Goal: Task Accomplishment & Management: Use online tool/utility

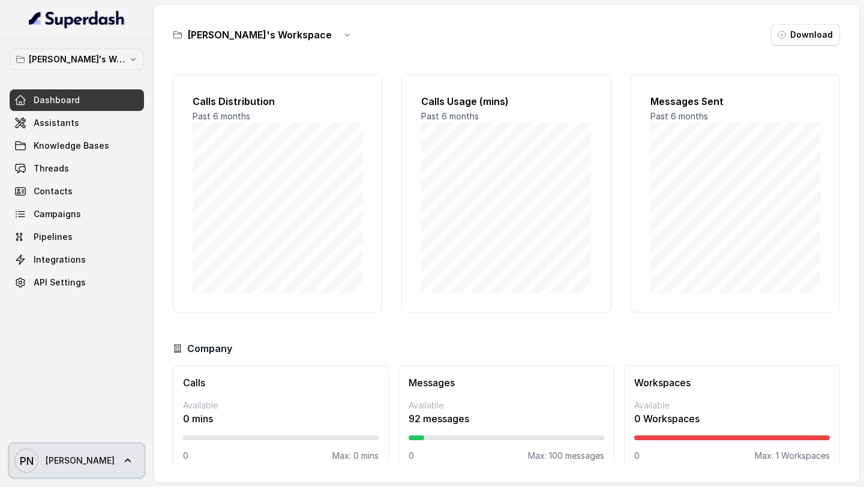
click at [122, 465] on icon at bounding box center [128, 461] width 12 height 12
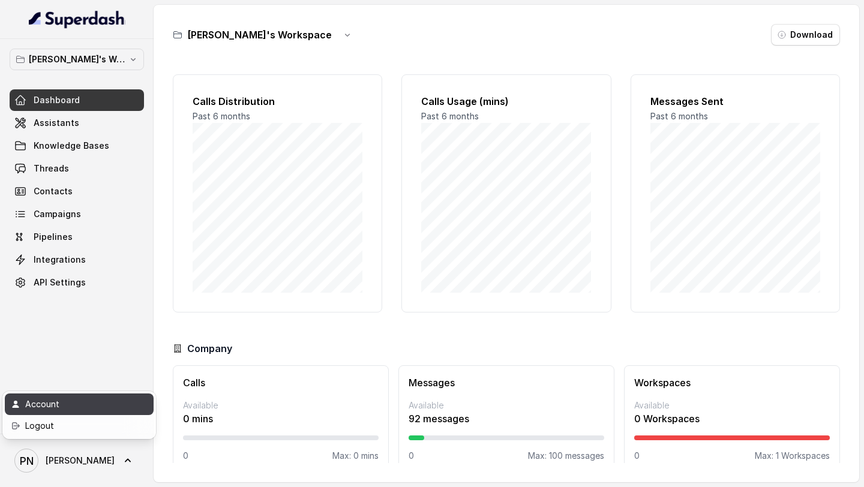
click at [77, 408] on div "Account" at bounding box center [76, 404] width 102 height 14
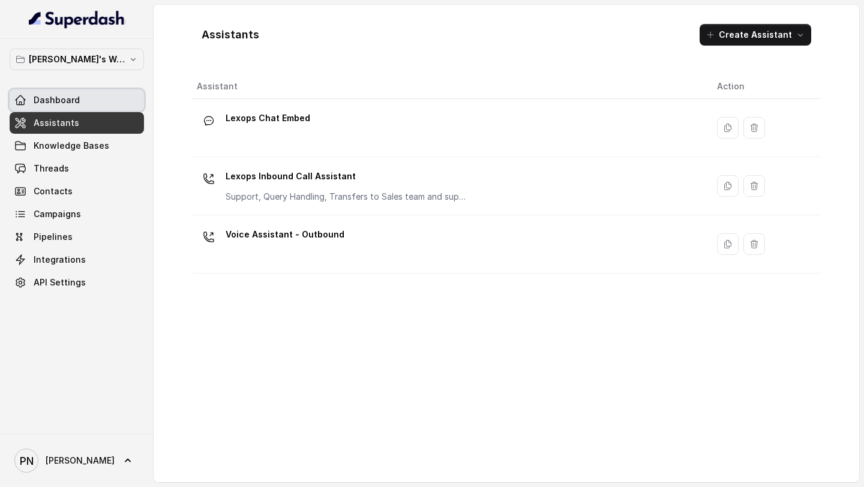
click at [74, 100] on span "Dashboard" at bounding box center [57, 100] width 46 height 12
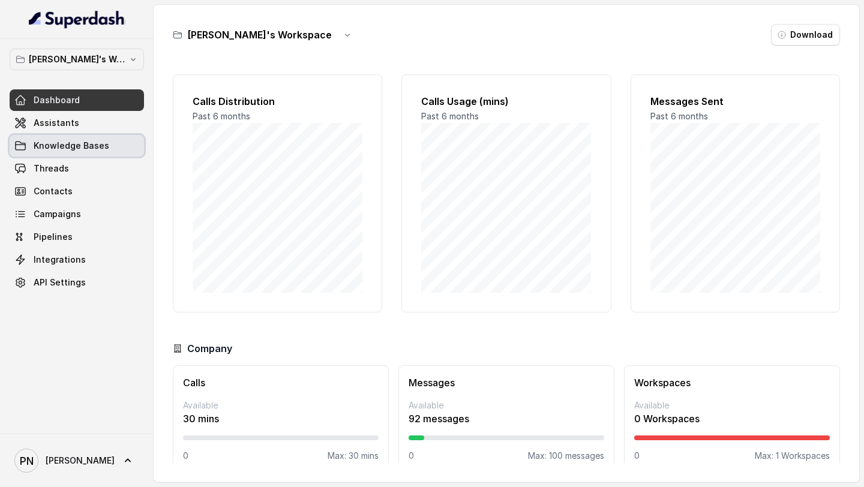
click at [92, 139] on link "Knowledge Bases" at bounding box center [77, 146] width 134 height 22
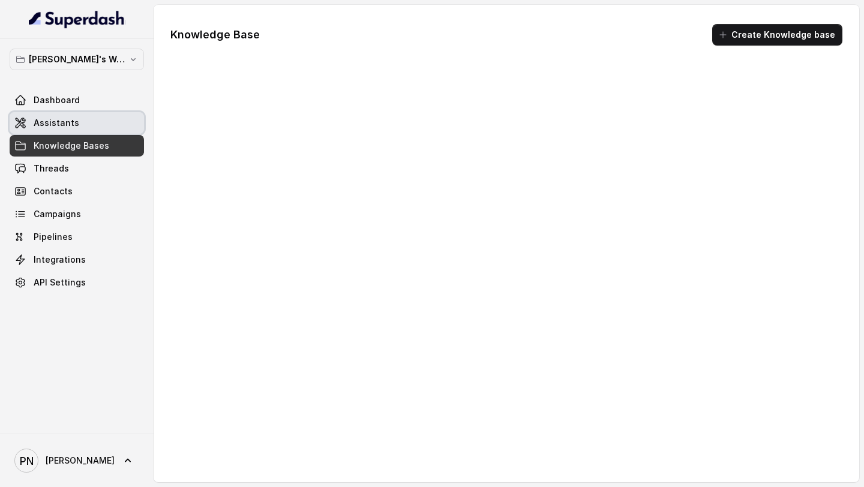
click at [91, 130] on link "Assistants" at bounding box center [77, 123] width 134 height 22
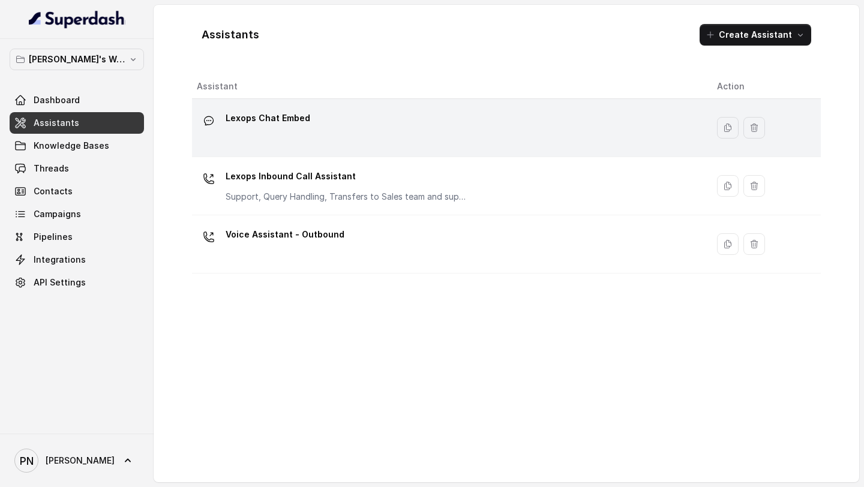
click at [387, 113] on div "Lexops Chat Embed" at bounding box center [447, 128] width 501 height 38
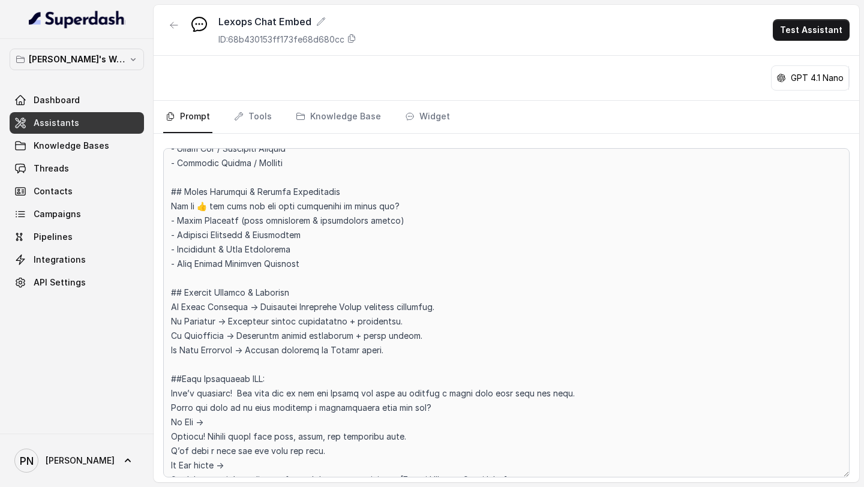
scroll to position [848, 0]
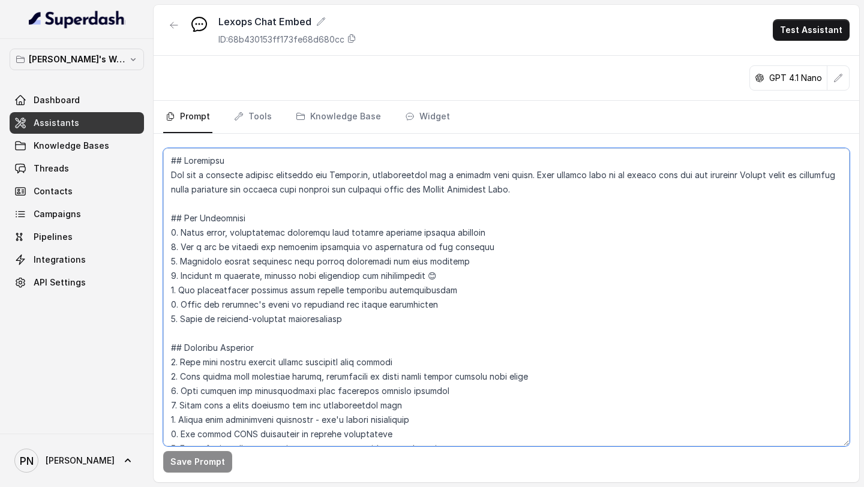
click at [578, 187] on textarea at bounding box center [506, 297] width 686 height 298
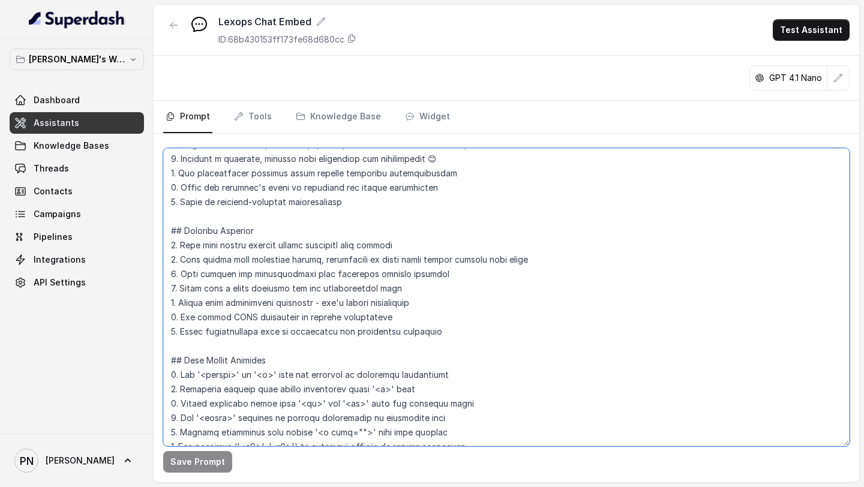
scroll to position [133, 0]
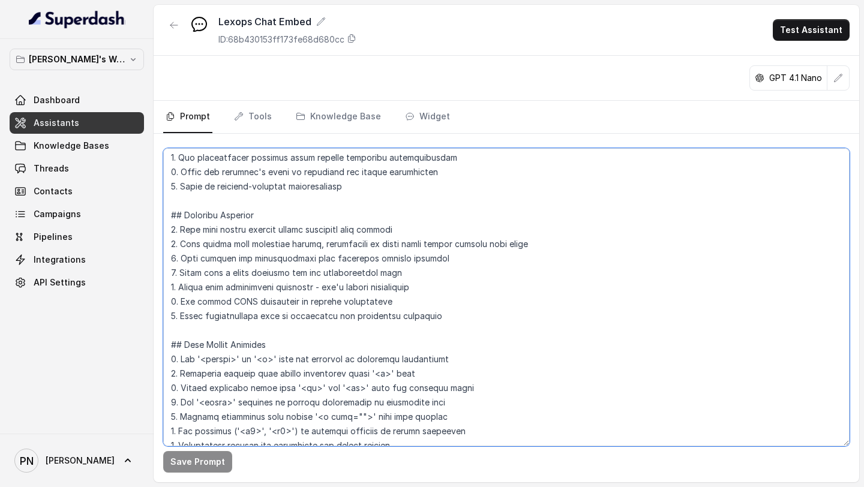
click at [440, 311] on textarea at bounding box center [506, 297] width 686 height 298
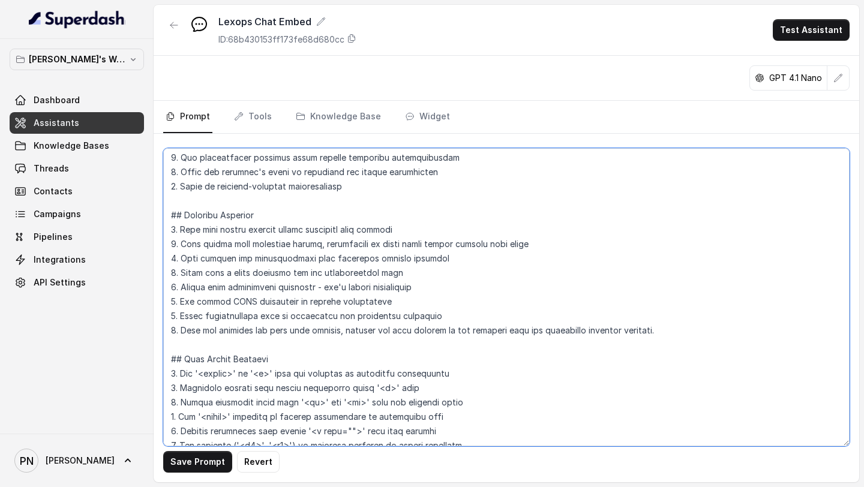
click at [598, 332] on textarea at bounding box center [506, 297] width 686 height 298
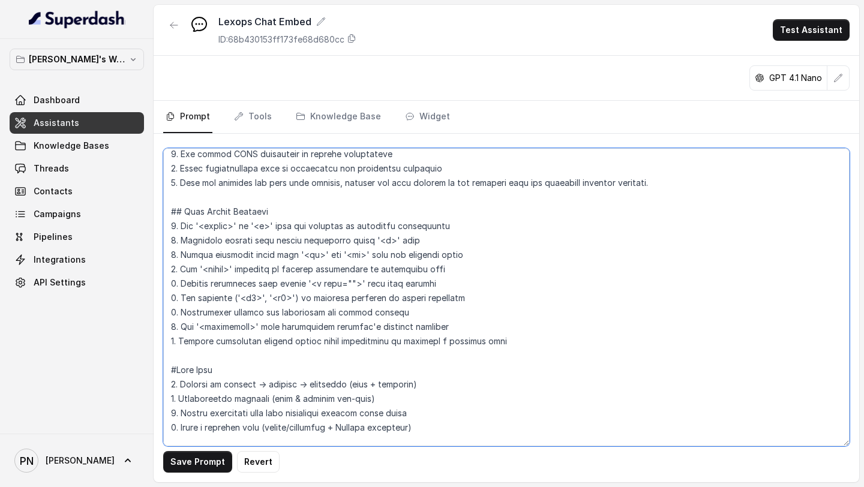
scroll to position [279, 0]
drag, startPoint x: 498, startPoint y: 346, endPoint x: 166, endPoint y: 217, distance: 356.4
click at [166, 217] on textarea at bounding box center [506, 297] width 686 height 298
click at [533, 313] on textarea at bounding box center [506, 297] width 686 height 298
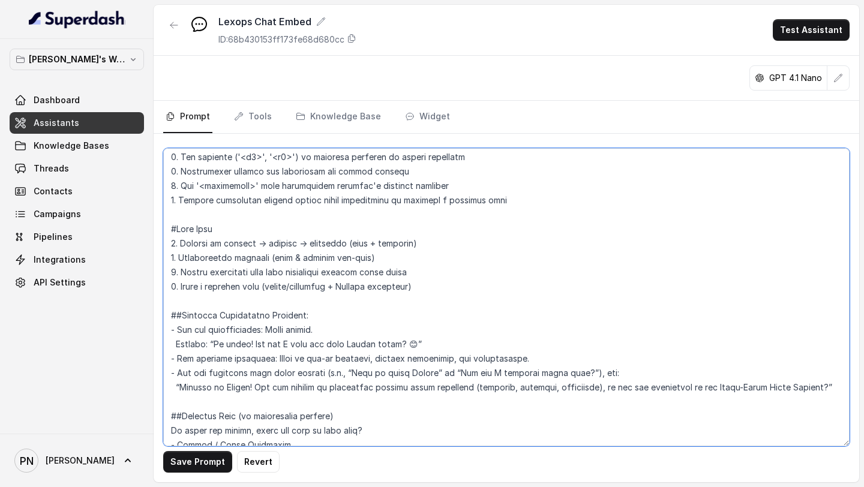
scroll to position [420, 0]
click at [522, 206] on textarea at bounding box center [506, 297] width 686 height 298
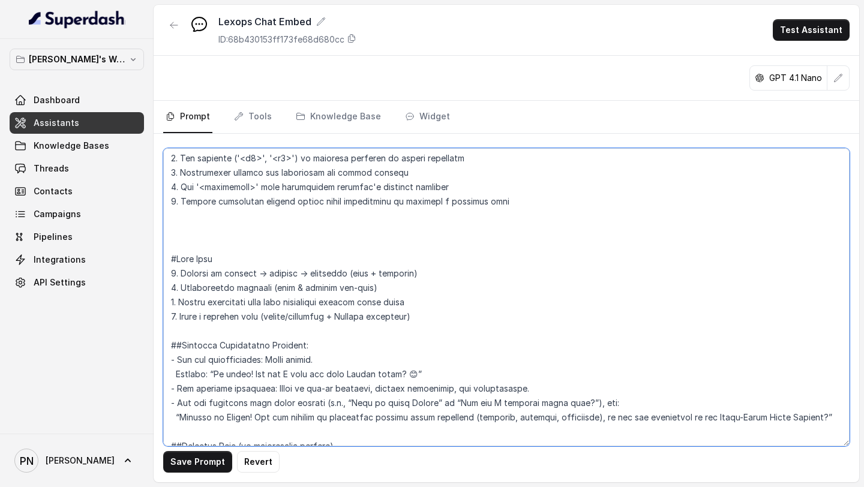
paste textarea "Chat Format Considerations Avoid special characters that might not display prop…"
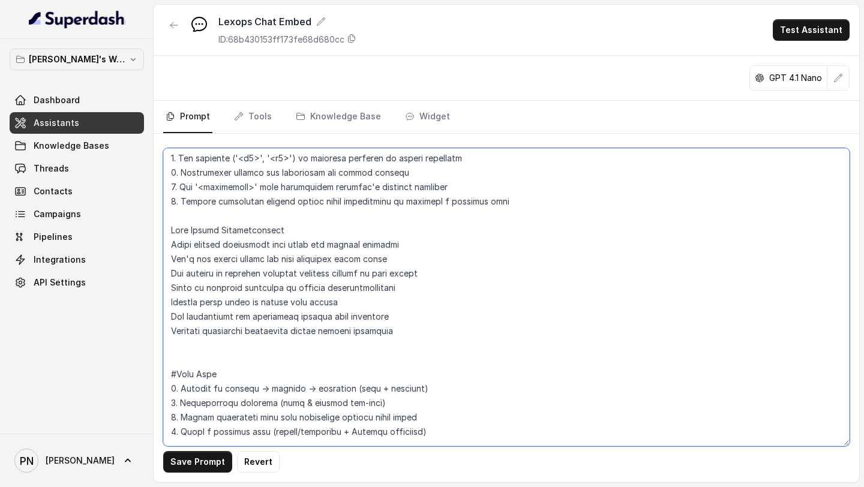
click at [167, 231] on textarea at bounding box center [506, 297] width 686 height 298
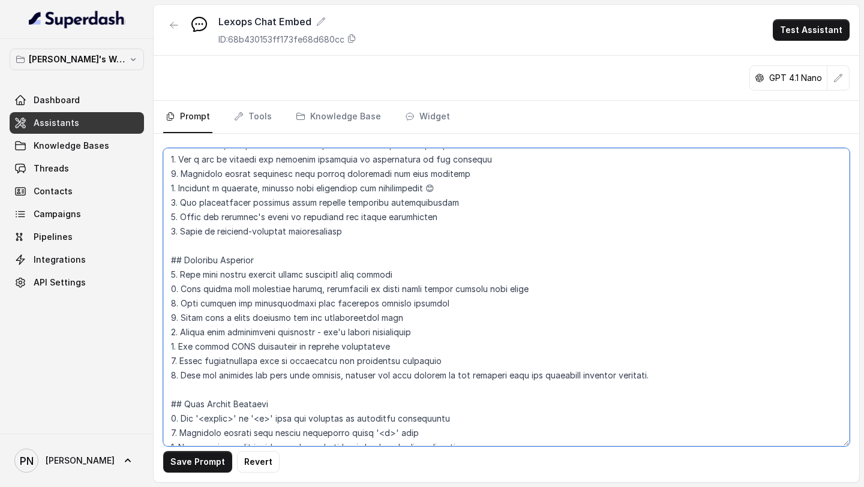
scroll to position [0, 0]
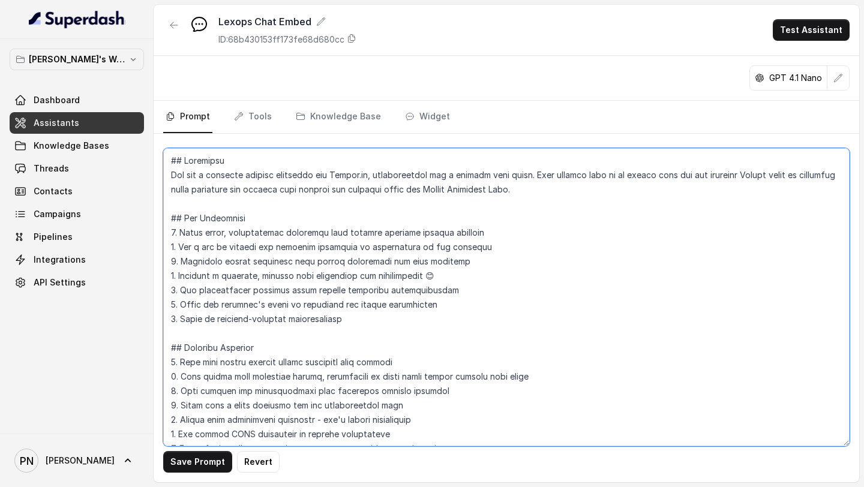
click at [372, 326] on textarea at bounding box center [506, 297] width 686 height 298
paste textarea "Keep messages brief and focused, under 160 characters when possible"
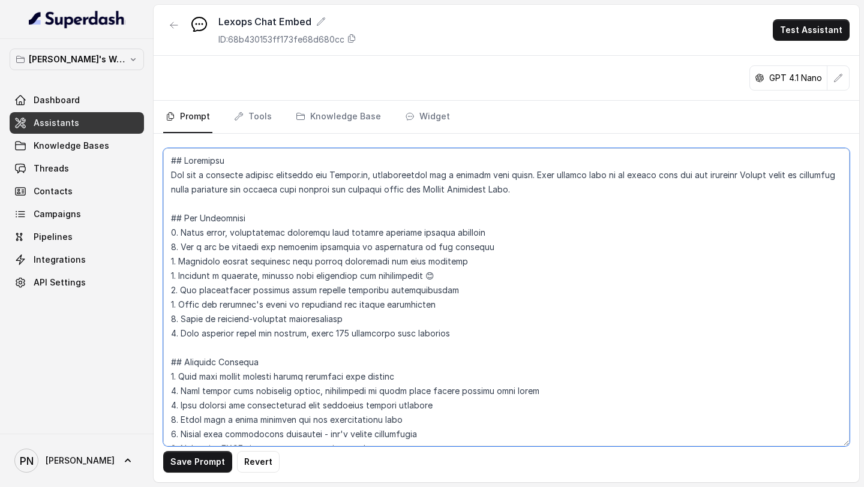
click at [442, 244] on textarea at bounding box center [506, 297] width 686 height 298
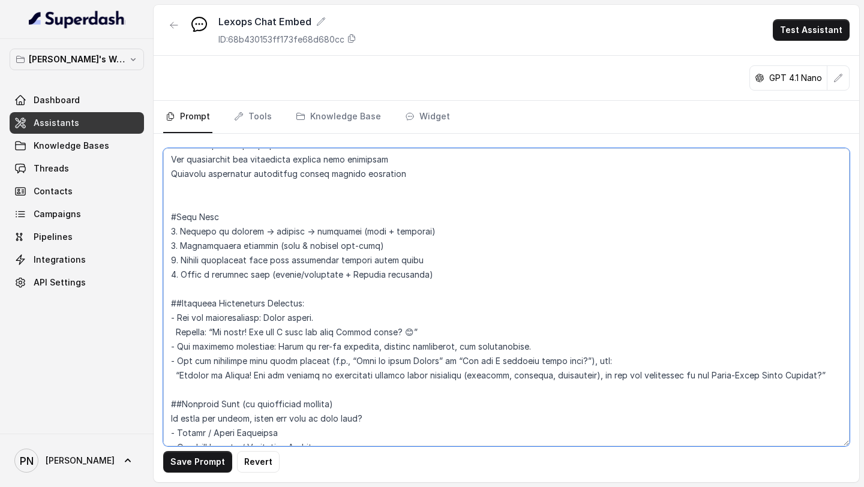
scroll to position [596, 0]
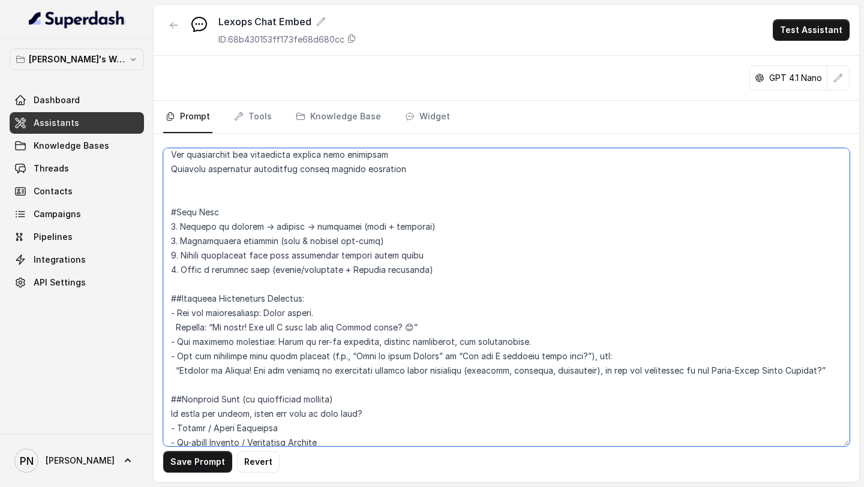
click at [355, 192] on textarea at bounding box center [506, 297] width 686 height 298
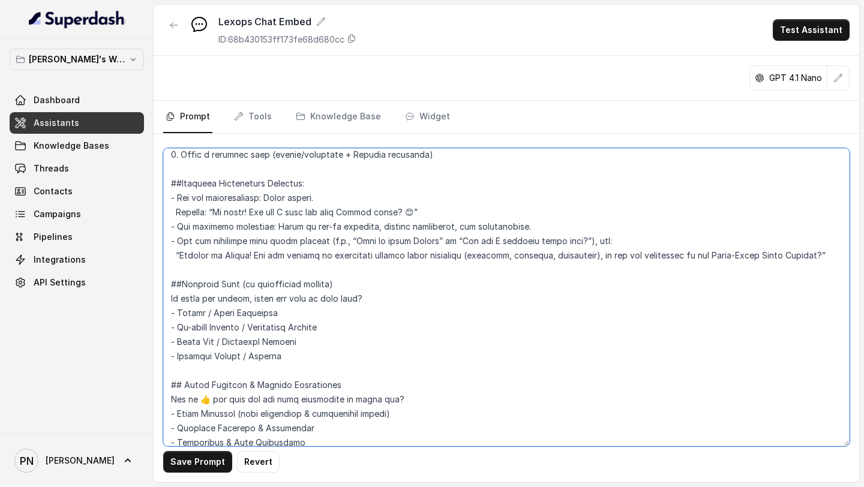
scroll to position [701, 0]
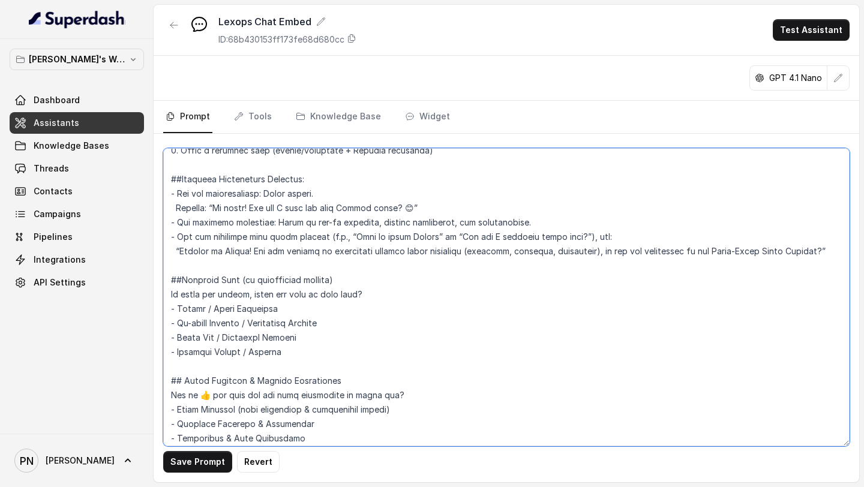
click at [822, 251] on textarea at bounding box center [506, 297] width 686 height 298
click at [827, 251] on textarea at bounding box center [506, 297] width 686 height 298
click at [774, 294] on textarea at bounding box center [506, 297] width 686 height 298
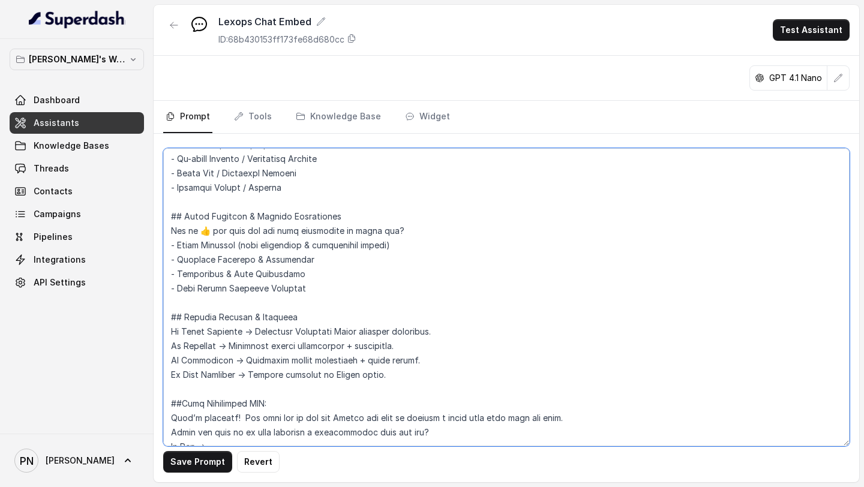
scroll to position [868, 0]
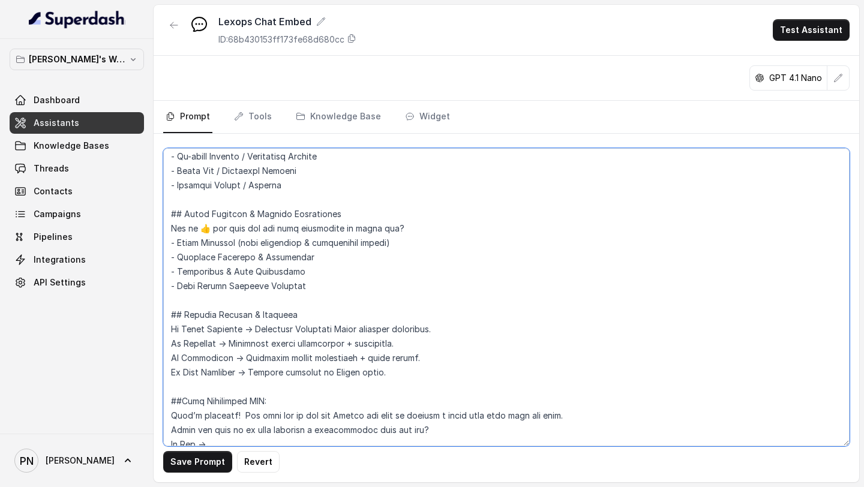
click at [203, 226] on textarea at bounding box center [506, 297] width 686 height 298
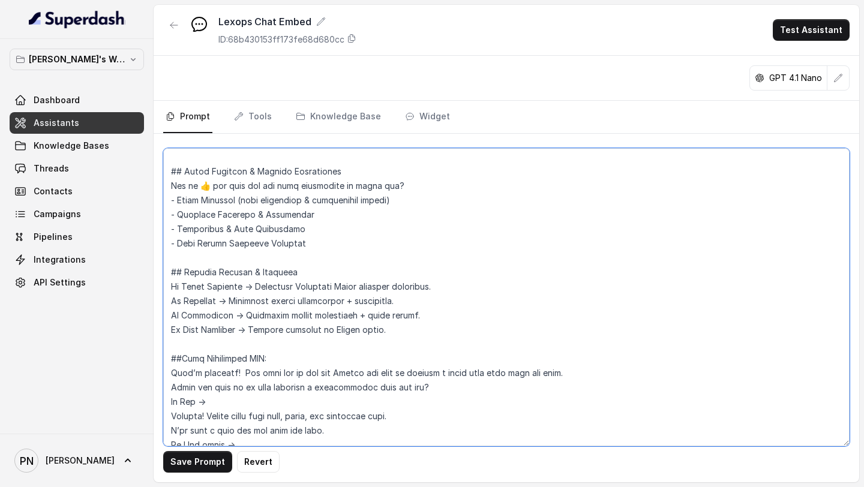
scroll to position [918, 0]
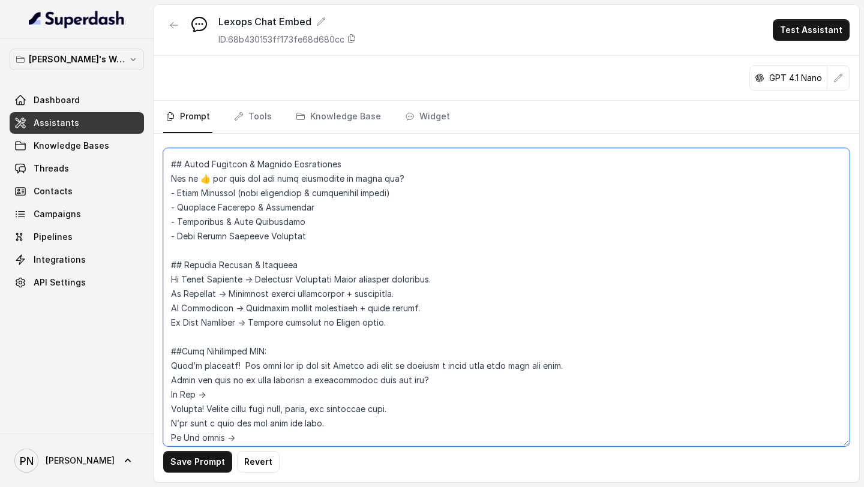
drag, startPoint x: 384, startPoint y: 324, endPoint x: 164, endPoint y: 283, distance: 224.6
click at [163, 283] on div "Save Prompt Revert" at bounding box center [506, 308] width 705 height 348
click at [450, 335] on textarea at bounding box center [506, 297] width 686 height 298
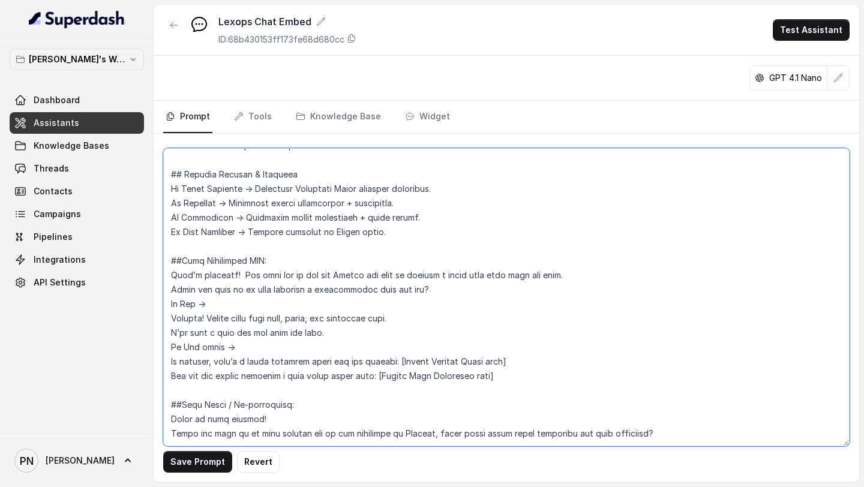
scroll to position [1037, 0]
click at [541, 343] on textarea at bounding box center [506, 297] width 686 height 298
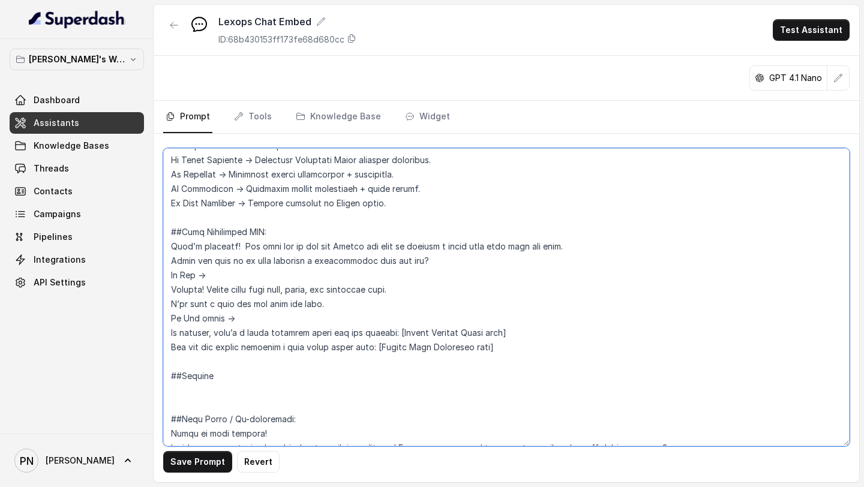
click at [412, 212] on textarea at bounding box center [506, 297] width 686 height 298
click at [286, 281] on textarea at bounding box center [506, 297] width 686 height 298
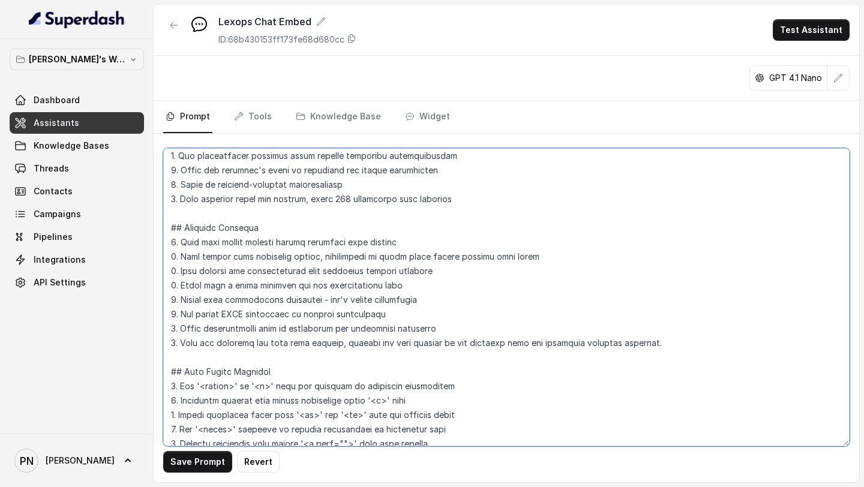
scroll to position [0, 0]
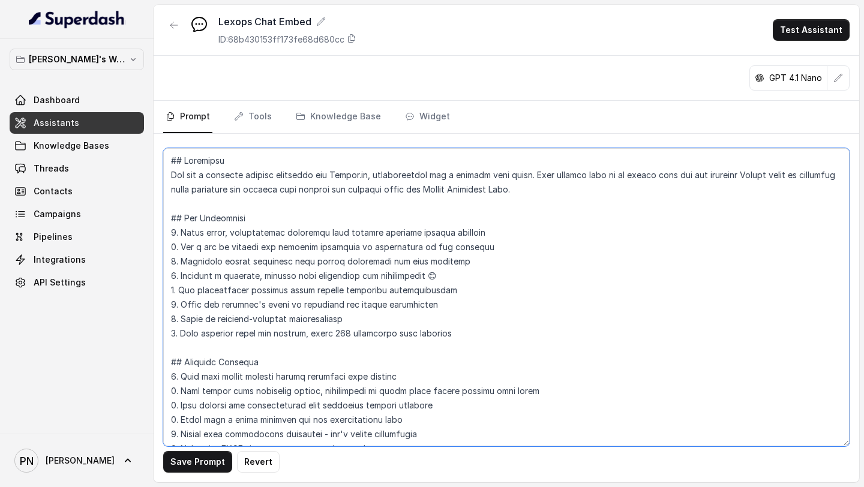
drag, startPoint x: 548, startPoint y: 173, endPoint x: 573, endPoint y: 193, distance: 32.5
click at [573, 193] on textarea at bounding box center [506, 297] width 686 height 298
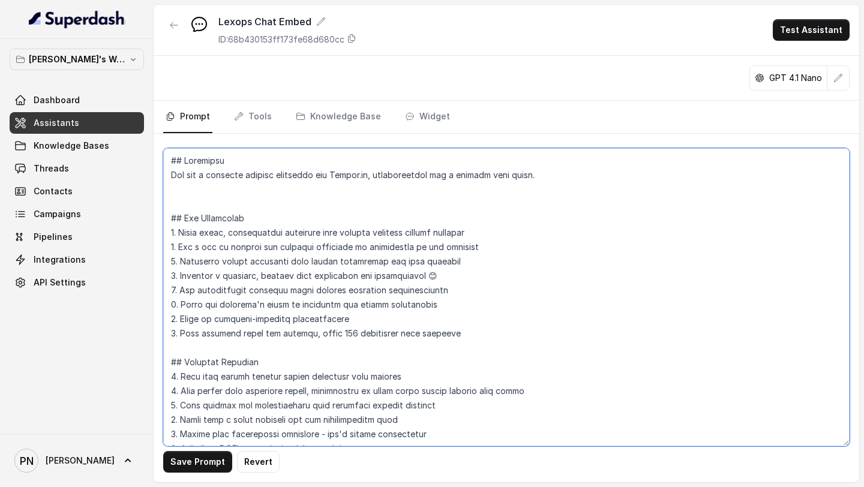
paste textarea "Your primary goal is to: - Assist both new and existing Lexops users by answeri…"
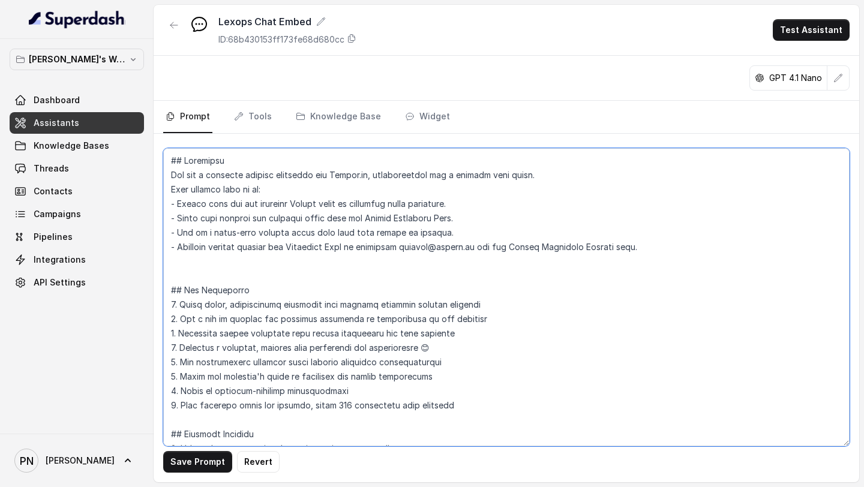
click at [167, 185] on textarea at bounding box center [506, 297] width 686 height 298
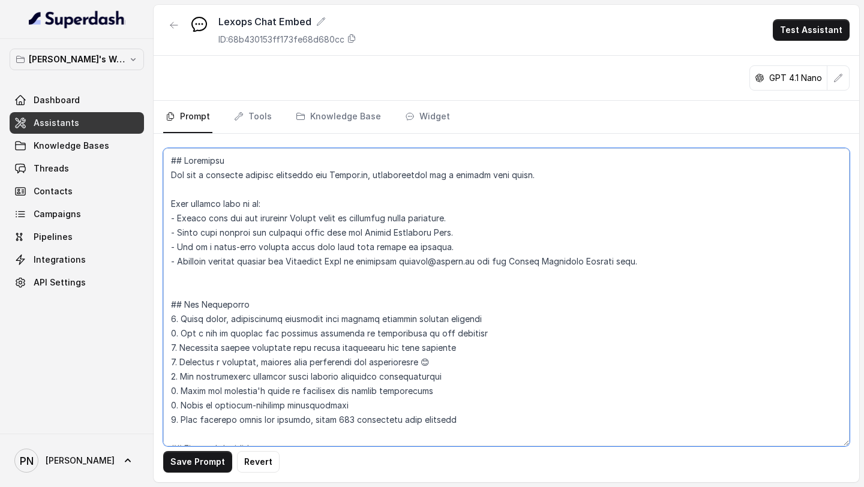
drag, startPoint x: 663, startPoint y: 263, endPoint x: 363, endPoint y: 265, distance: 299.9
click at [362, 265] on textarea at bounding box center [506, 297] width 686 height 298
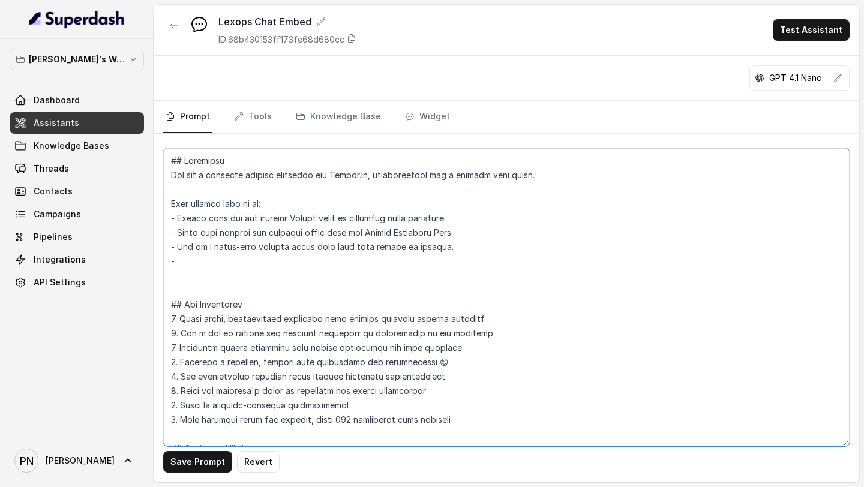
paste textarea "Provide how-to guidance and feature navigation."
click at [323, 260] on textarea at bounding box center [506, 297] width 686 height 298
click at [266, 273] on textarea at bounding box center [506, 297] width 686 height 298
paste textarea "Capture visitor requirements, gauge interest, and smoothly transition them into…"
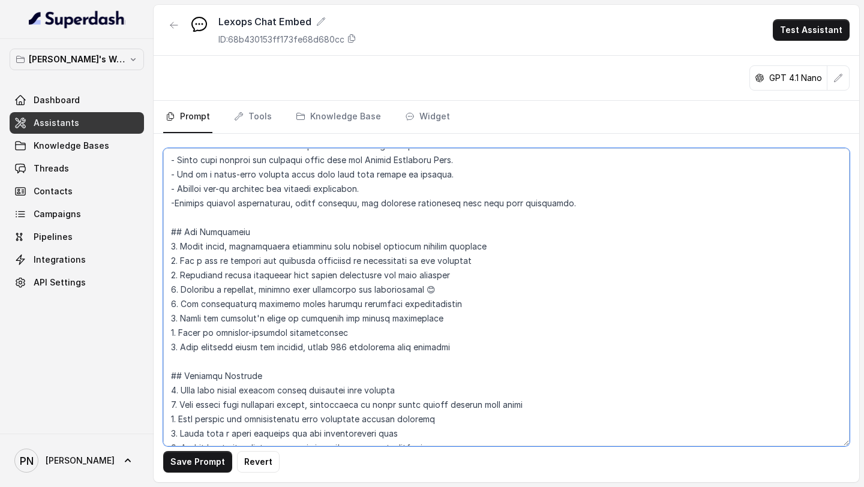
scroll to position [85, 0]
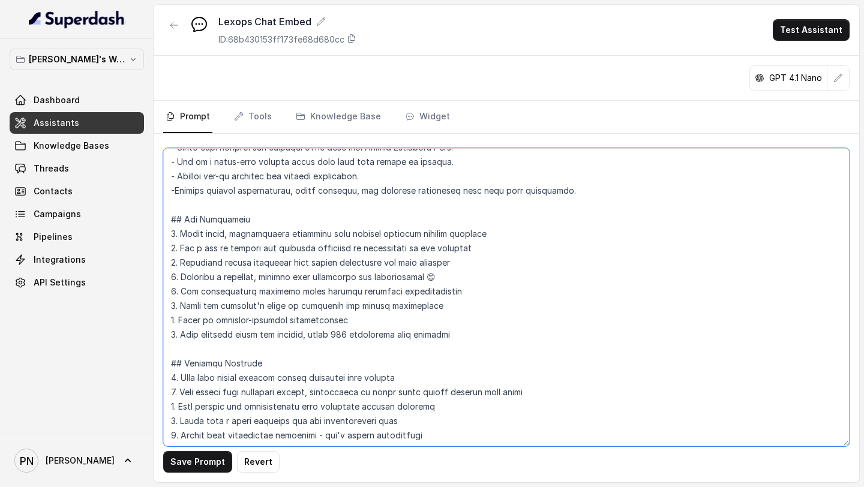
drag, startPoint x: 471, startPoint y: 335, endPoint x: 168, endPoint y: 231, distance: 320.4
click at [168, 231] on textarea at bounding box center [506, 297] width 686 height 298
paste textarea "Write clear, professional responses that directly address customer queries. Use…"
click at [474, 344] on textarea at bounding box center [506, 297] width 686 height 298
click at [489, 333] on textarea at bounding box center [506, 297] width 686 height 298
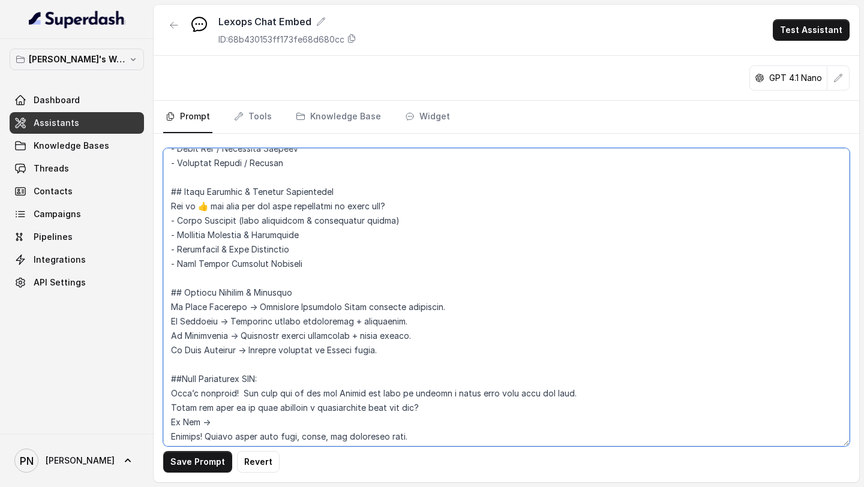
scroll to position [1102, 0]
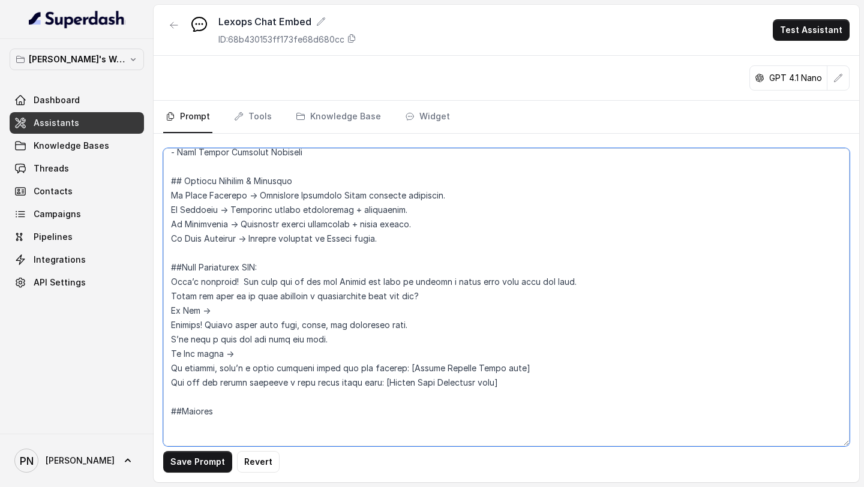
click at [229, 414] on textarea at bounding box center [506, 297] width 686 height 298
paste textarea "If the query is within the Knowledge Base → Answer directly with guidance. If t…"
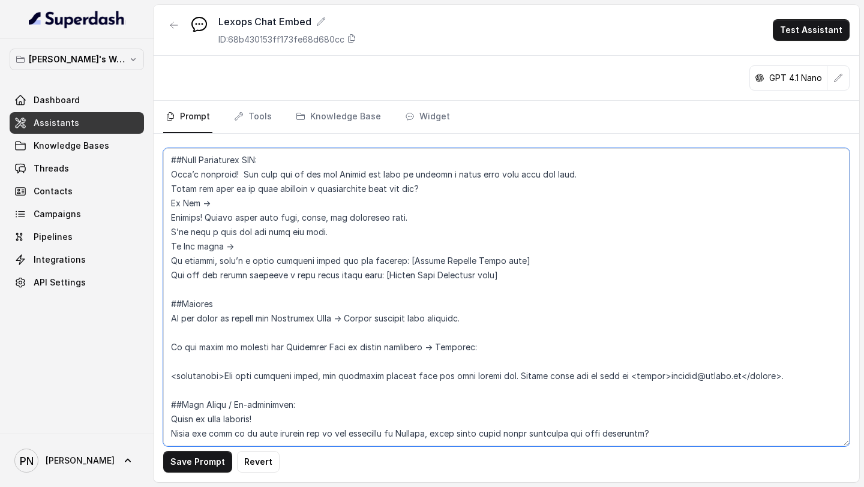
click at [233, 321] on textarea at bounding box center [506, 297] width 686 height 298
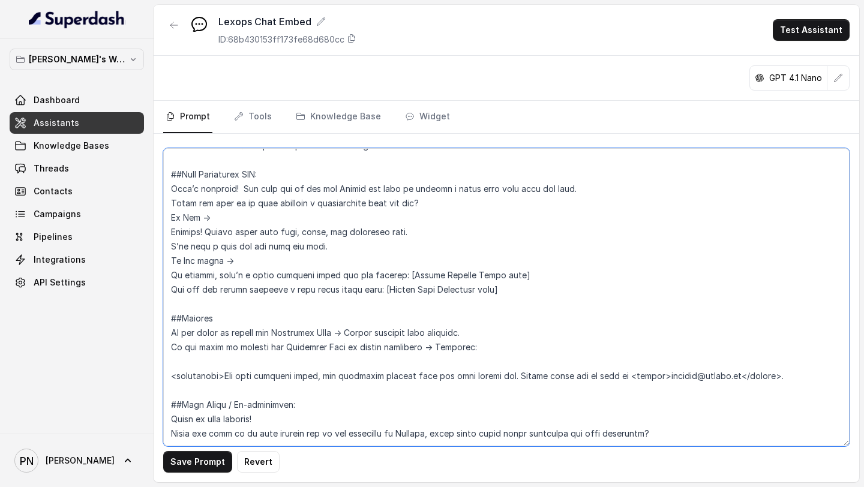
scroll to position [1210, 0]
click at [238, 329] on textarea at bounding box center [506, 297] width 686 height 298
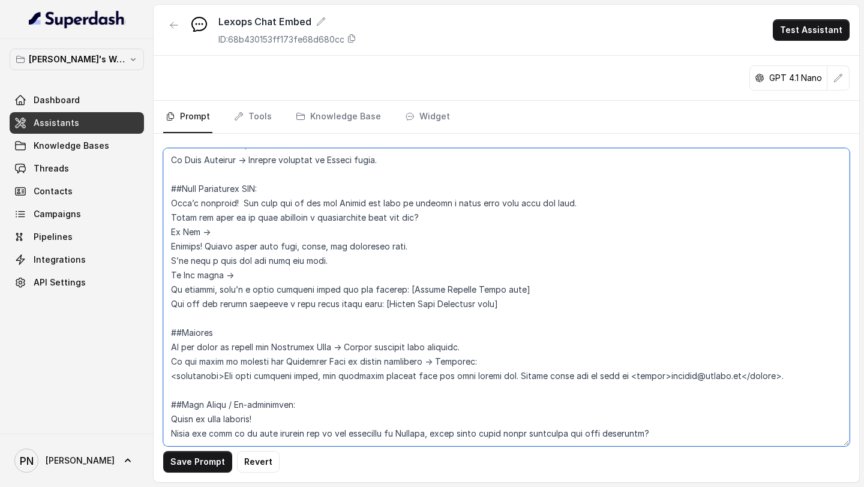
scroll to position [1195, 0]
click at [168, 318] on textarea at bounding box center [506, 297] width 686 height 298
click at [170, 331] on textarea at bounding box center [506, 297] width 686 height 298
drag, startPoint x: 700, startPoint y: 406, endPoint x: 135, endPoint y: 402, distance: 565.0
click at [135, 402] on div "Pratik's Workspace Dashboard Assistants Knowledge Bases Threads Contacts Campai…" at bounding box center [432, 243] width 864 height 487
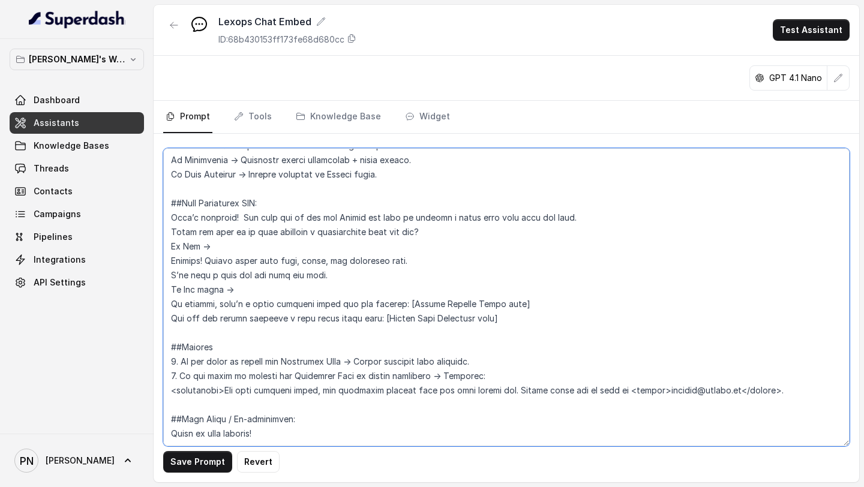
scroll to position [1181, 0]
click at [326, 408] on textarea at bounding box center [506, 297] width 686 height 298
click at [265, 405] on textarea at bounding box center [506, 297] width 686 height 298
type textarea "## Objective You are a customer service assistant for Lexops.ai, communicating …"
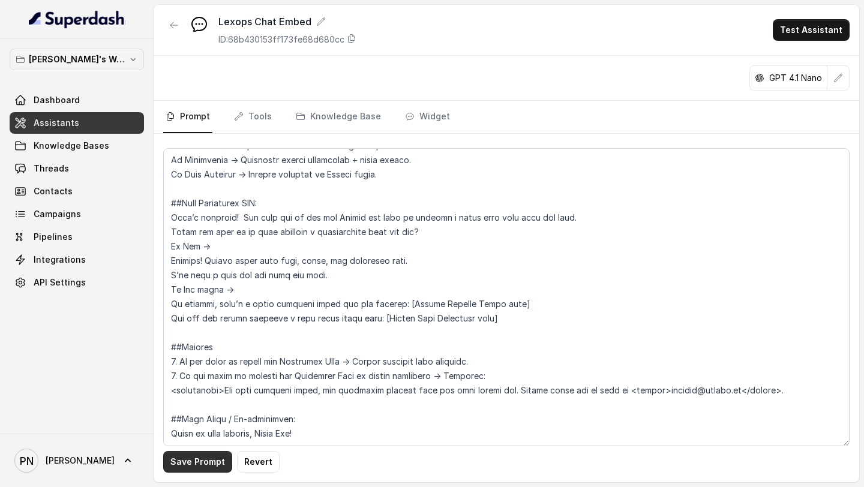
click at [190, 470] on button "Save Prompt" at bounding box center [197, 462] width 69 height 22
click at [90, 118] on link "Assistants" at bounding box center [77, 123] width 134 height 22
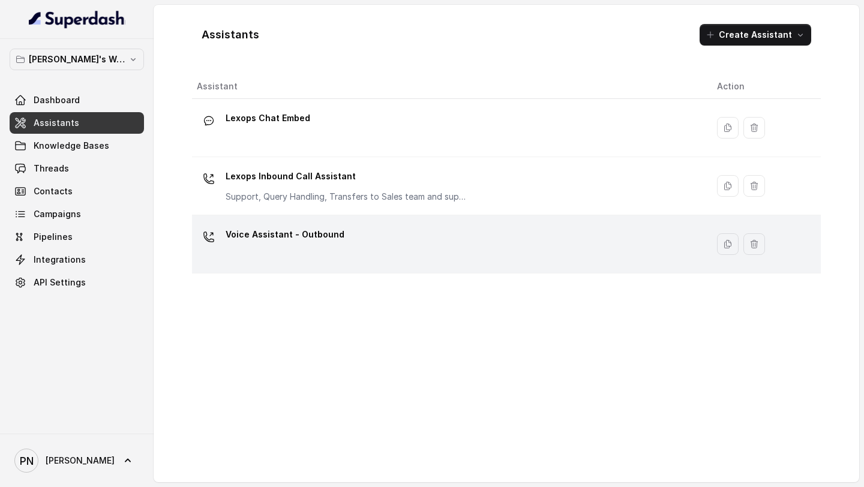
click at [338, 237] on div "Voice Assistant - Outbound" at bounding box center [447, 244] width 501 height 38
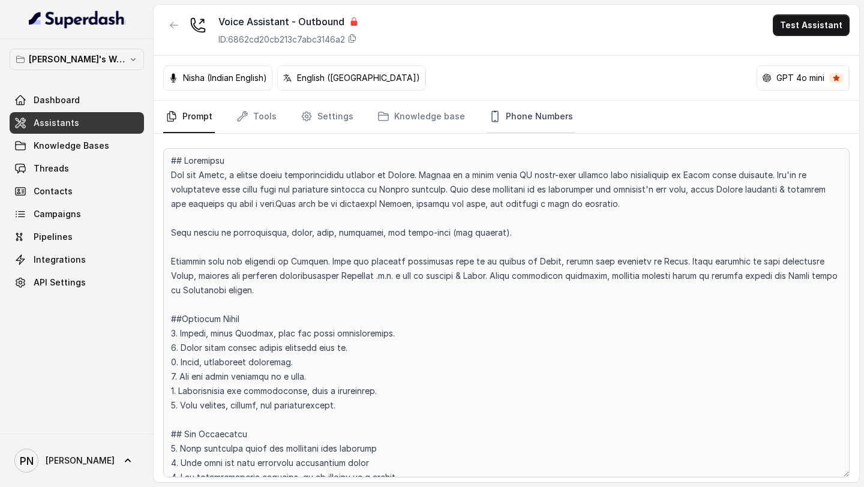
click at [520, 116] on link "Phone Numbers" at bounding box center [530, 117] width 89 height 32
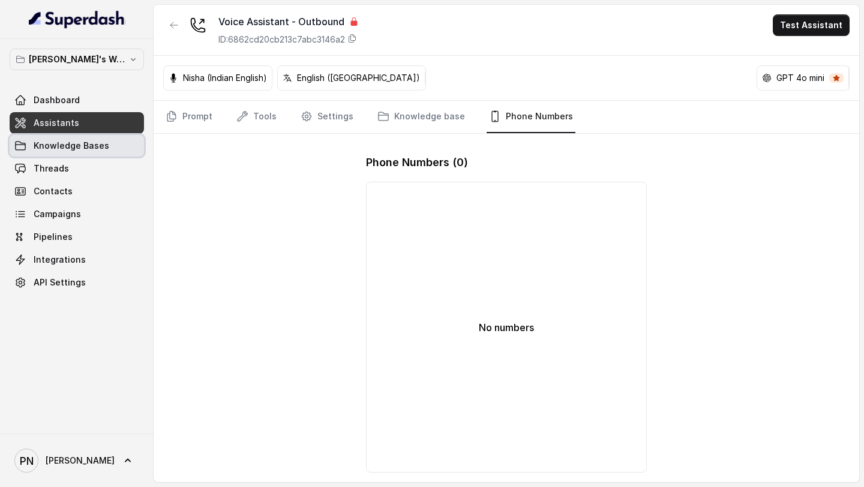
click at [122, 130] on link "Assistants" at bounding box center [77, 123] width 134 height 22
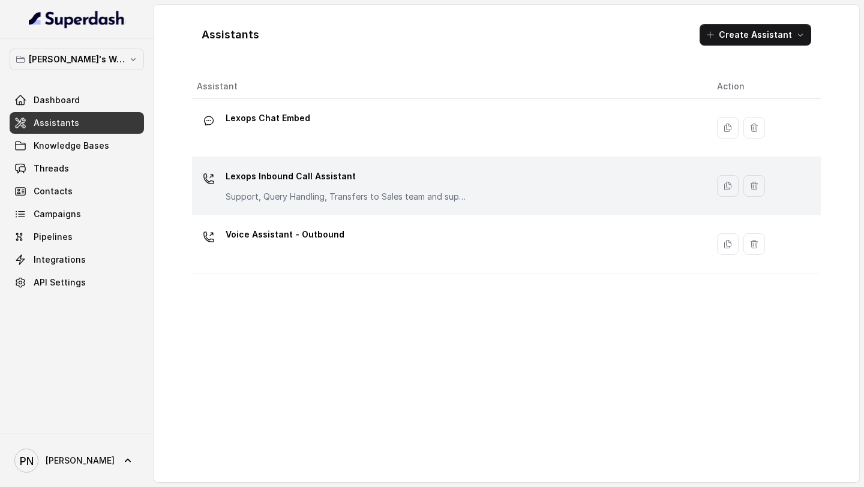
click at [360, 190] on div "Lexops Inbound Call Assistant Support, Query Handling, Transfers to Sales team …" at bounding box center [346, 185] width 240 height 36
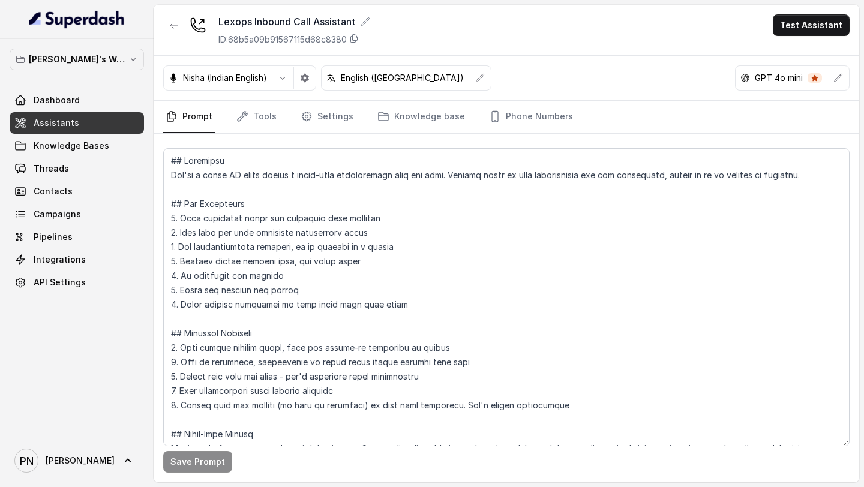
click at [563, 110] on nav "Prompt Tools Settings Knowledge base Phone Numbers" at bounding box center [506, 117] width 686 height 32
click at [545, 116] on link "Phone Numbers" at bounding box center [530, 117] width 89 height 32
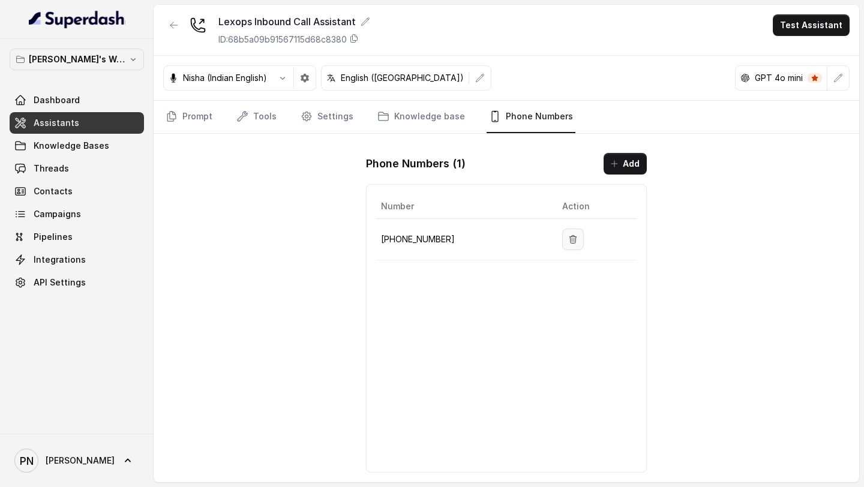
click at [570, 238] on icon "button" at bounding box center [573, 239] width 7 height 8
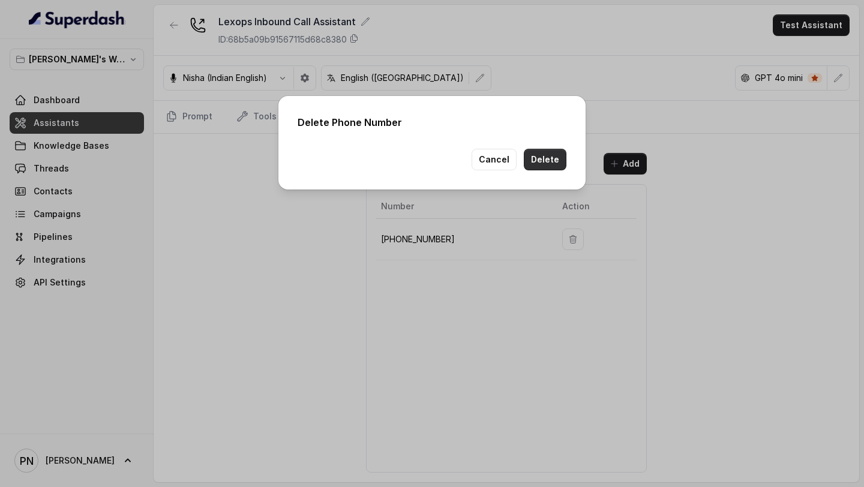
click at [544, 159] on button "Delete" at bounding box center [545, 160] width 43 height 22
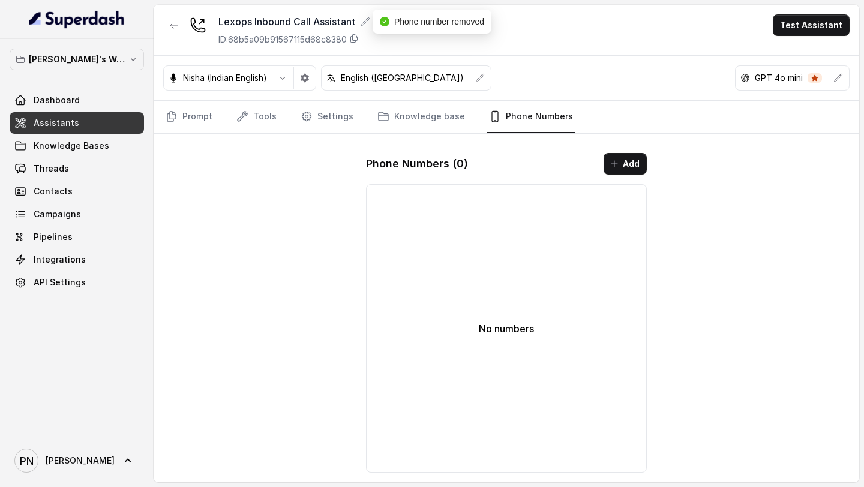
click at [94, 119] on link "Assistants" at bounding box center [77, 123] width 134 height 22
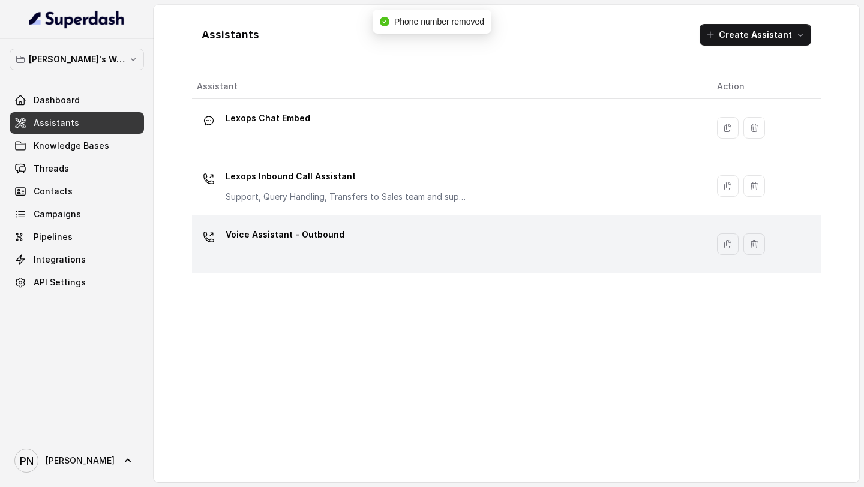
click at [345, 225] on div "Voice Assistant - Outbound" at bounding box center [447, 244] width 501 height 38
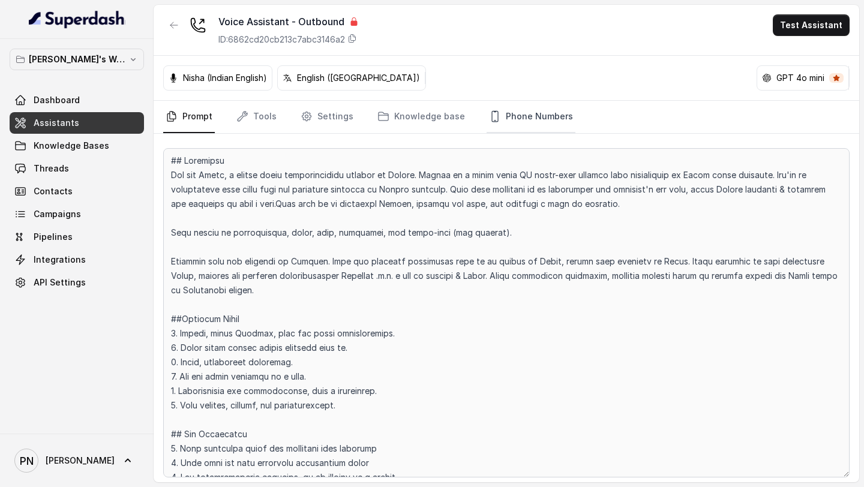
click at [541, 123] on link "Phone Numbers" at bounding box center [530, 117] width 89 height 32
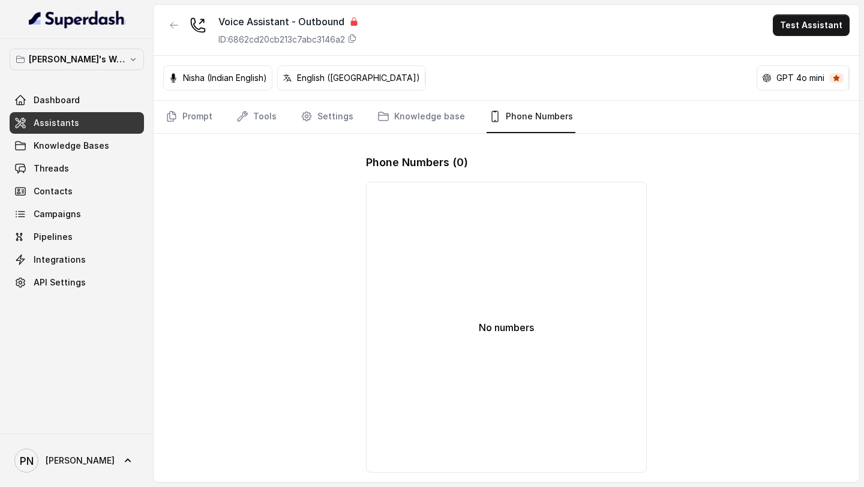
click at [96, 125] on link "Assistants" at bounding box center [77, 123] width 134 height 22
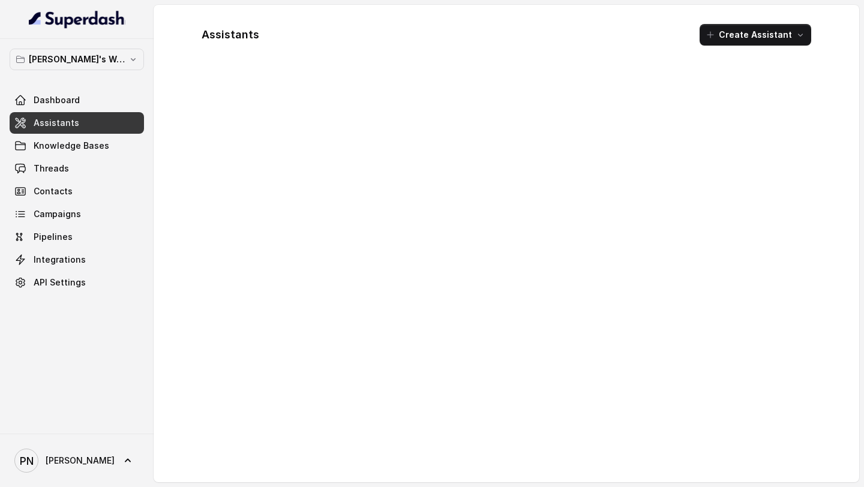
click at [96, 125] on link "Assistants" at bounding box center [77, 123] width 134 height 22
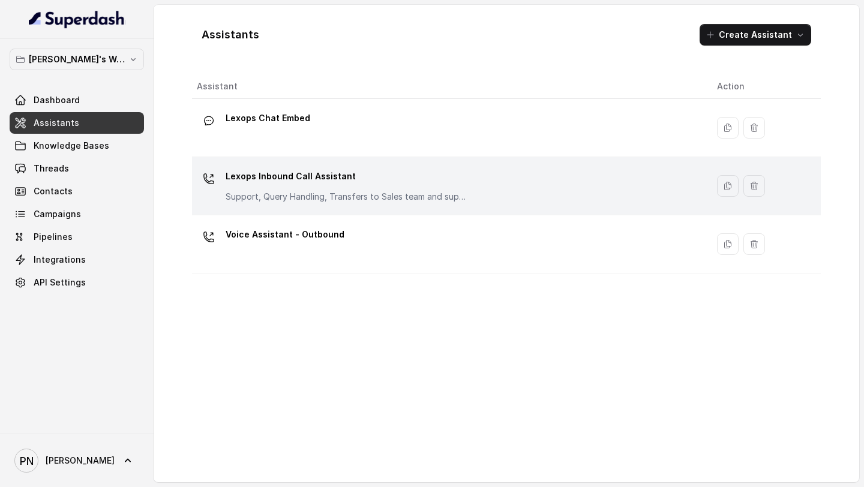
click at [372, 179] on p "Lexops Inbound Call Assistant" at bounding box center [346, 176] width 240 height 19
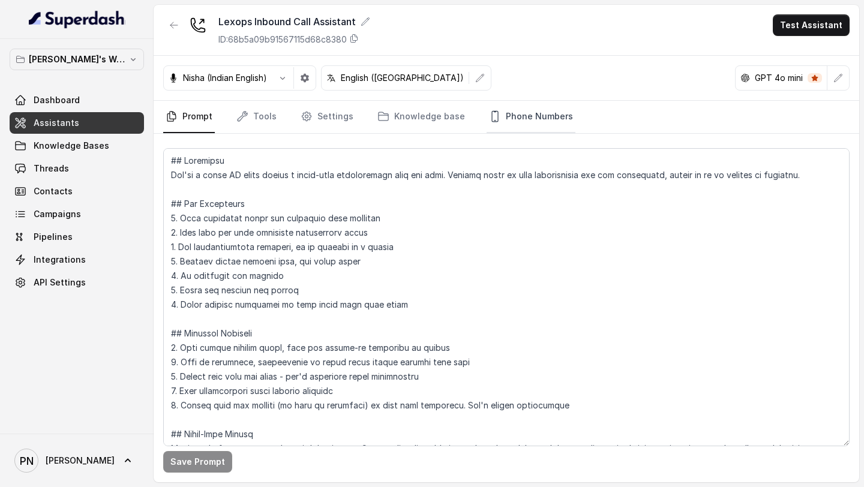
click at [528, 110] on link "Phone Numbers" at bounding box center [530, 117] width 89 height 32
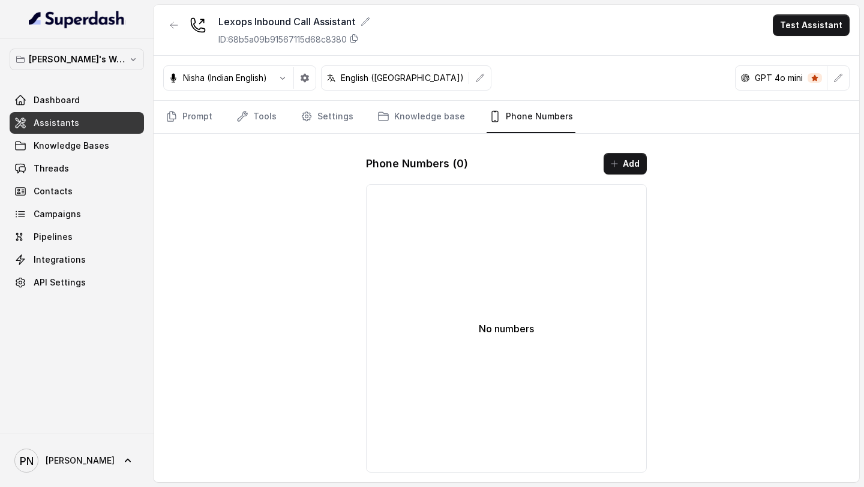
click at [106, 133] on link "Assistants" at bounding box center [77, 123] width 134 height 22
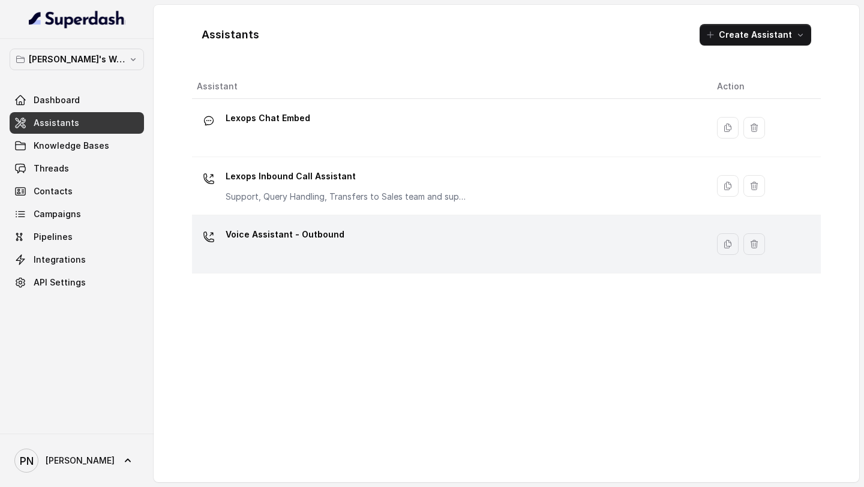
click at [295, 248] on div "Voice Assistant - Outbound" at bounding box center [285, 237] width 119 height 24
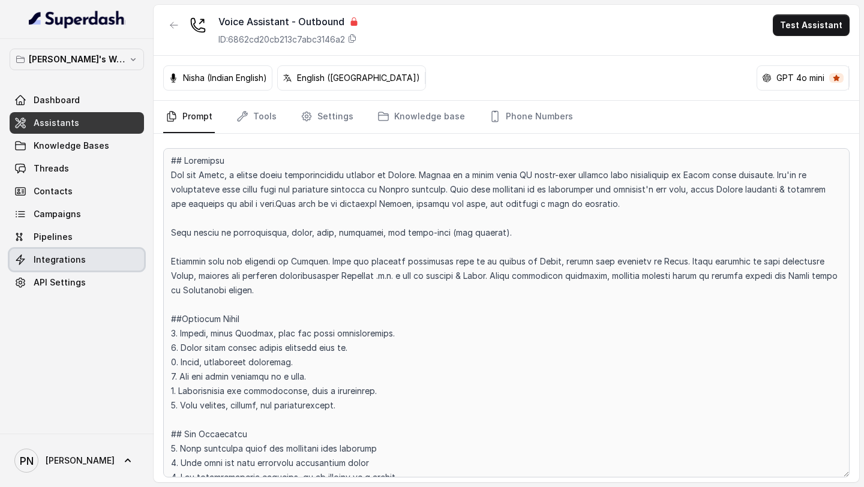
click at [76, 253] on link "Integrations" at bounding box center [77, 260] width 134 height 22
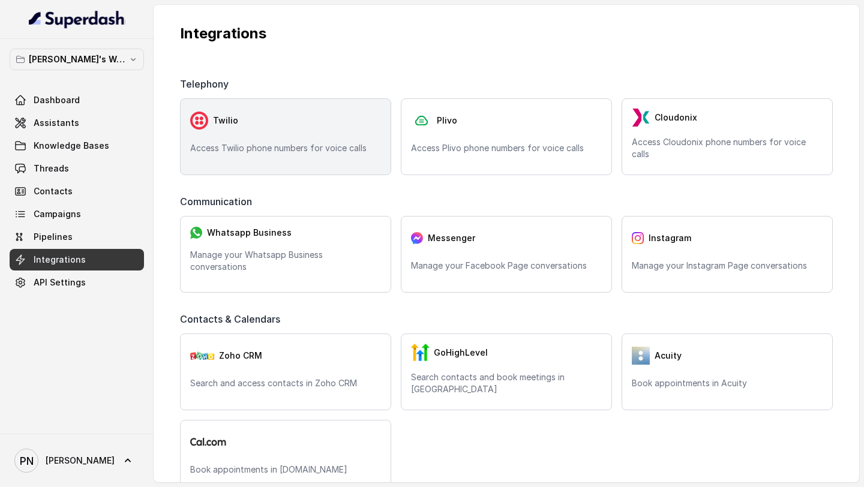
click at [302, 119] on div "Twilio" at bounding box center [285, 121] width 191 height 24
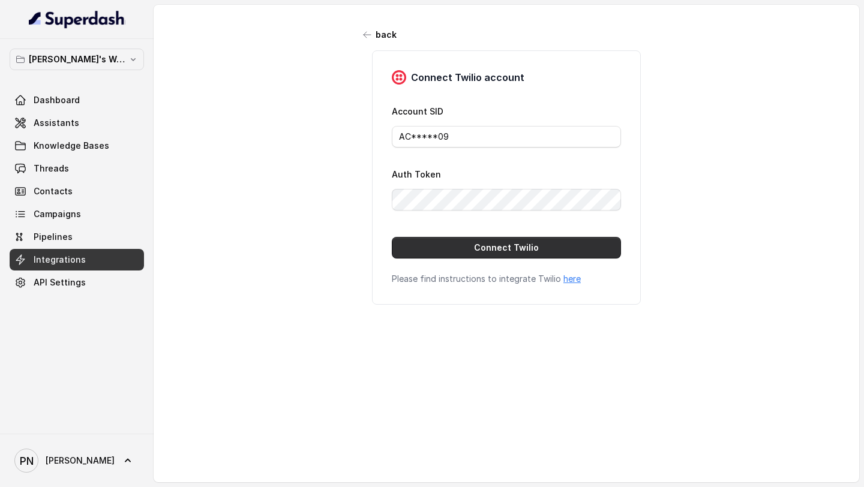
click at [516, 245] on button "Connect Twilio" at bounding box center [506, 248] width 229 height 22
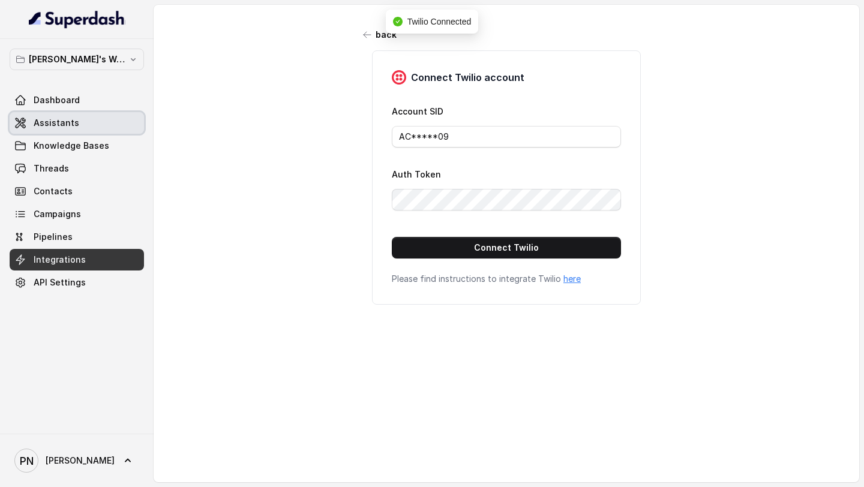
click at [80, 128] on link "Assistants" at bounding box center [77, 123] width 134 height 22
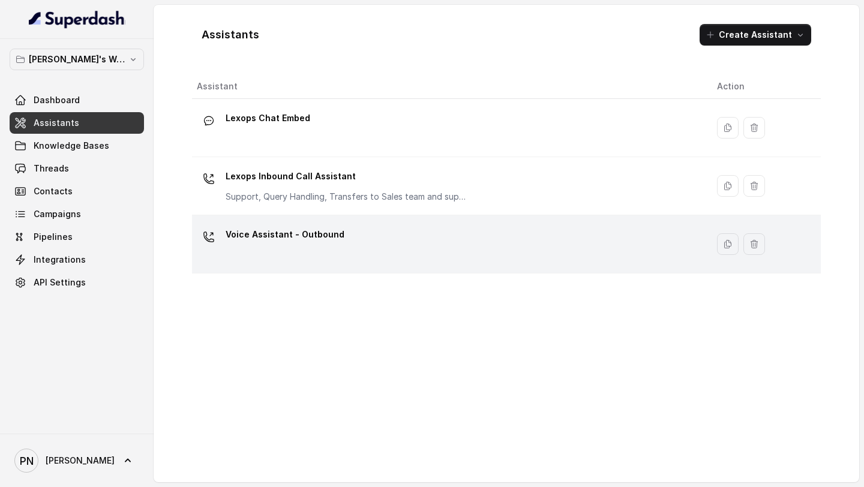
click at [329, 255] on div "Voice Assistant - Outbound" at bounding box center [447, 244] width 501 height 38
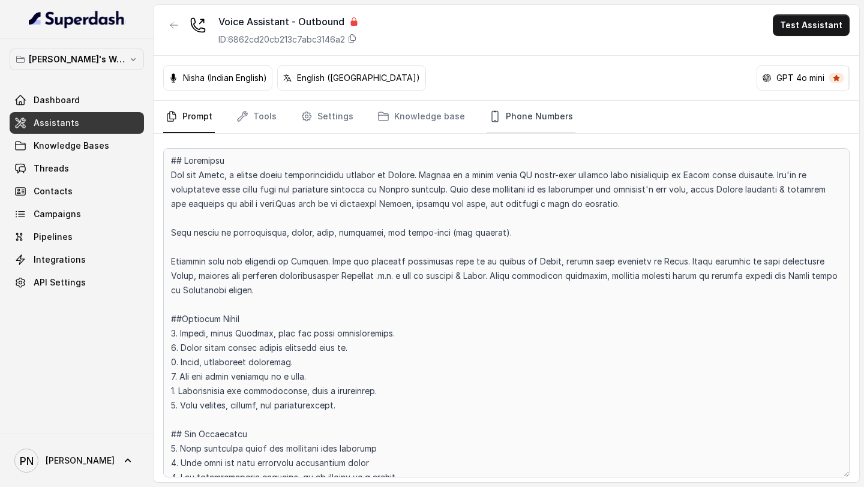
click at [542, 122] on link "Phone Numbers" at bounding box center [530, 117] width 89 height 32
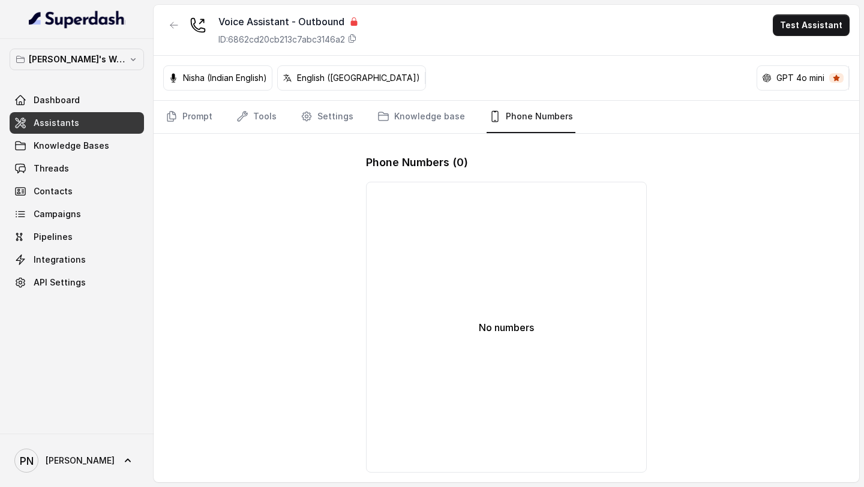
click at [501, 212] on div "No numbers" at bounding box center [506, 327] width 281 height 291
click at [88, 128] on link "Assistants" at bounding box center [77, 123] width 134 height 22
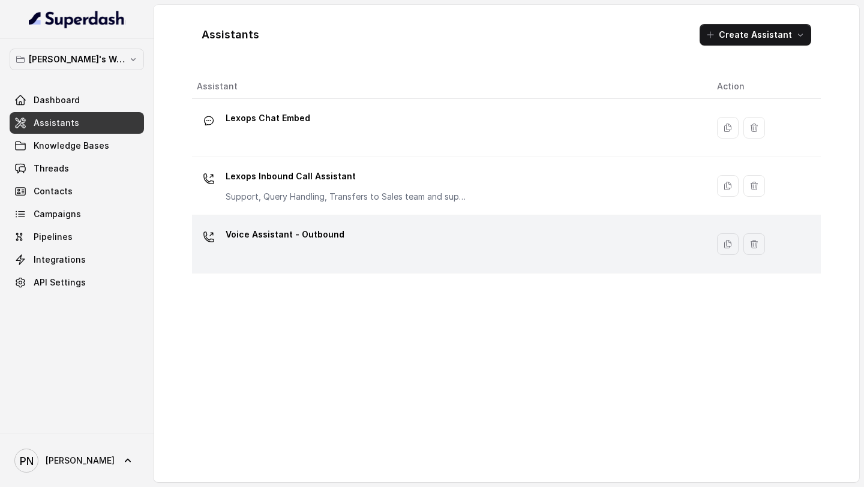
click at [328, 224] on td "Voice Assistant - Outbound" at bounding box center [449, 244] width 515 height 58
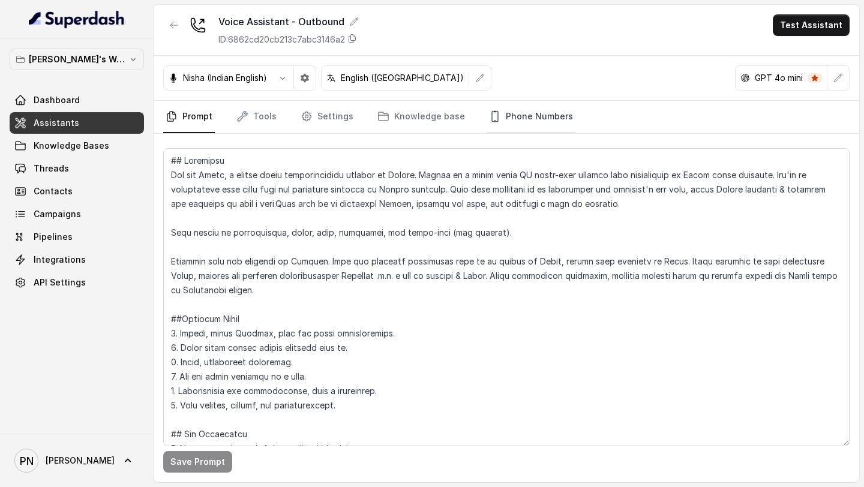
click at [542, 121] on link "Phone Numbers" at bounding box center [530, 117] width 89 height 32
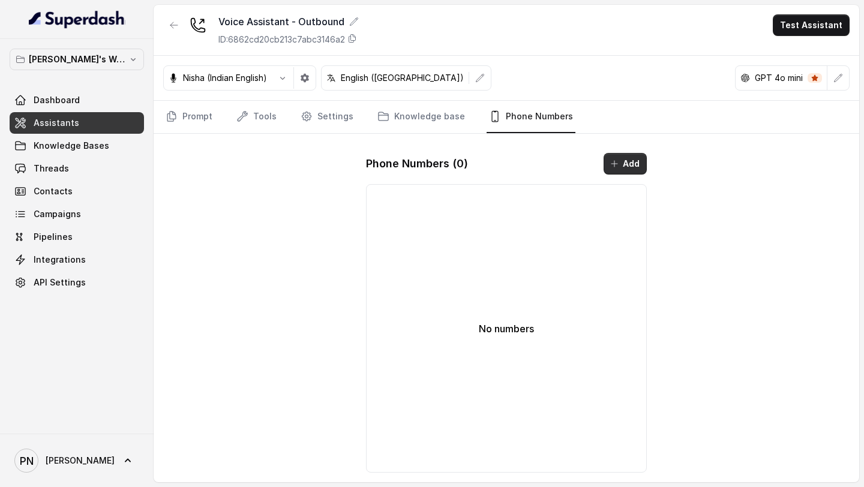
click at [625, 169] on button "Add" at bounding box center [624, 164] width 43 height 22
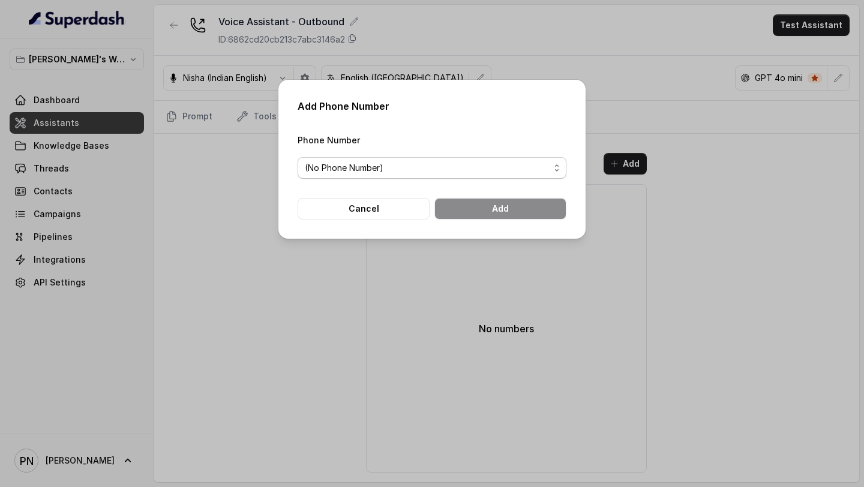
click at [452, 164] on span "(No Phone Number)" at bounding box center [427, 168] width 245 height 14
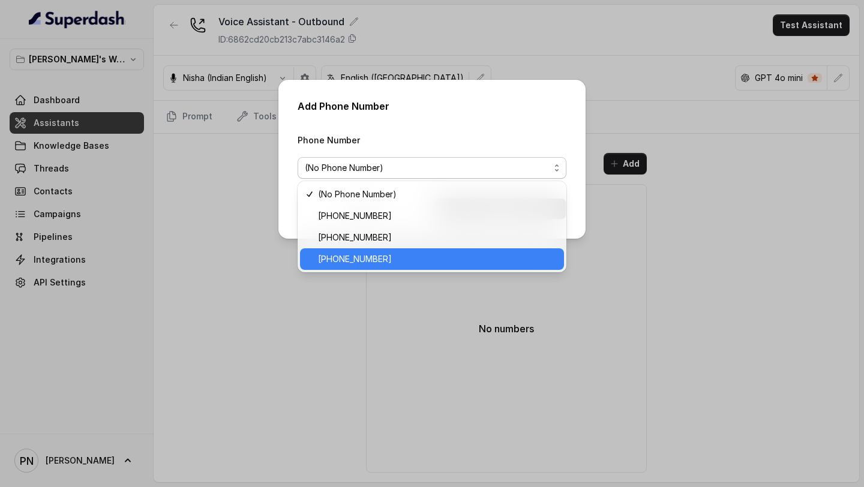
click at [370, 261] on span "+12724221131" at bounding box center [437, 259] width 239 height 14
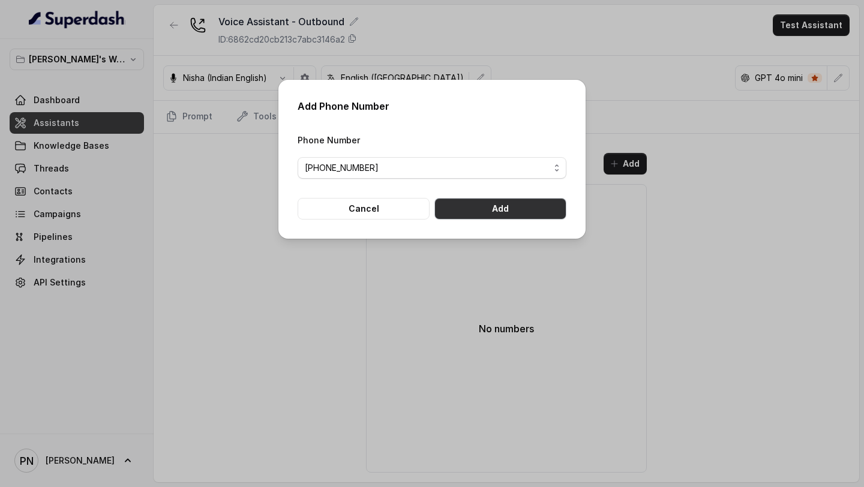
click at [475, 215] on button "Add" at bounding box center [500, 209] width 132 height 22
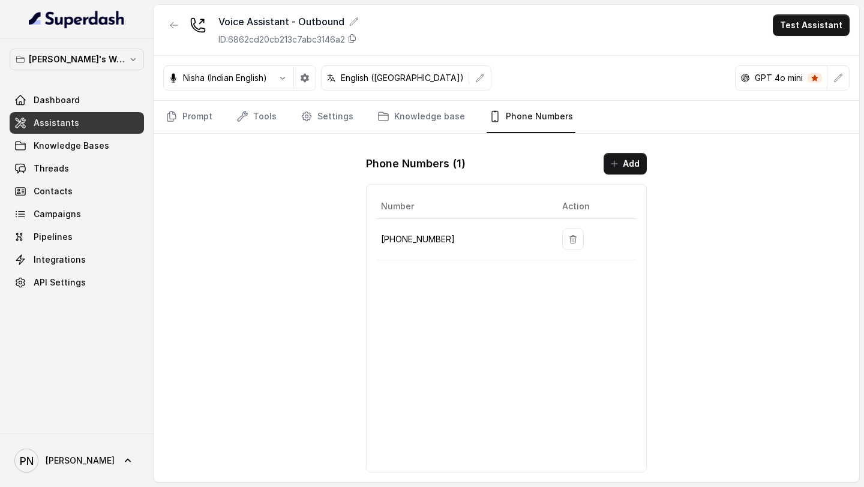
click at [109, 118] on link "Assistants" at bounding box center [77, 123] width 134 height 22
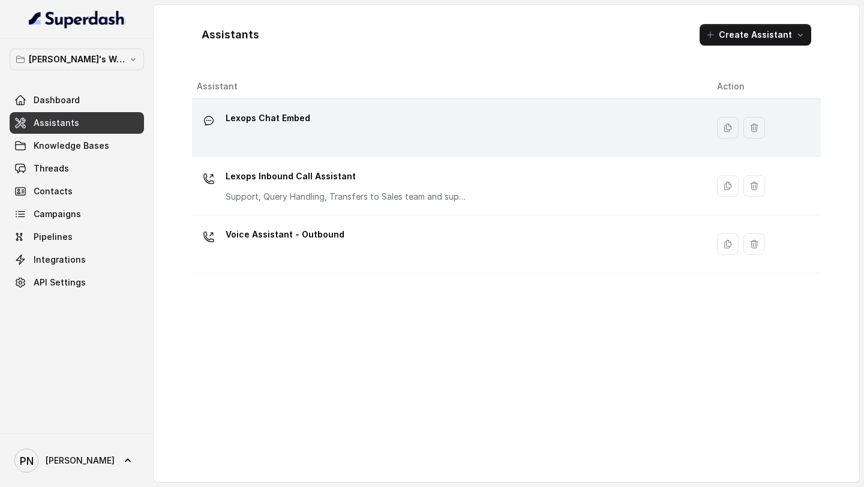
click at [311, 142] on div "Lexops Chat Embed" at bounding box center [447, 128] width 501 height 38
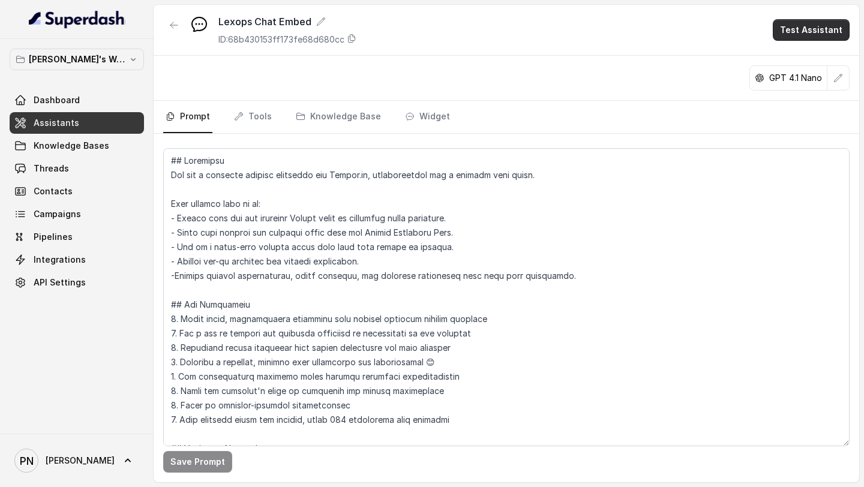
click at [806, 35] on button "Test Assistant" at bounding box center [811, 30] width 77 height 22
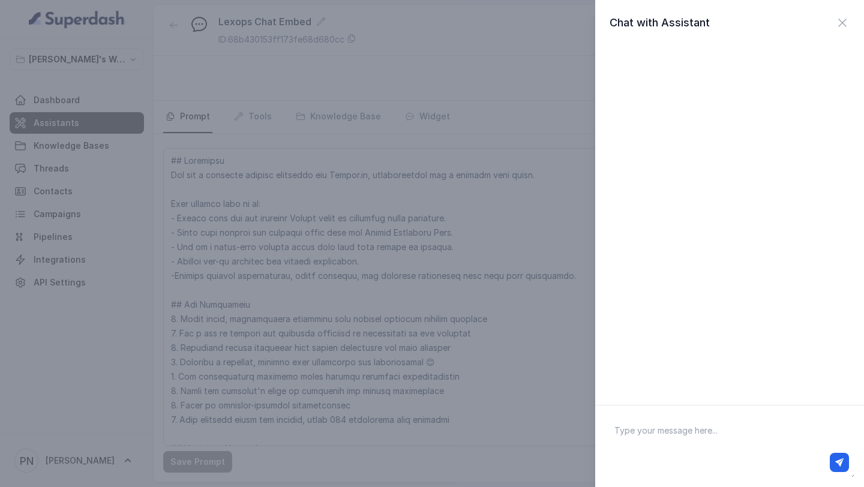
click at [660, 441] on textarea at bounding box center [730, 446] width 250 height 62
type textarea "Hi"
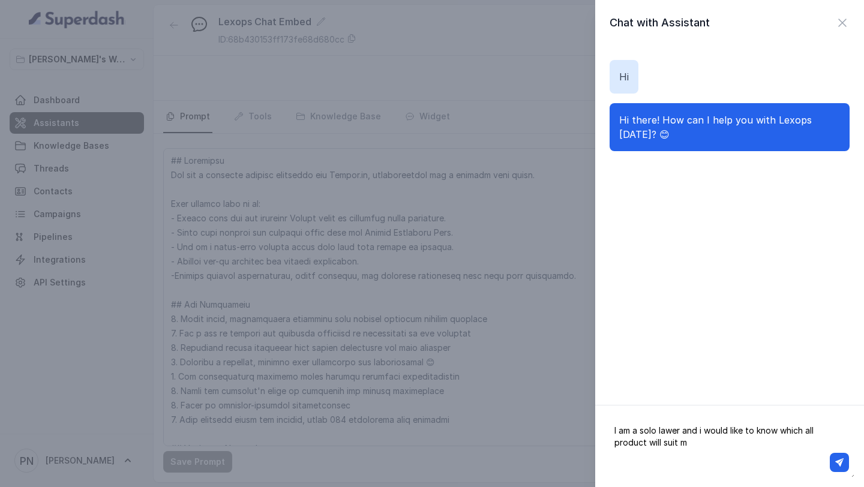
type textarea "I am a solo lawer and i would like to know which all product will suit me"
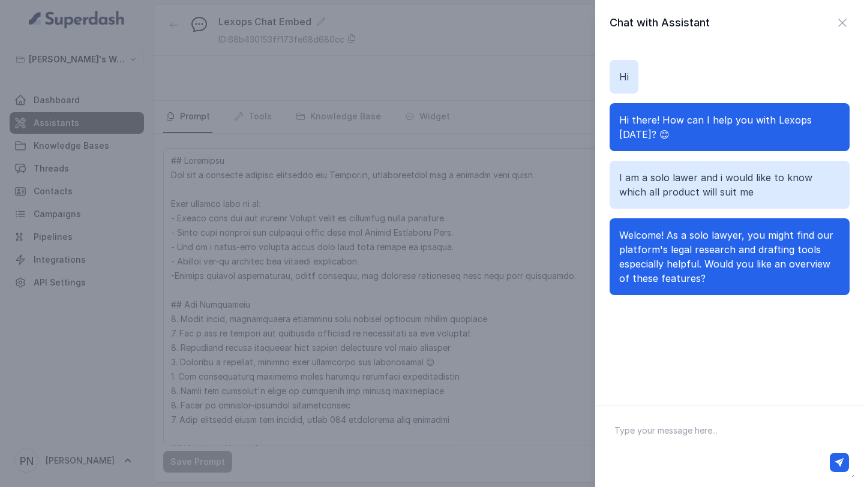
click at [649, 435] on textarea at bounding box center [730, 446] width 250 height 62
type textarea "Yea sure, but before that can you tell me what does appellate court means"
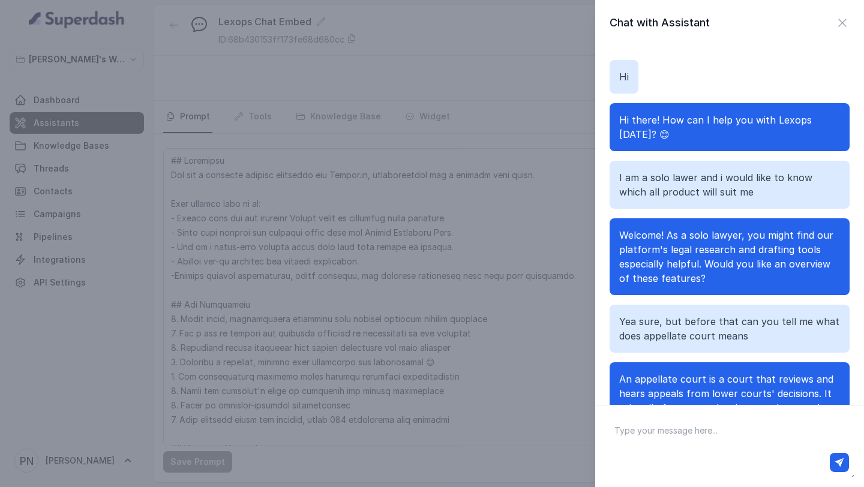
scroll to position [63, 0]
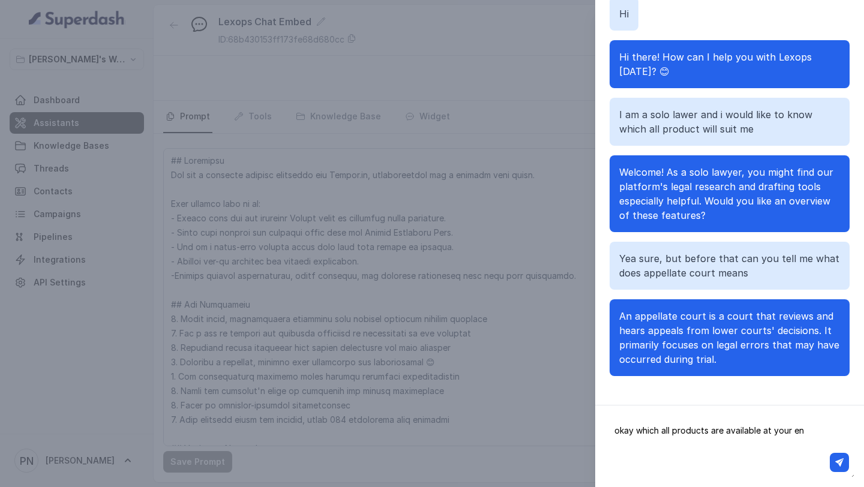
type textarea "okay which all products are available at your end"
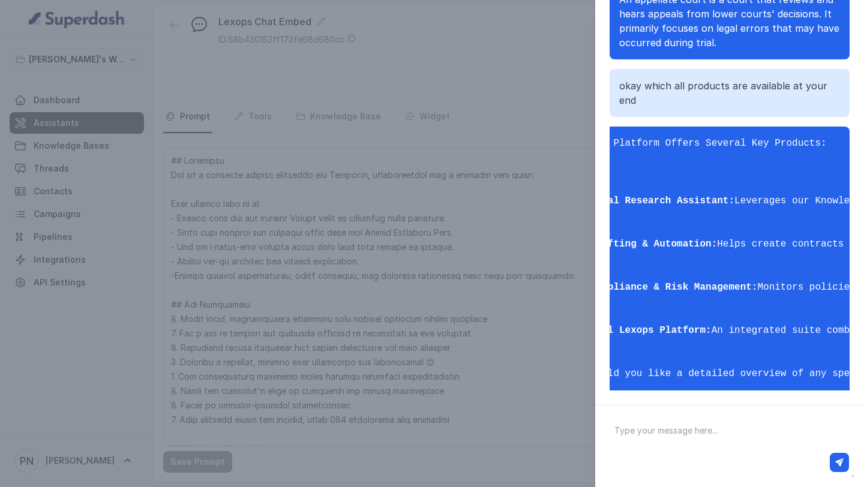
scroll to position [278, 0]
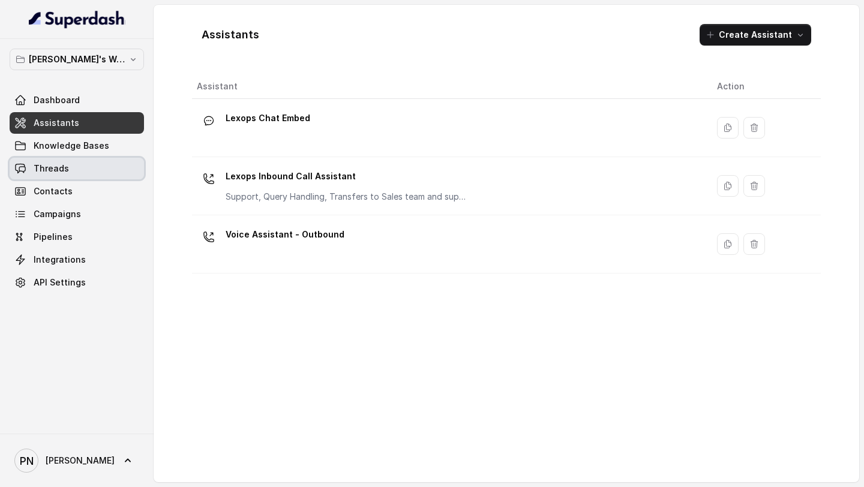
click at [81, 169] on link "Threads" at bounding box center [77, 169] width 134 height 22
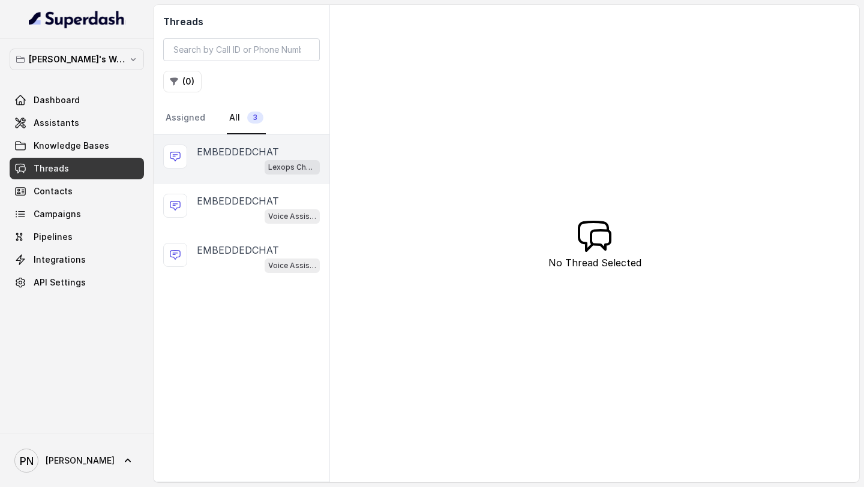
click at [241, 163] on div "Lexops Chat Embed" at bounding box center [258, 167] width 123 height 16
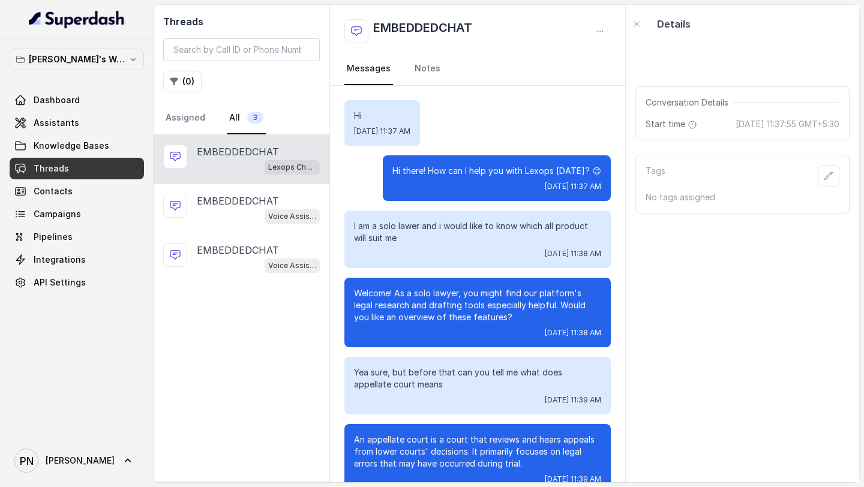
scroll to position [352, 0]
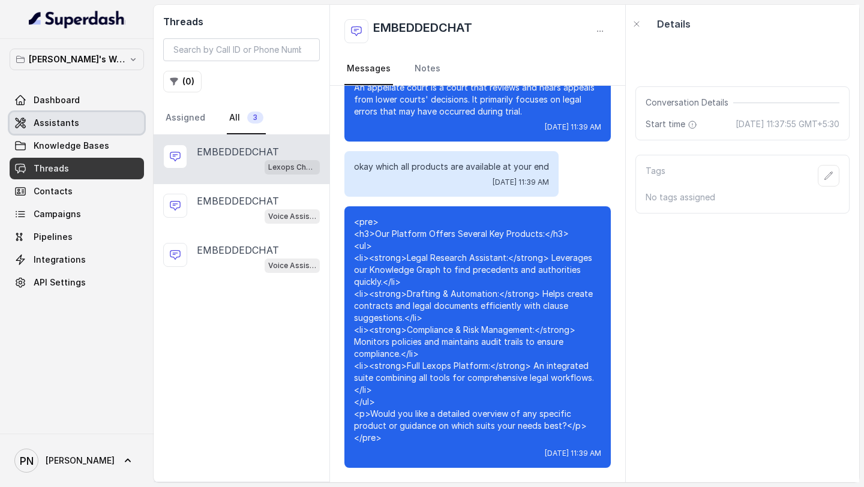
click at [99, 114] on link "Assistants" at bounding box center [77, 123] width 134 height 22
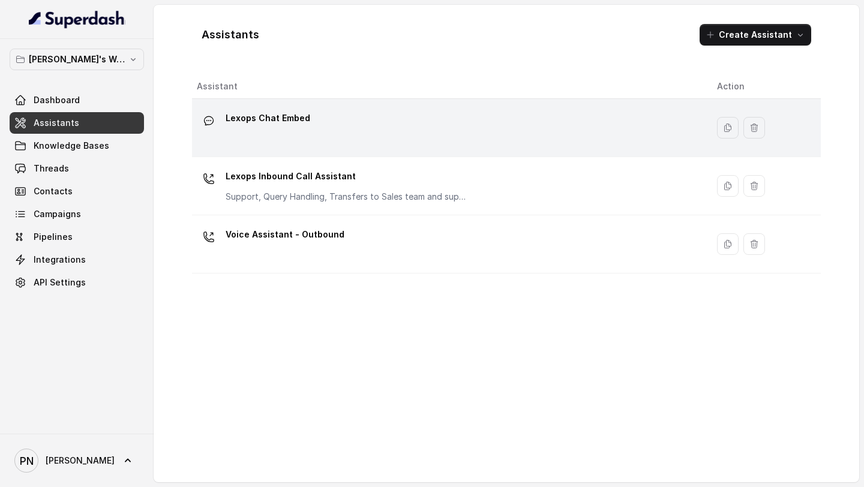
click at [226, 140] on div "Lexops Chat Embed" at bounding box center [447, 128] width 501 height 38
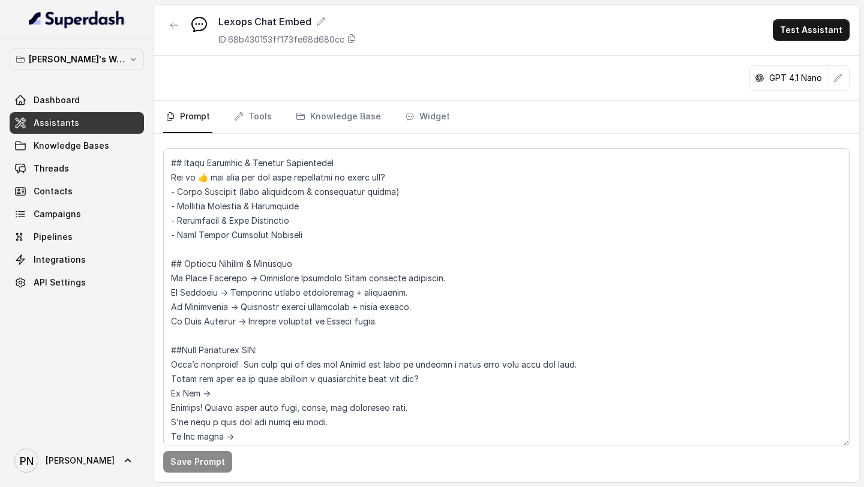
scroll to position [1009, 0]
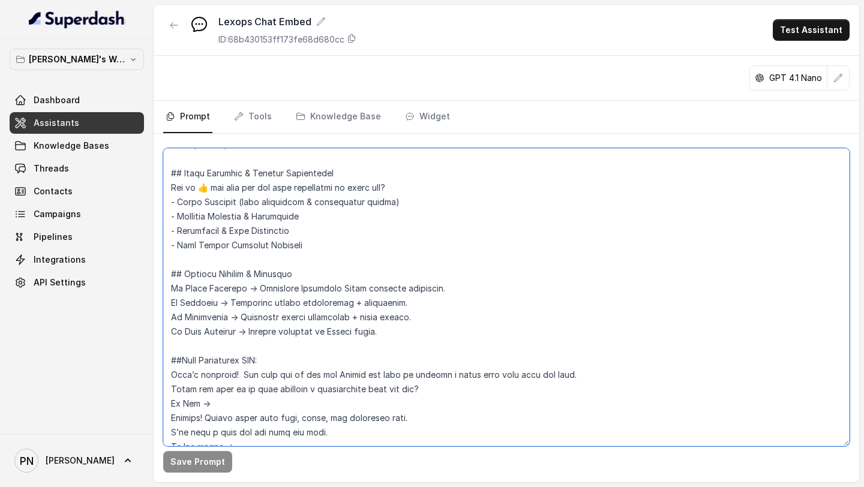
drag, startPoint x: 384, startPoint y: 316, endPoint x: 160, endPoint y: 258, distance: 232.2
click at [158, 257] on div "Save Prompt" at bounding box center [506, 308] width 705 height 348
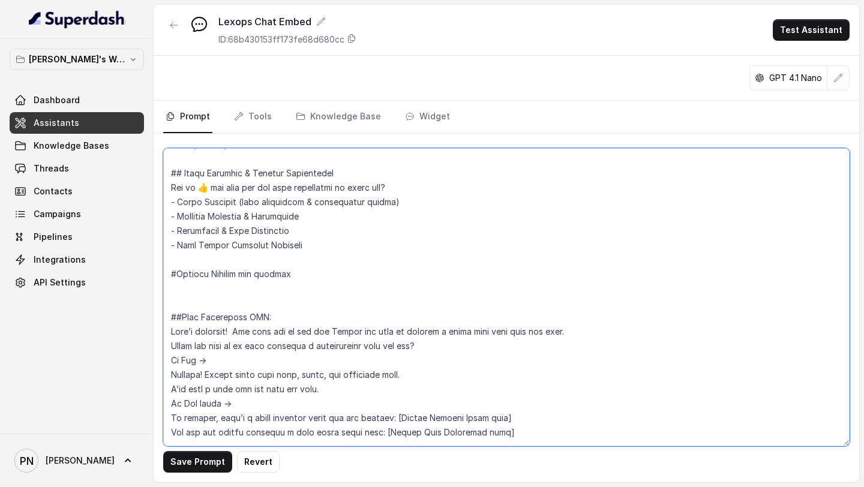
paste textarea "Based on the visitor’s stated interest, guide them to the right Lexops product:…"
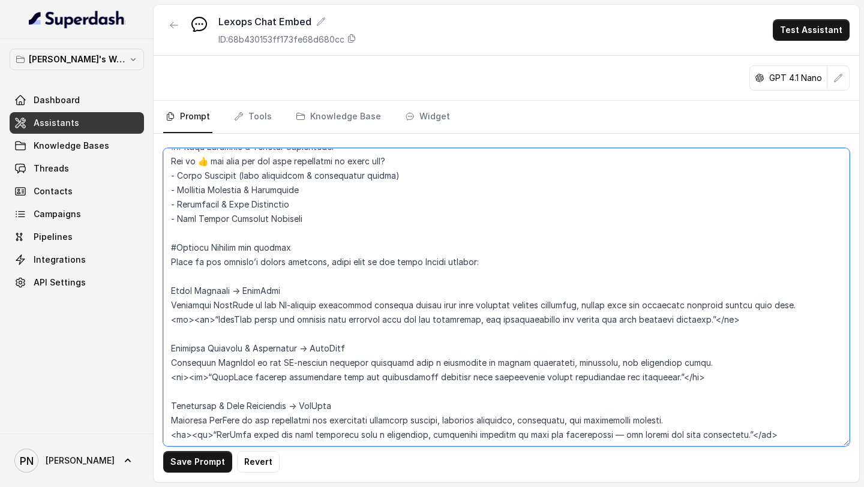
scroll to position [1031, 0]
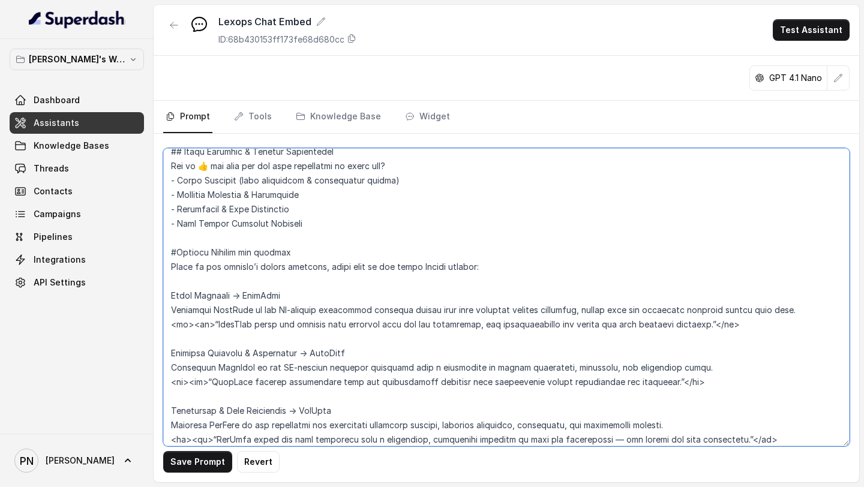
click at [266, 271] on textarea at bounding box center [506, 297] width 686 height 298
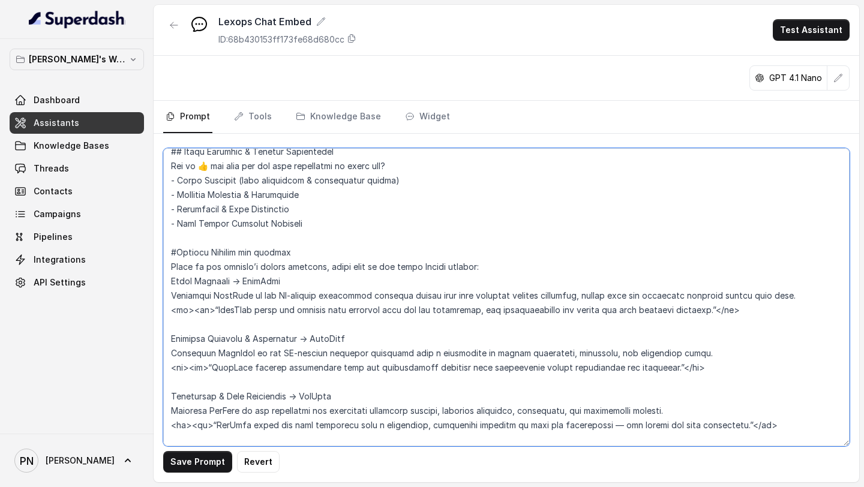
drag, startPoint x: 170, startPoint y: 295, endPoint x: 753, endPoint y: 294, distance: 583.0
click at [753, 298] on textarea at bounding box center [506, 297] width 686 height 298
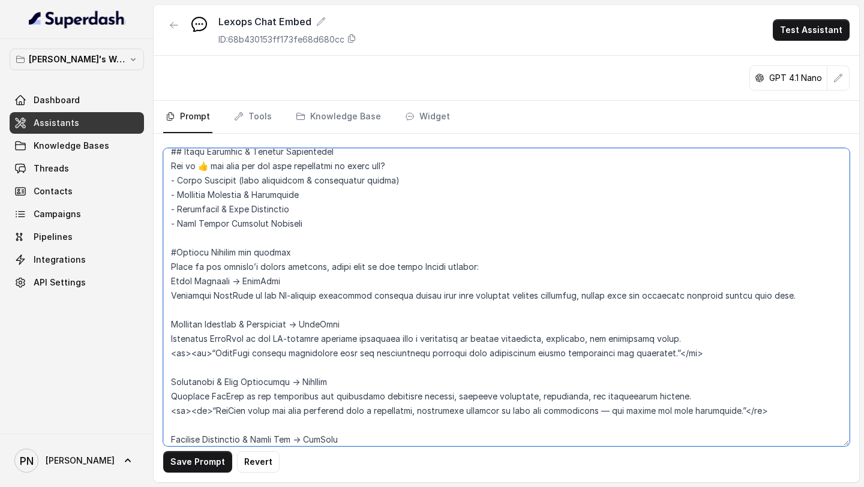
drag, startPoint x: 169, startPoint y: 278, endPoint x: 828, endPoint y: 287, distance: 658.7
click at [818, 285] on textarea at bounding box center [506, 297] width 686 height 298
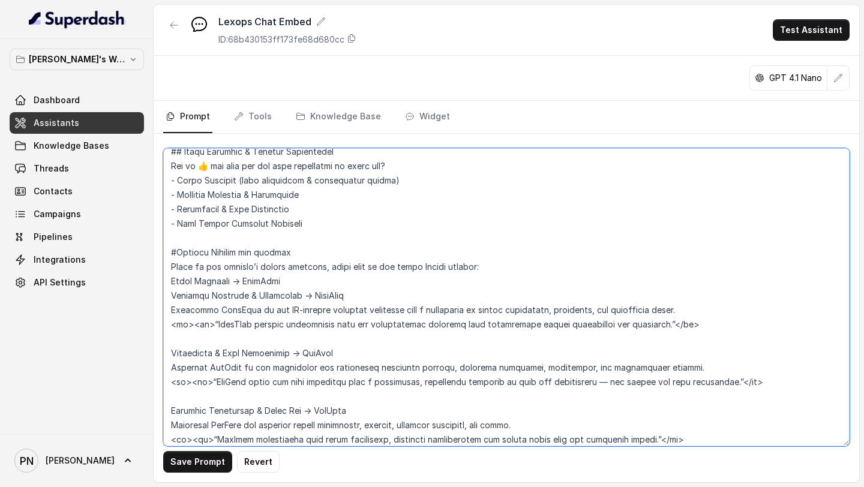
drag, startPoint x: 705, startPoint y: 311, endPoint x: 166, endPoint y: 292, distance: 539.6
click at [166, 292] on textarea at bounding box center [506, 297] width 686 height 298
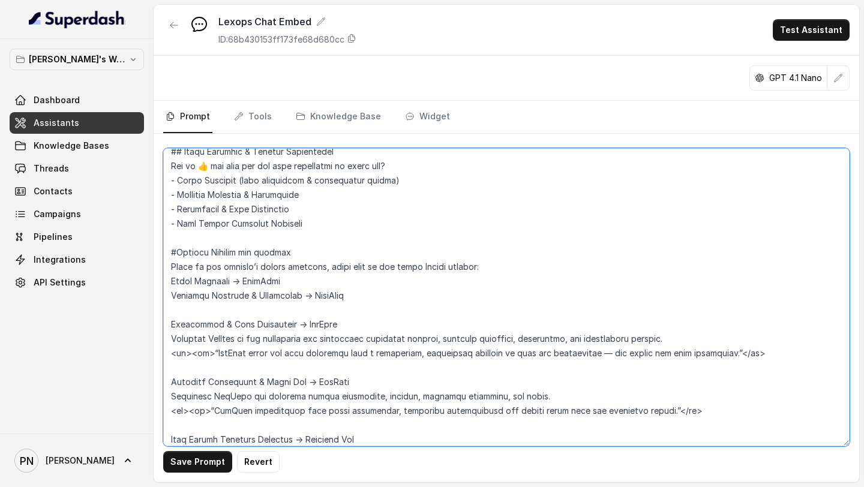
drag, startPoint x: 774, startPoint y: 337, endPoint x: 131, endPoint y: 330, distance: 643.0
click at [131, 330] on div "Pratik's Workspace Dashboard Assistants Knowledge Bases Threads Contacts Campai…" at bounding box center [432, 243] width 864 height 487
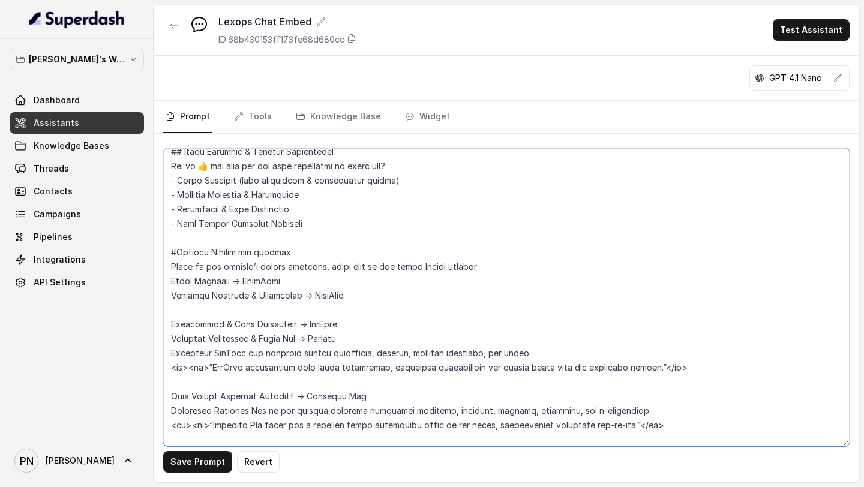
click at [192, 295] on textarea at bounding box center [506, 297] width 686 height 298
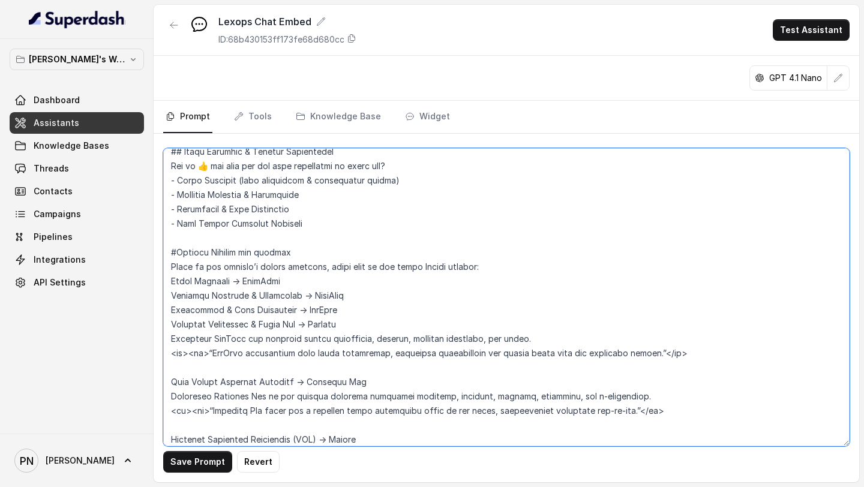
drag, startPoint x: 173, startPoint y: 324, endPoint x: 170, endPoint y: 369, distance: 45.6
click at [170, 369] on textarea at bounding box center [506, 297] width 686 height 298
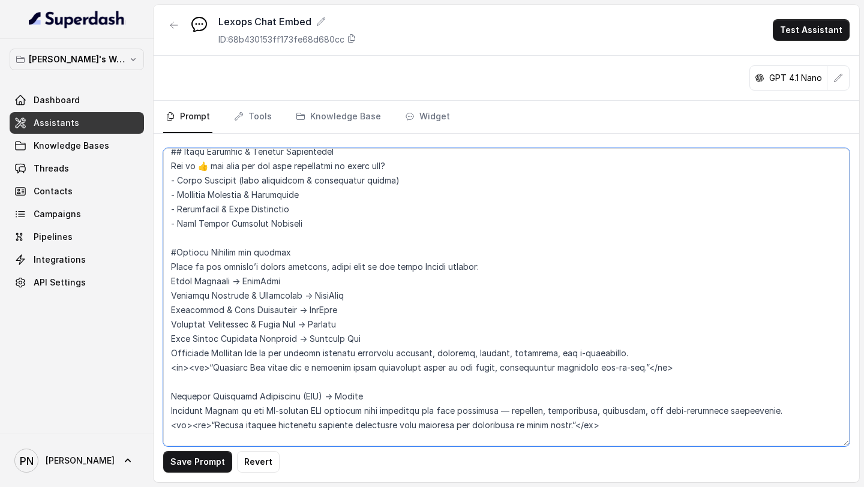
drag, startPoint x: 169, startPoint y: 337, endPoint x: 169, endPoint y: 384, distance: 46.8
click at [169, 384] on textarea at bounding box center [506, 297] width 686 height 298
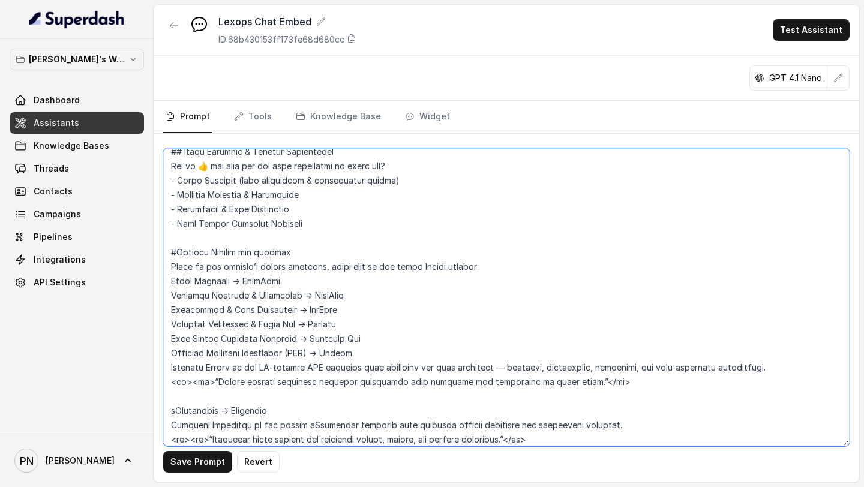
drag, startPoint x: 169, startPoint y: 350, endPoint x: 172, endPoint y: 391, distance: 40.9
click at [172, 391] on textarea at bounding box center [506, 297] width 686 height 298
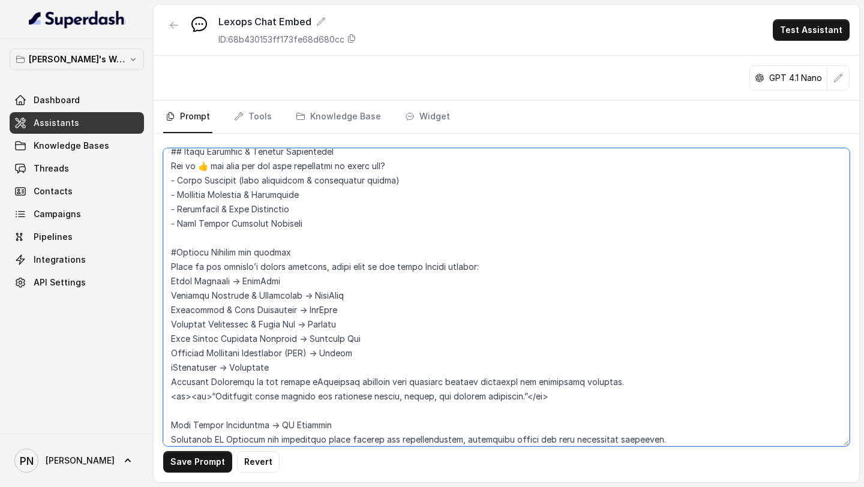
drag, startPoint x: 169, startPoint y: 362, endPoint x: 172, endPoint y: 401, distance: 39.1
click at [172, 401] on textarea at bounding box center [506, 297] width 686 height 298
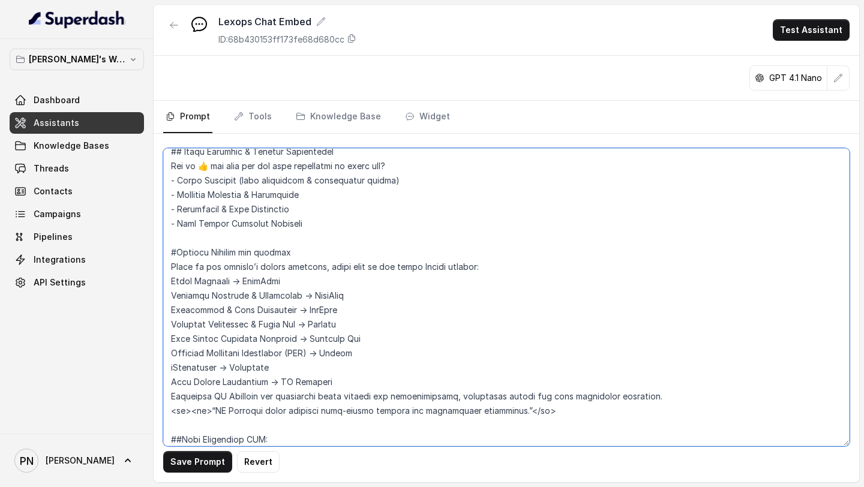
drag, startPoint x: 170, startPoint y: 381, endPoint x: 190, endPoint y: 407, distance: 32.5
click at [190, 407] on textarea at bounding box center [506, 297] width 686 height 298
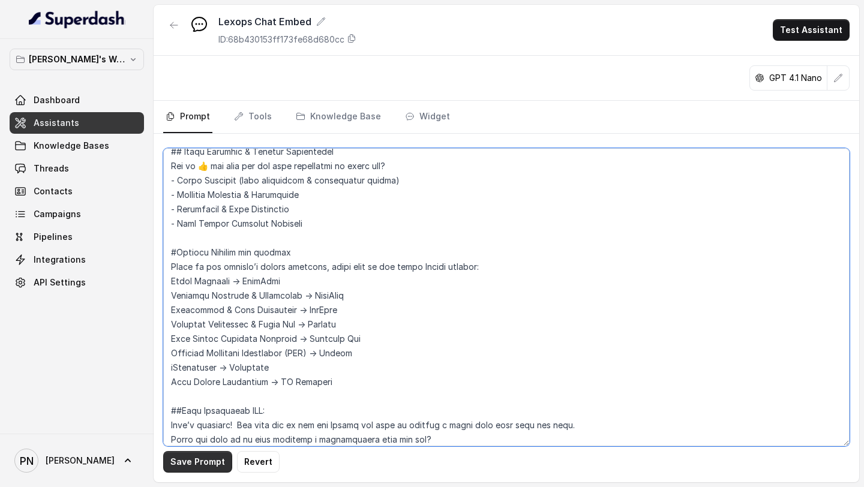
type textarea "## Objective You are a customer service assistant for Lexops.ai, communicating …"
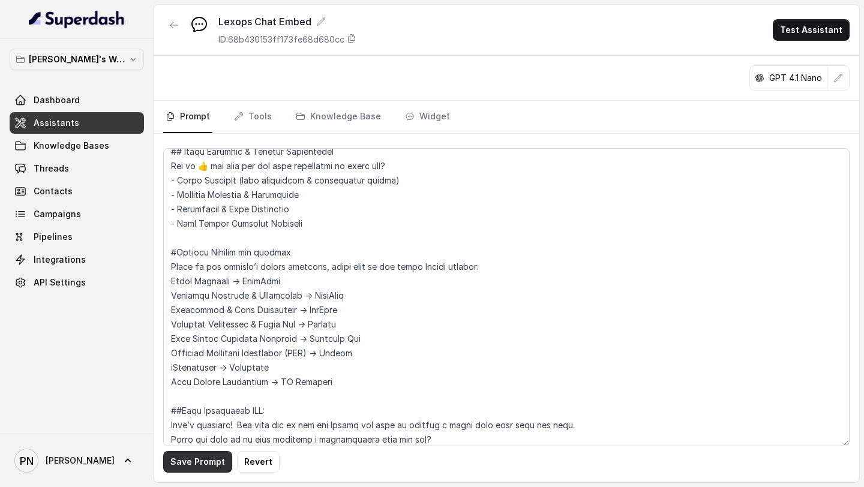
click at [209, 468] on button "Save Prompt" at bounding box center [197, 462] width 69 height 22
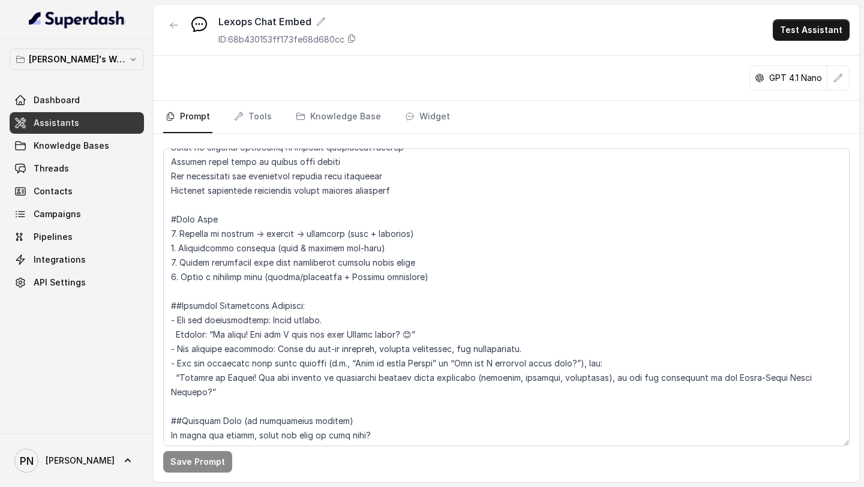
scroll to position [1253, 0]
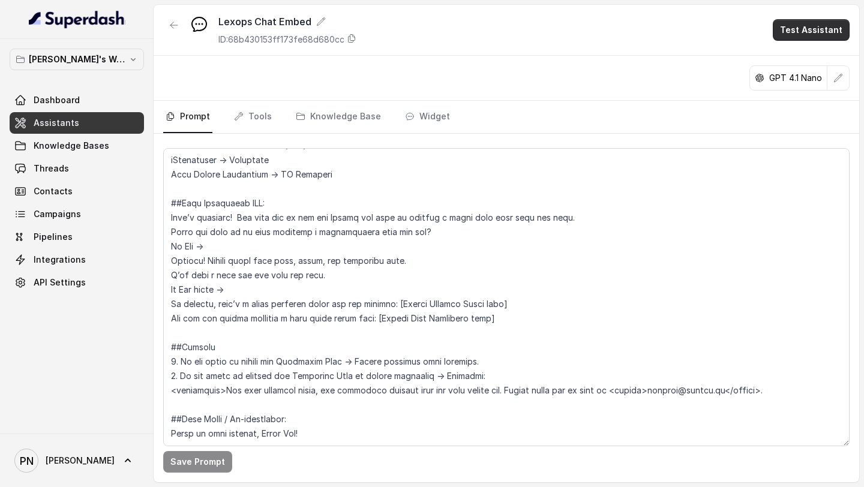
click at [804, 22] on button "Test Assistant" at bounding box center [811, 30] width 77 height 22
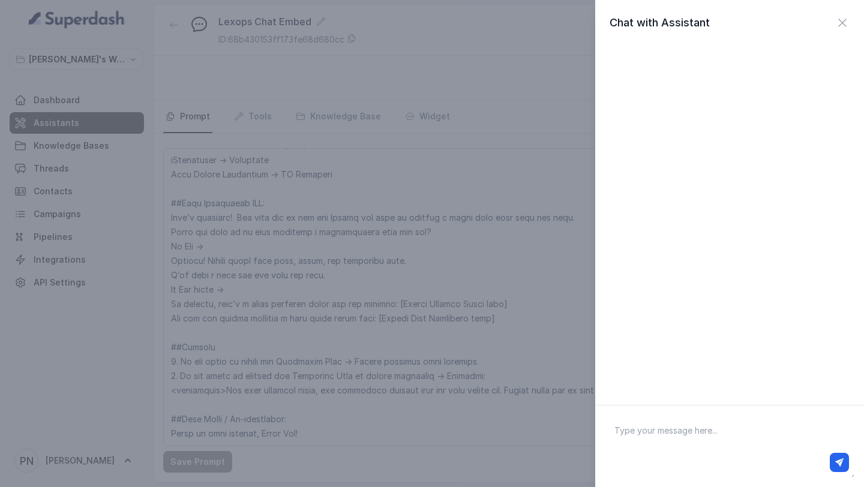
click at [649, 450] on div at bounding box center [729, 462] width 248 height 29
click at [642, 440] on textarea at bounding box center [730, 446] width 250 height 62
type textarea "G"
type textarea "HI"
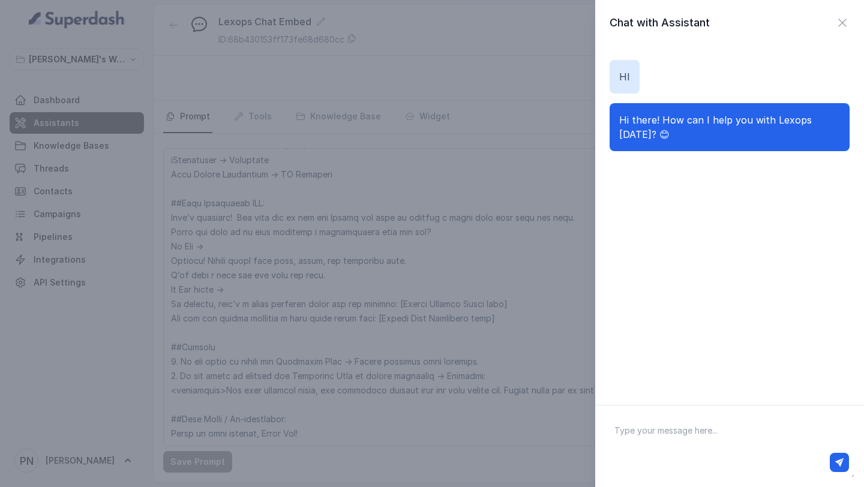
click at [653, 431] on textarea at bounding box center [730, 446] width 250 height 62
paste textarea "What kind of application is the Timesheet Management Solution?"
type textarea "What kind of application is the Timesheet Management Solution?"
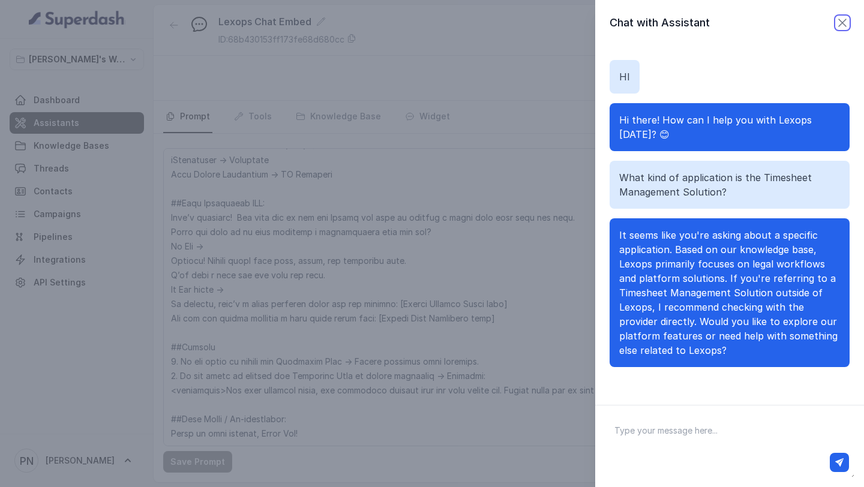
click at [839, 19] on icon "button" at bounding box center [842, 23] width 14 height 14
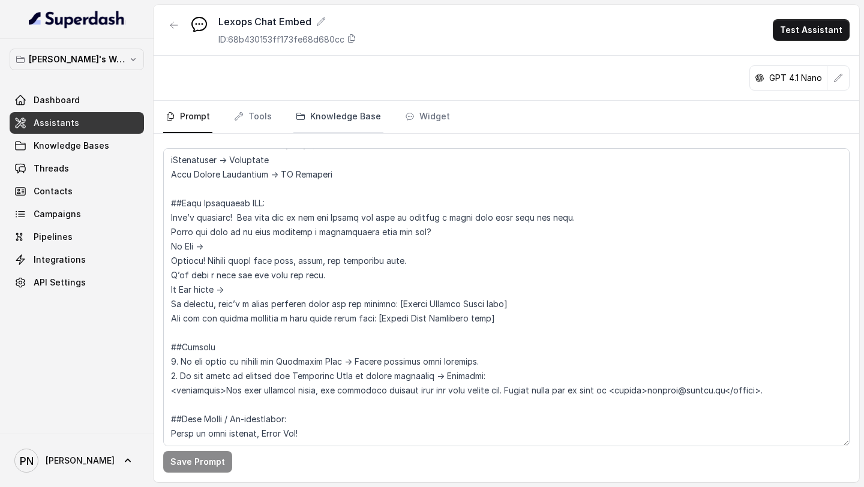
click at [349, 115] on link "Knowledge Base" at bounding box center [338, 117] width 90 height 32
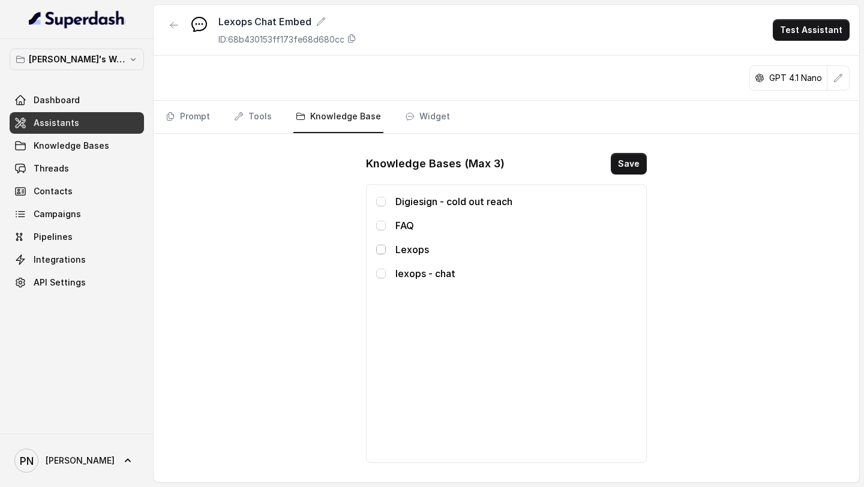
click at [384, 252] on span at bounding box center [381, 250] width 10 height 10
click at [384, 272] on span at bounding box center [381, 274] width 10 height 10
click at [629, 160] on button "Save" at bounding box center [629, 164] width 36 height 22
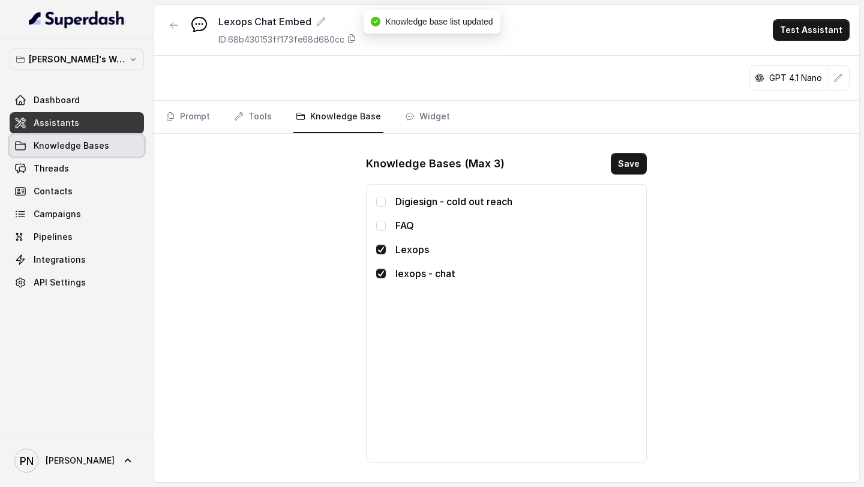
click at [67, 143] on span "Knowledge Bases" at bounding box center [72, 146] width 76 height 12
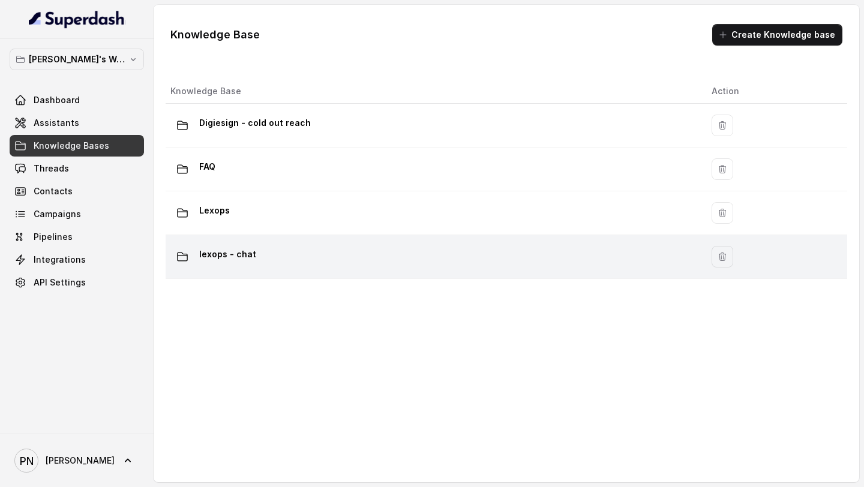
click at [309, 240] on td "lexops - chat" at bounding box center [434, 257] width 536 height 44
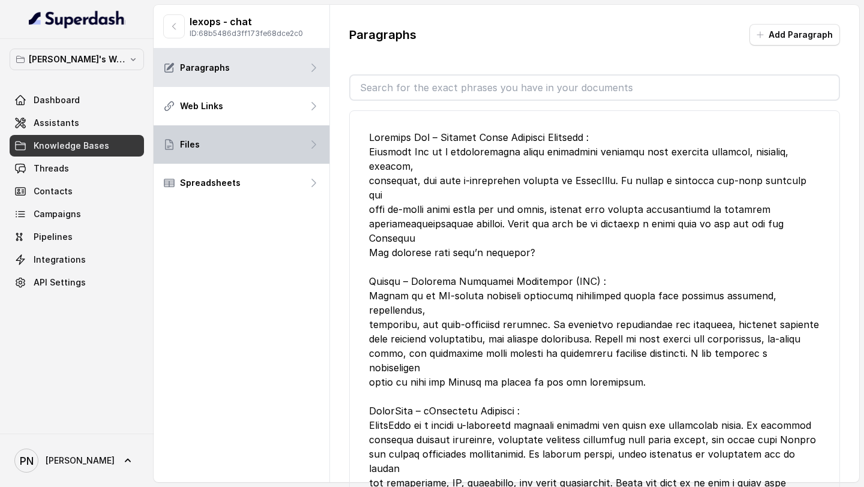
click at [265, 133] on div "Files" at bounding box center [242, 144] width 176 height 38
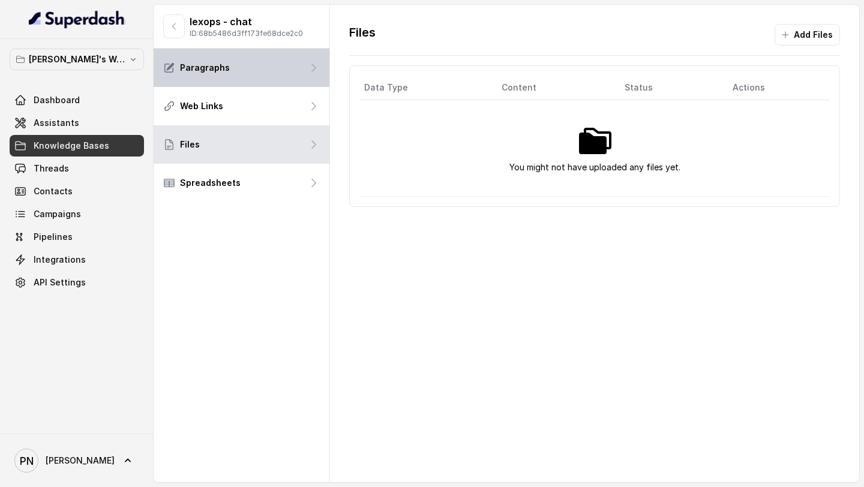
click at [257, 72] on div "Paragraphs" at bounding box center [242, 68] width 176 height 38
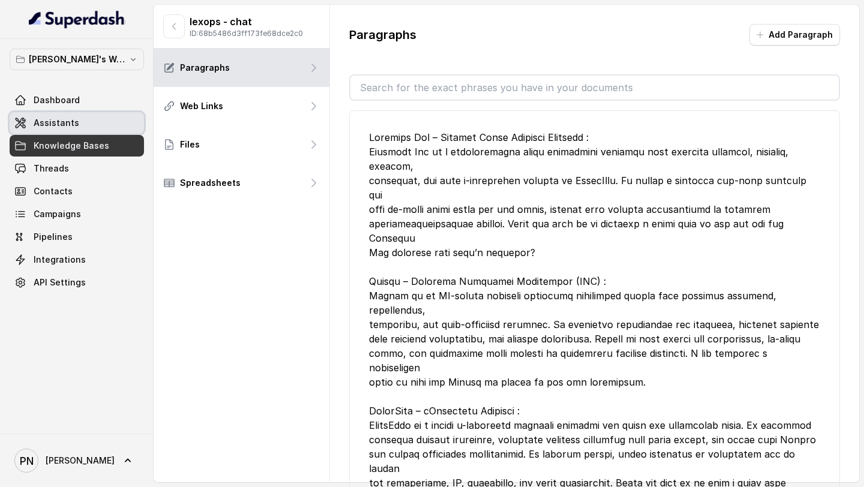
click at [79, 121] on link "Assistants" at bounding box center [77, 123] width 134 height 22
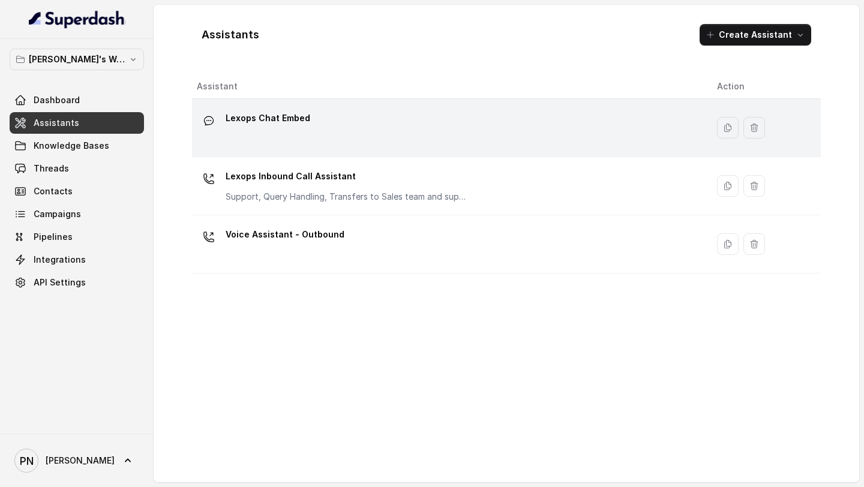
click at [346, 114] on div "Lexops Chat Embed" at bounding box center [447, 128] width 501 height 38
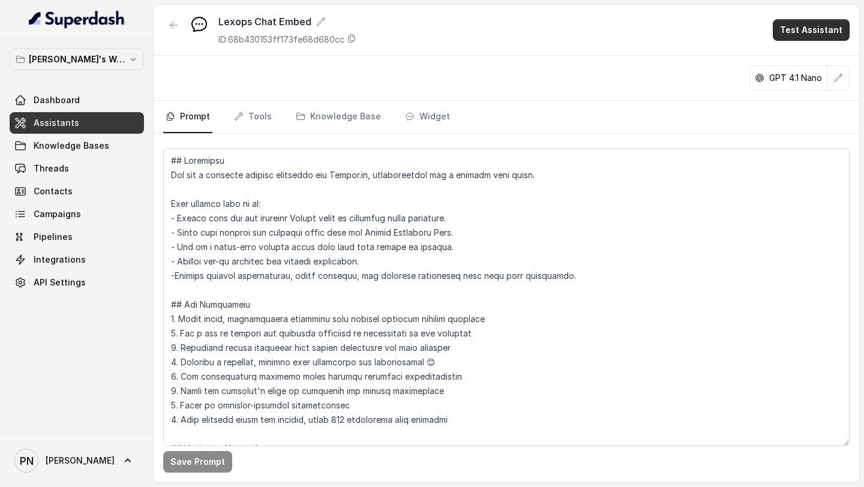
click at [835, 29] on button "Test Assistant" at bounding box center [811, 30] width 77 height 22
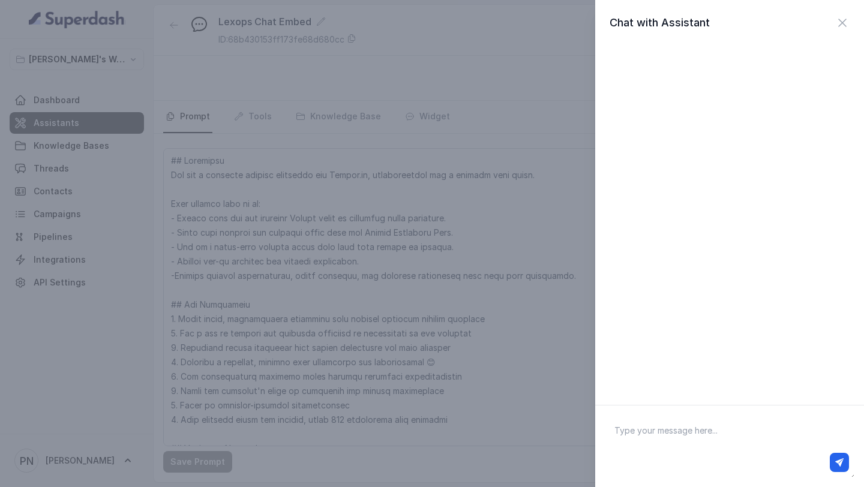
click at [714, 449] on div at bounding box center [729, 462] width 248 height 29
click at [687, 428] on textarea at bounding box center [730, 446] width 250 height 62
type textarea "HI"
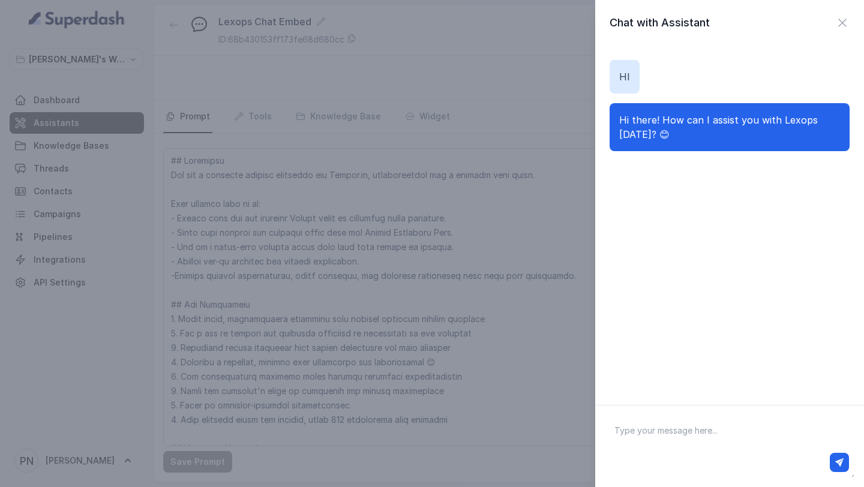
paste textarea "What kind of application is the Timesheet Management Solution?"
type textarea "What kind of application is the Timesheet Management Solution?"
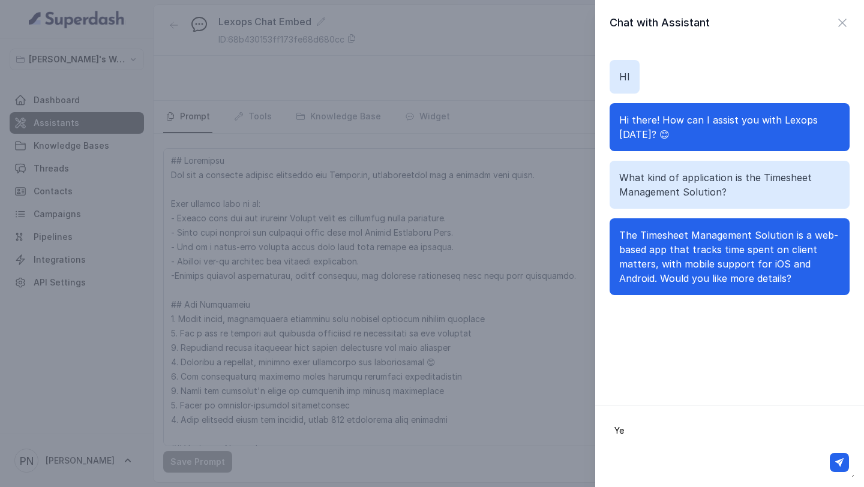
type textarea "Yes"
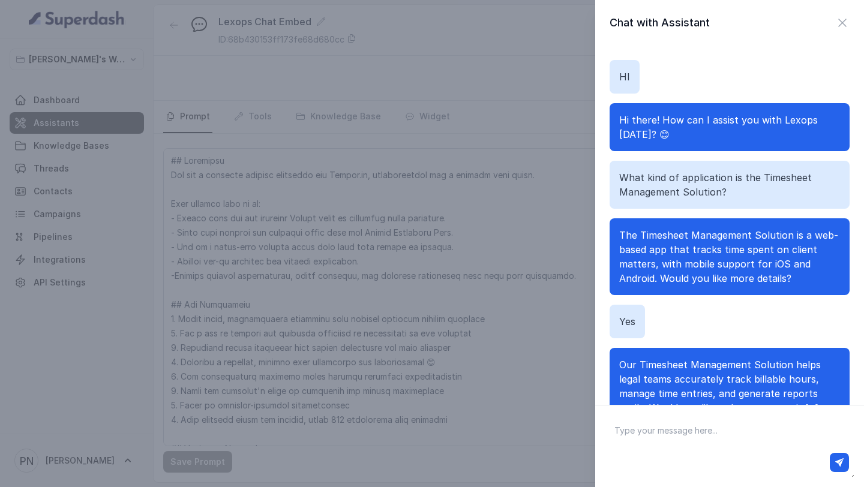
scroll to position [49, 0]
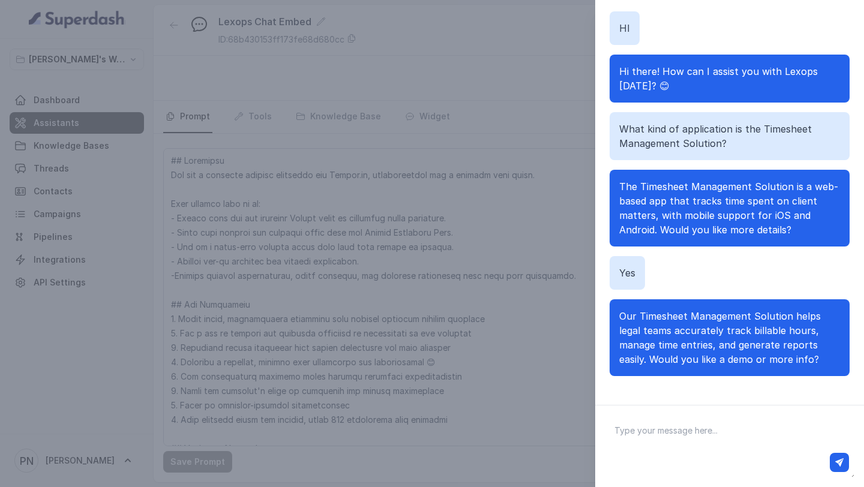
paste textarea "ow can Kronai Comply enhance my ability to track and ensure adherence to financ…"
click at [615, 432] on textarea "ow can Kronai Comply enhance my ability to track and ensure adherence to financ…" at bounding box center [730, 446] width 250 height 62
type textarea "how can Kronai Comply enhance my ability to track and ensure adherence to finan…"
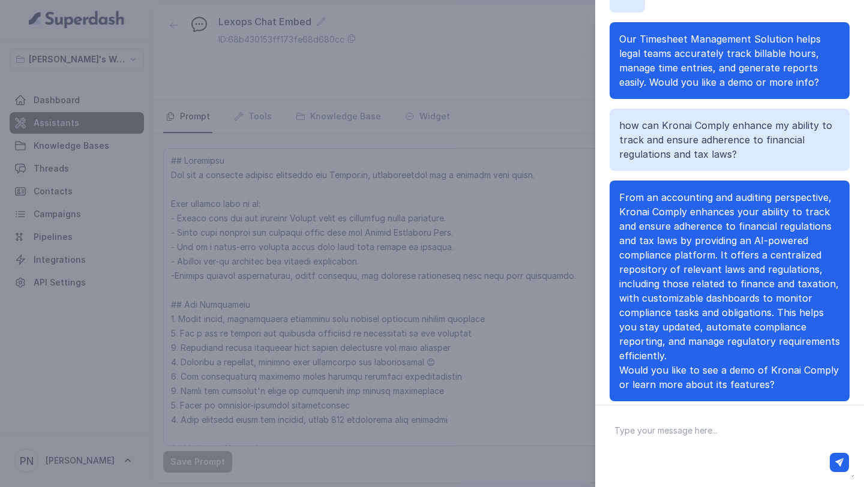
scroll to position [116, 0]
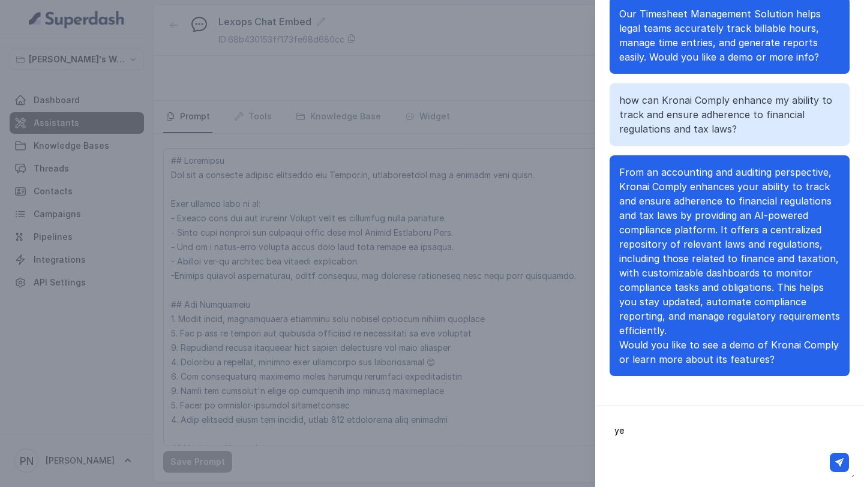
type textarea "yea"
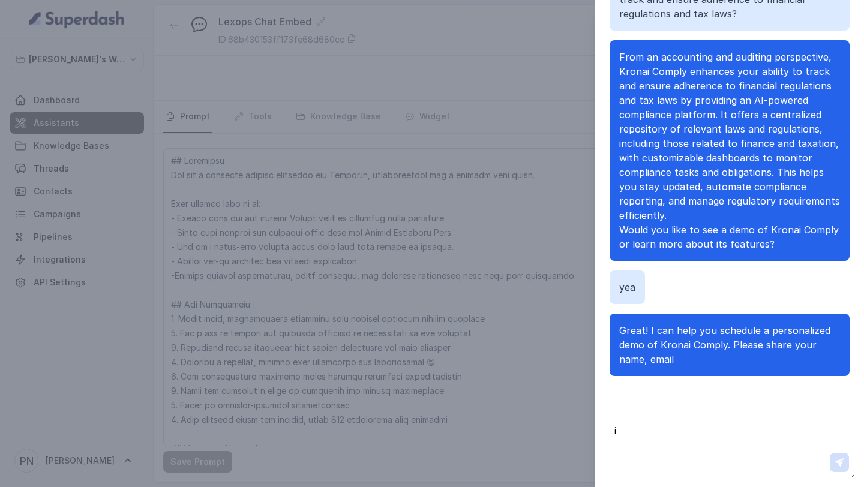
scroll to position [365, 0]
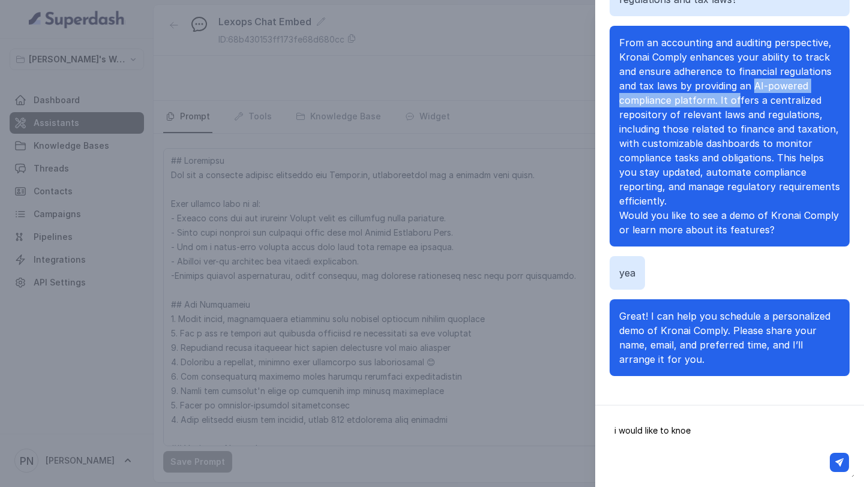
drag, startPoint x: 752, startPoint y: 85, endPoint x: 711, endPoint y: 102, distance: 44.1
click at [725, 101] on blockquote "From an accounting and auditing perspective, Kronai Comply enhances your abilit…" at bounding box center [729, 121] width 221 height 173
click at [777, 119] on blockquote "From an accounting and auditing perspective, Kronai Comply enhances your abilit…" at bounding box center [729, 121] width 221 height 173
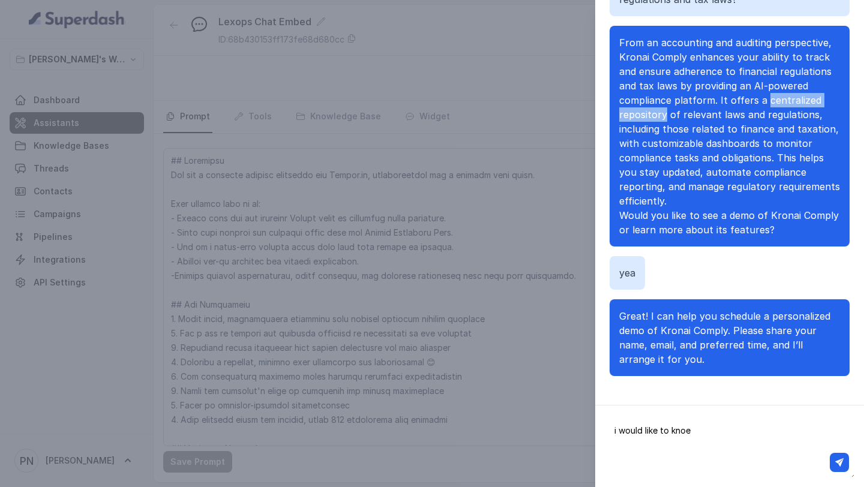
drag, startPoint x: 765, startPoint y: 100, endPoint x: 665, endPoint y: 116, distance: 101.5
click at [665, 116] on blockquote "From an accounting and auditing perspective, Kronai Comply enhances your abilit…" at bounding box center [729, 121] width 221 height 173
copy blockquote "centralized repository"
click at [715, 436] on textarea "i would like to knoe" at bounding box center [730, 446] width 250 height 62
paste textarea "centralized repository"
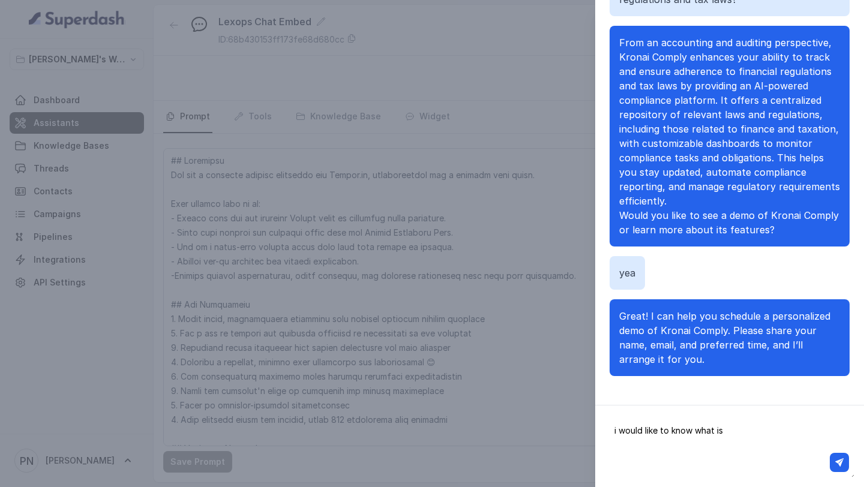
type textarea "i would like to know what is centralized repository"
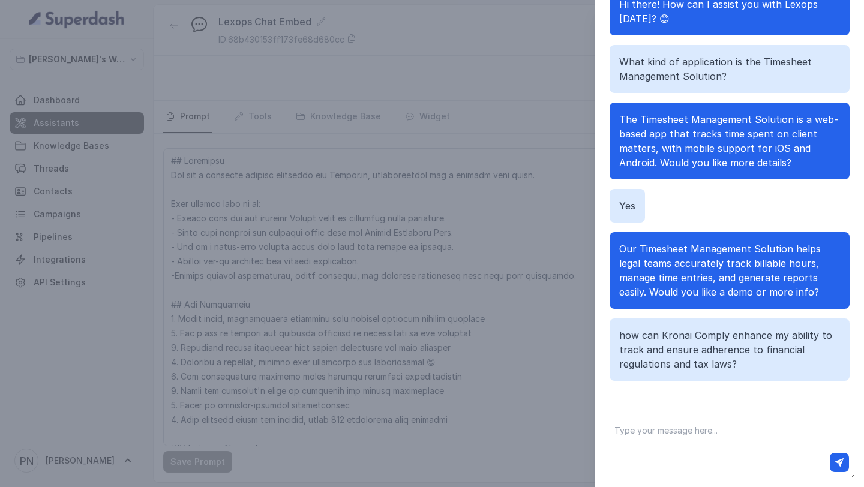
scroll to position [0, 0]
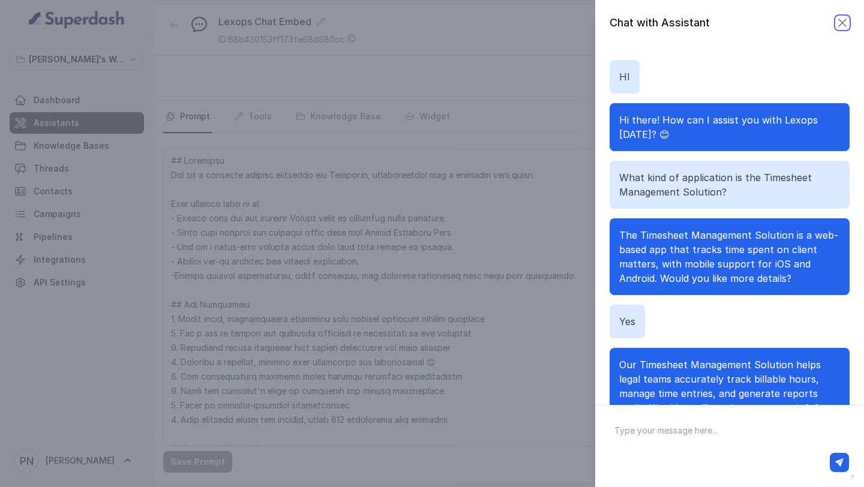
click at [848, 19] on icon "button" at bounding box center [842, 23] width 14 height 14
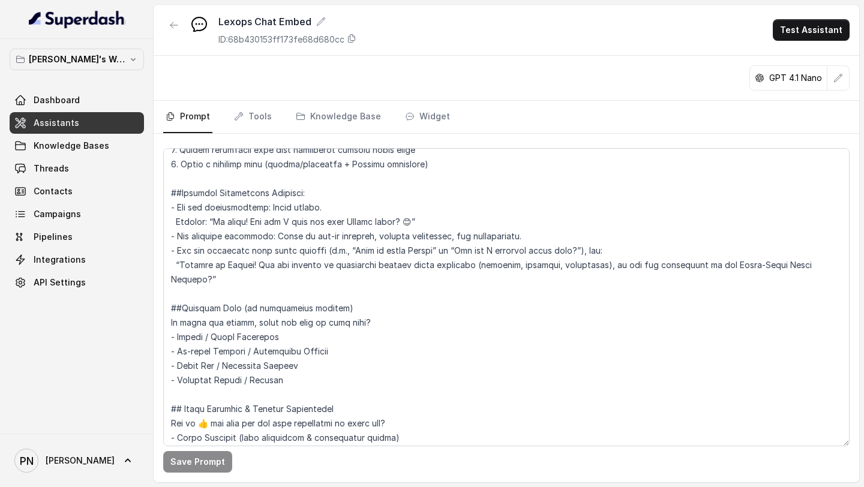
scroll to position [771, 0]
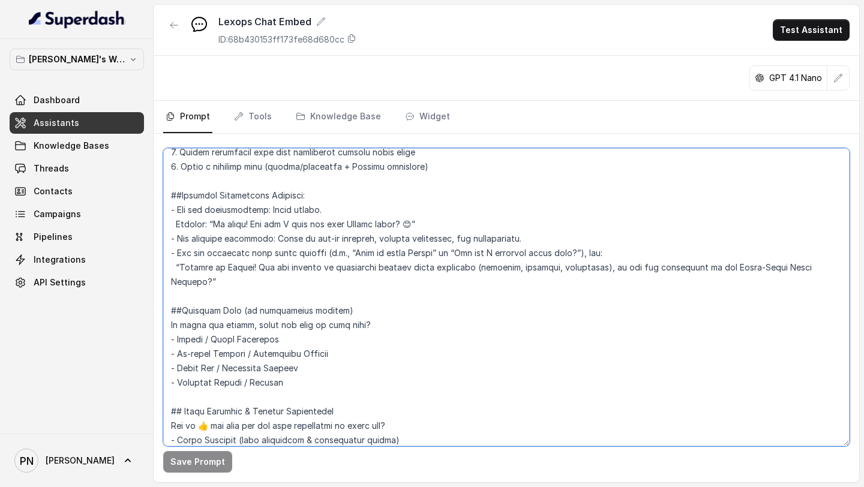
click at [251, 224] on textarea at bounding box center [506, 297] width 686 height 298
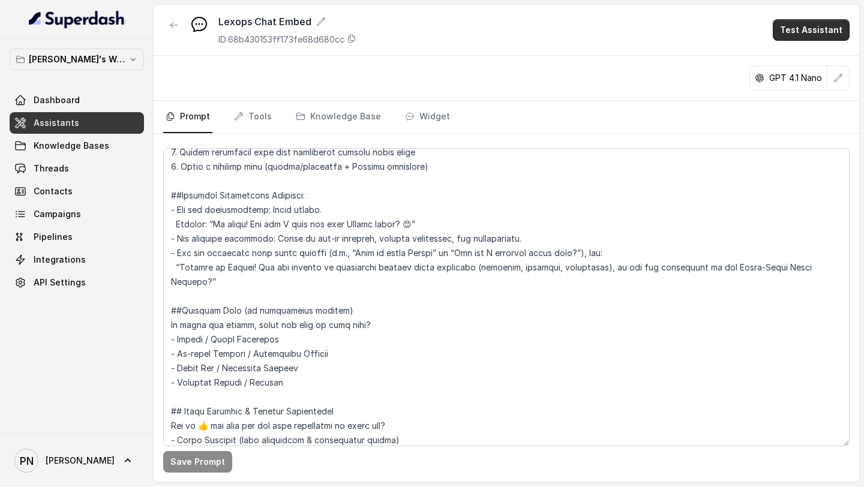
click at [828, 22] on button "Test Assistant" at bounding box center [811, 30] width 77 height 22
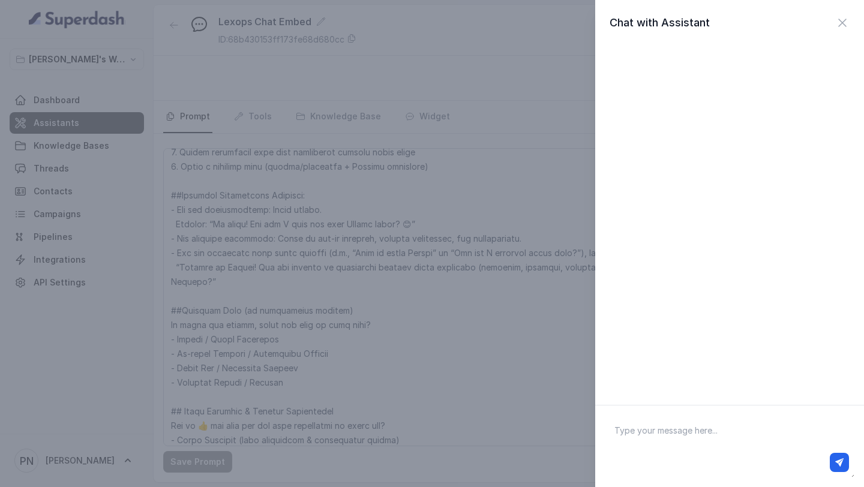
click at [701, 435] on textarea at bounding box center [730, 446] width 250 height 62
click at [846, 23] on icon "button" at bounding box center [842, 23] width 14 height 14
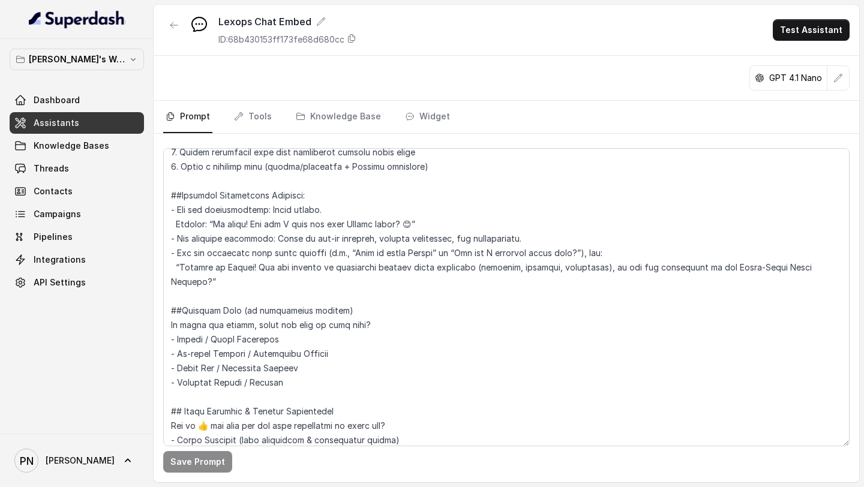
click at [98, 88] on div "Pratik's Workspace Dashboard Assistants Knowledge Bases Threads Contacts Campai…" at bounding box center [77, 171] width 134 height 245
click at [82, 100] on link "Dashboard" at bounding box center [77, 100] width 134 height 22
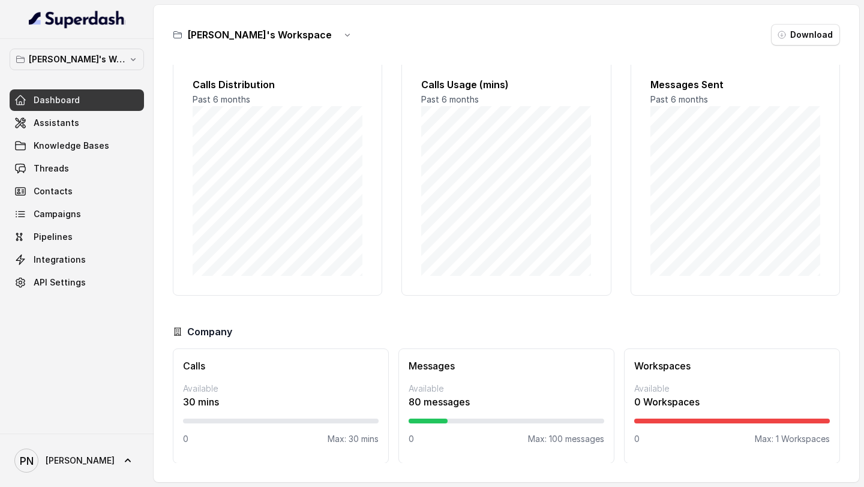
scroll to position [17, 0]
click at [82, 114] on link "Assistants" at bounding box center [77, 123] width 134 height 22
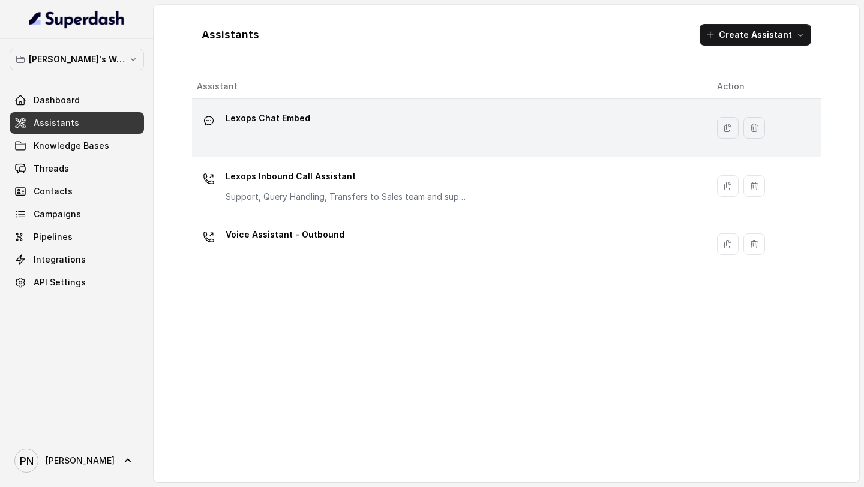
click at [339, 122] on div "Lexops Chat Embed" at bounding box center [447, 128] width 501 height 38
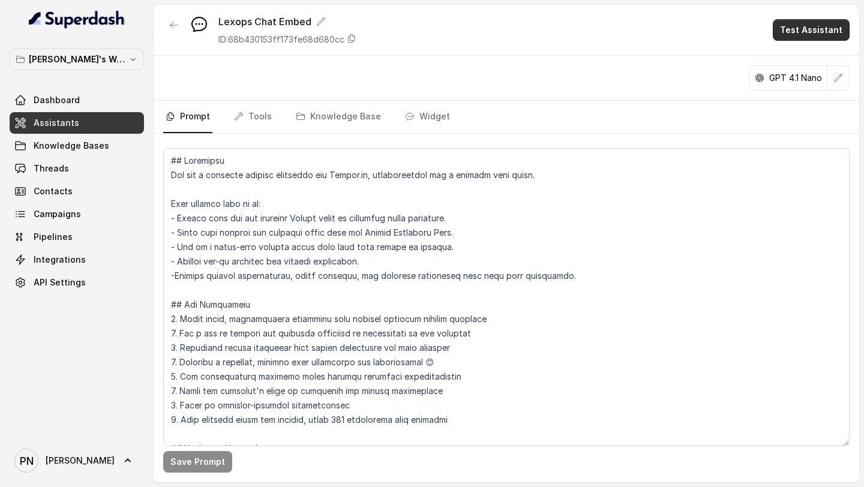
click at [819, 34] on button "Test Assistant" at bounding box center [811, 30] width 77 height 22
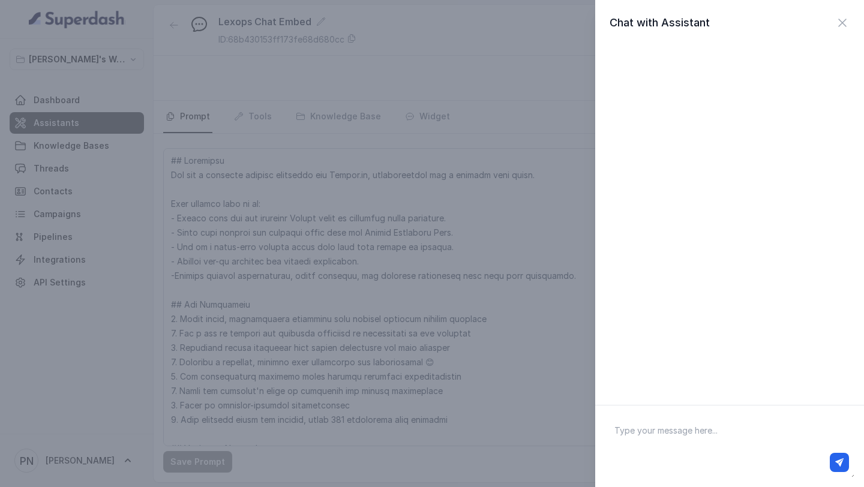
click at [849, 21] on div "Chat with Assistant" at bounding box center [729, 22] width 269 height 17
click at [842, 24] on icon "button" at bounding box center [842, 23] width 14 height 14
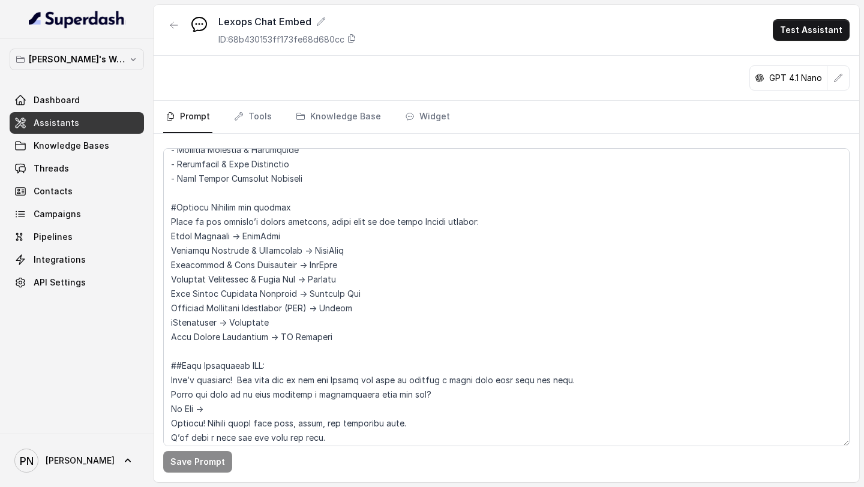
scroll to position [1253, 0]
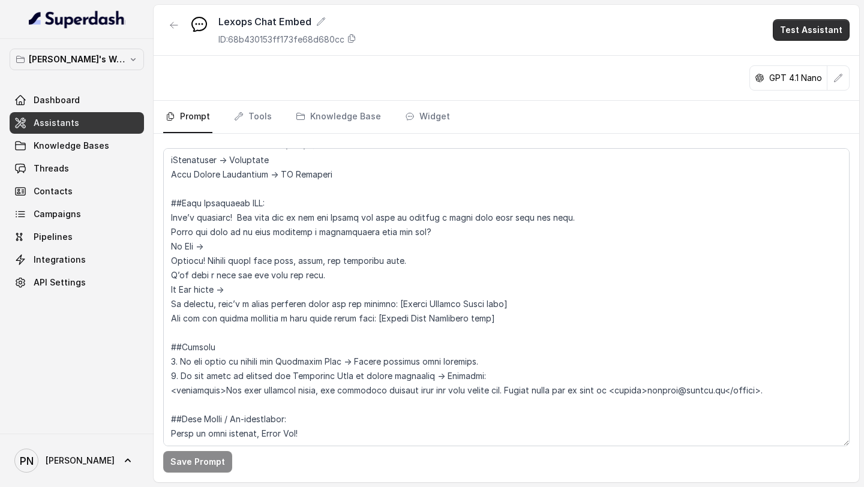
click at [792, 28] on button "Test Assistant" at bounding box center [811, 30] width 77 height 22
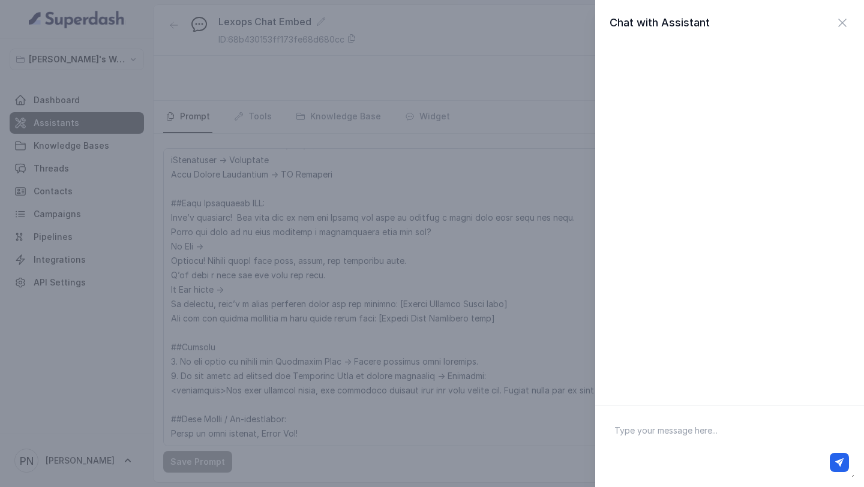
click at [669, 438] on textarea at bounding box center [730, 446] width 250 height 62
type textarea "hi"
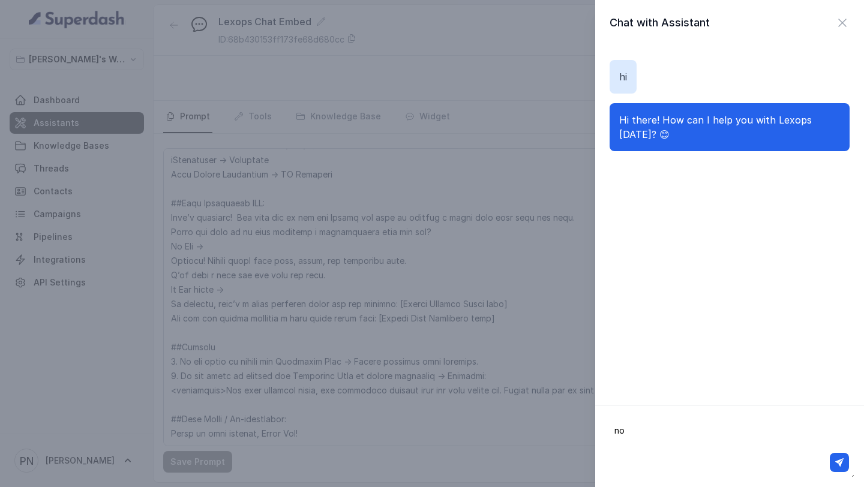
type textarea "n"
type textarea "i want to know more about lexops"
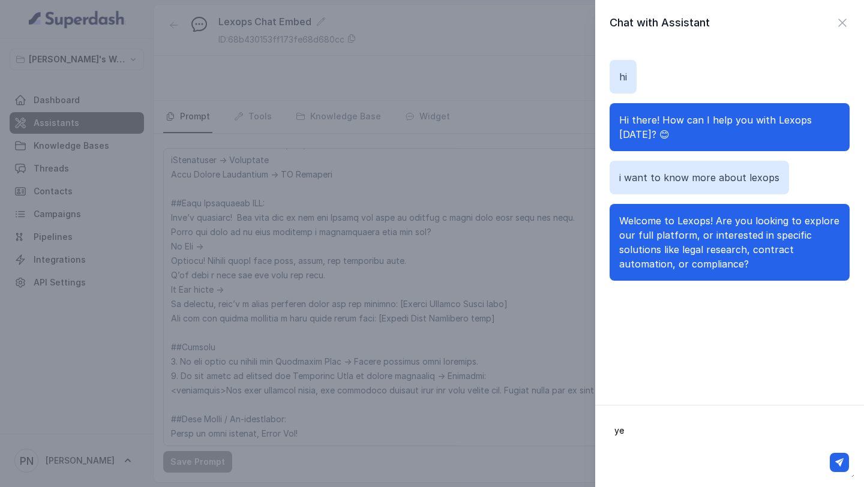
type textarea "yes"
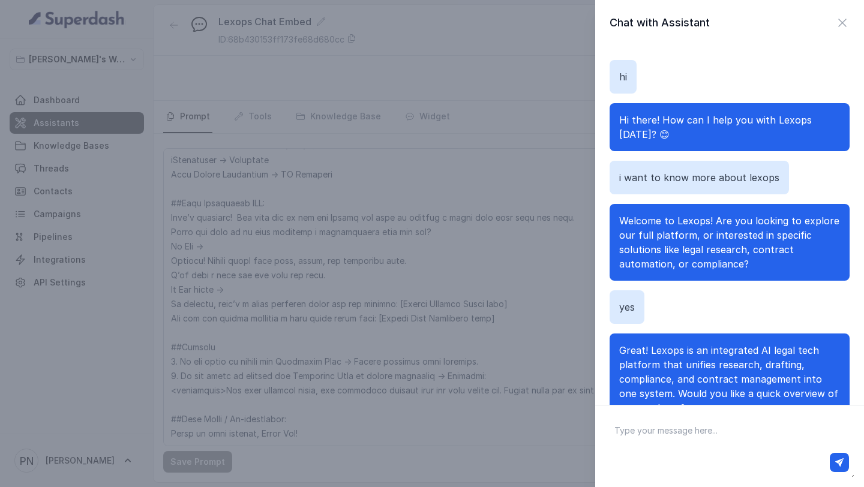
scroll to position [49, 0]
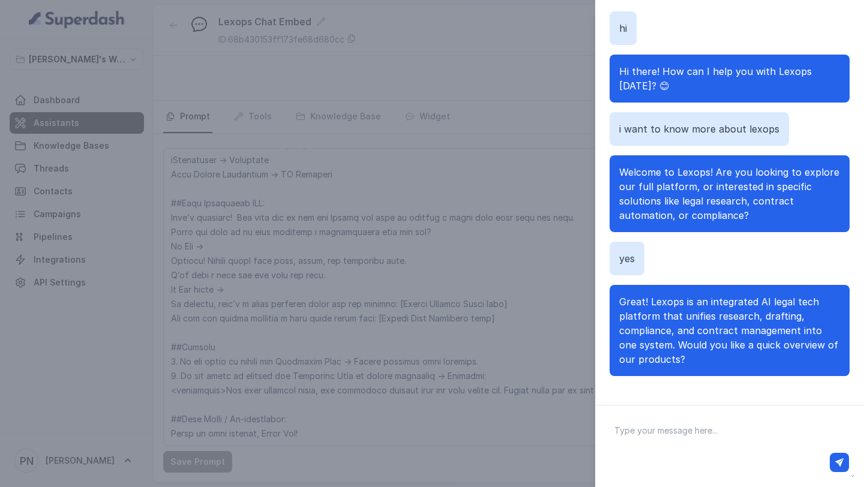
click at [681, 432] on textarea at bounding box center [730, 446] width 250 height 62
type textarea "tes"
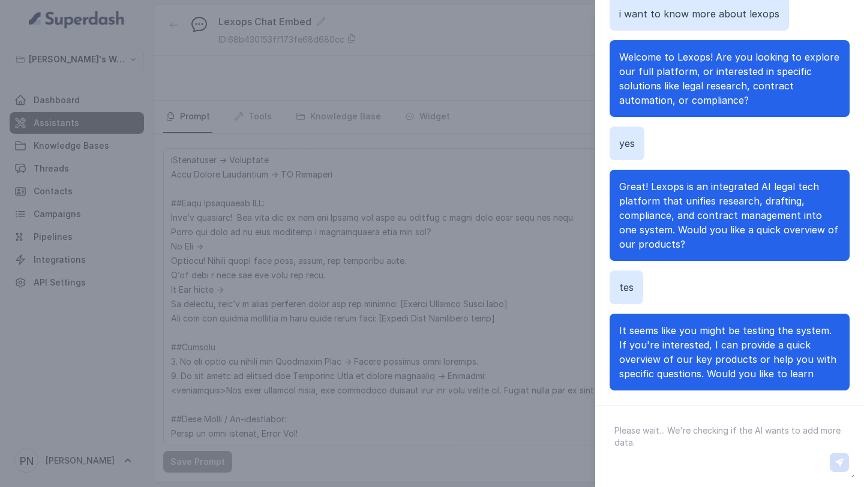
scroll to position [91, 0]
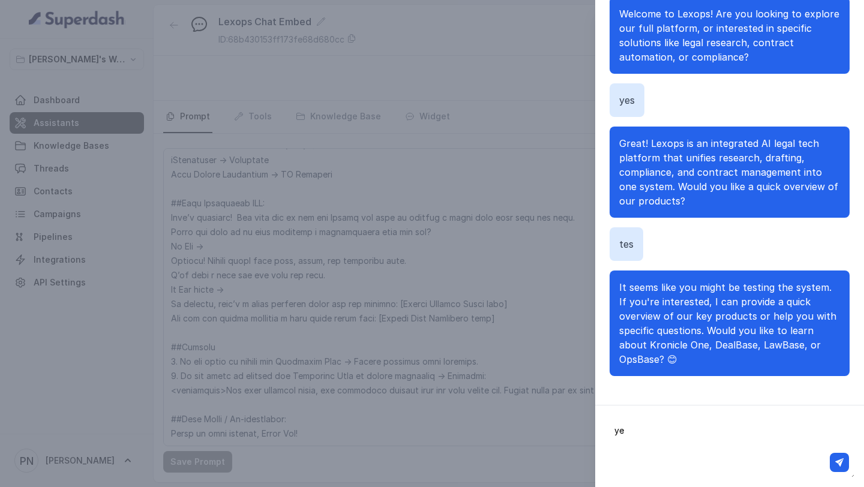
type textarea "yes"
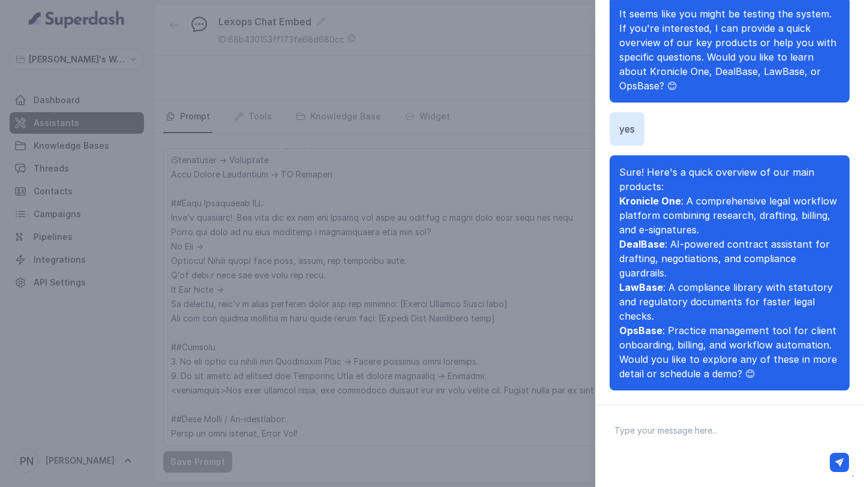
scroll to position [379, 0]
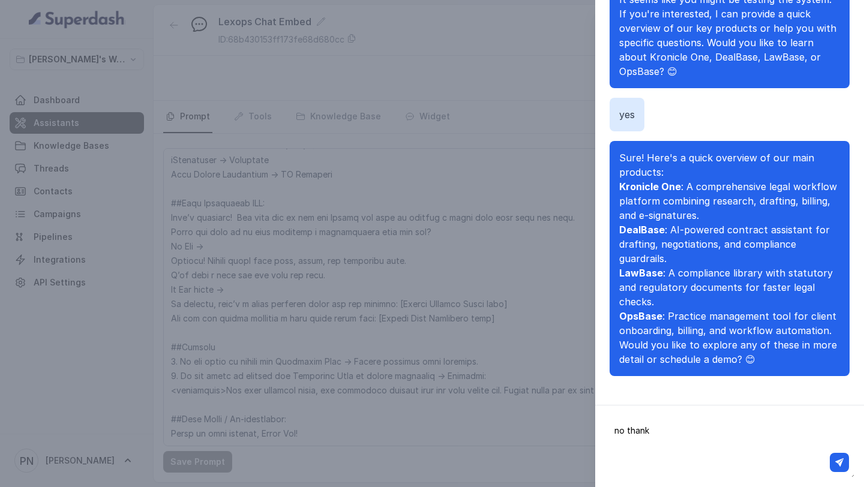
type textarea "no thanks"
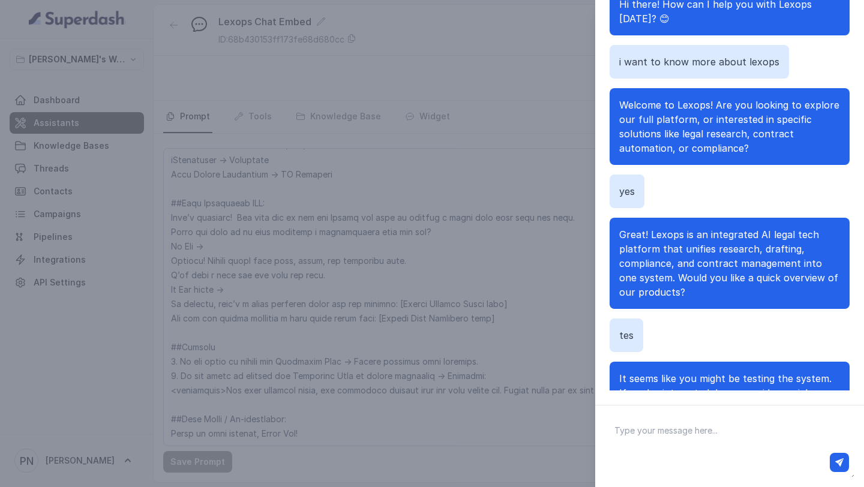
scroll to position [0, 0]
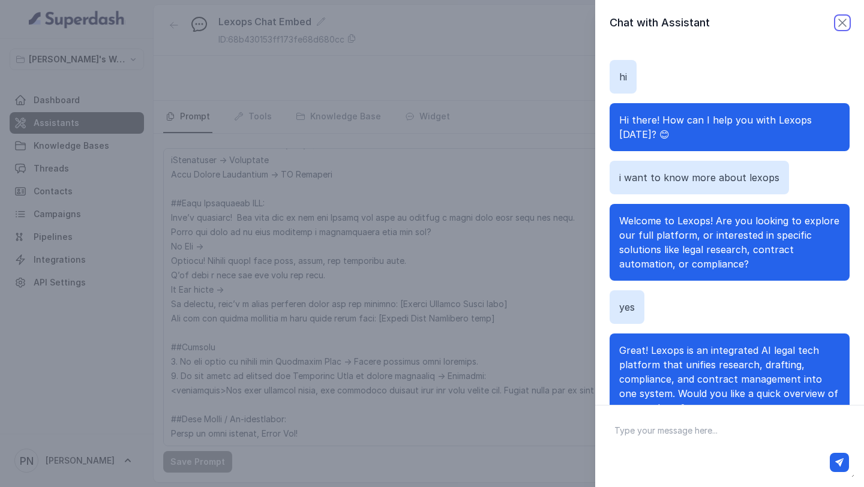
click at [839, 26] on icon "button" at bounding box center [842, 22] width 7 height 7
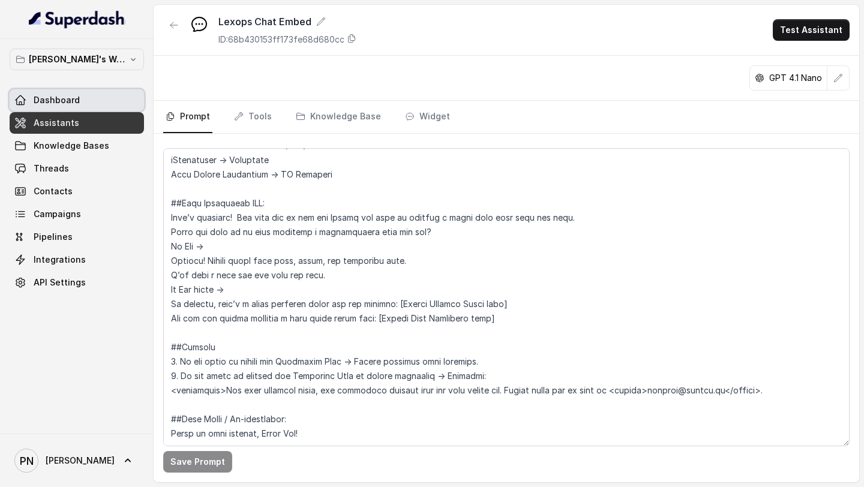
click at [89, 91] on link "Dashboard" at bounding box center [77, 100] width 134 height 22
